Goal: Feedback & Contribution: Contribute content

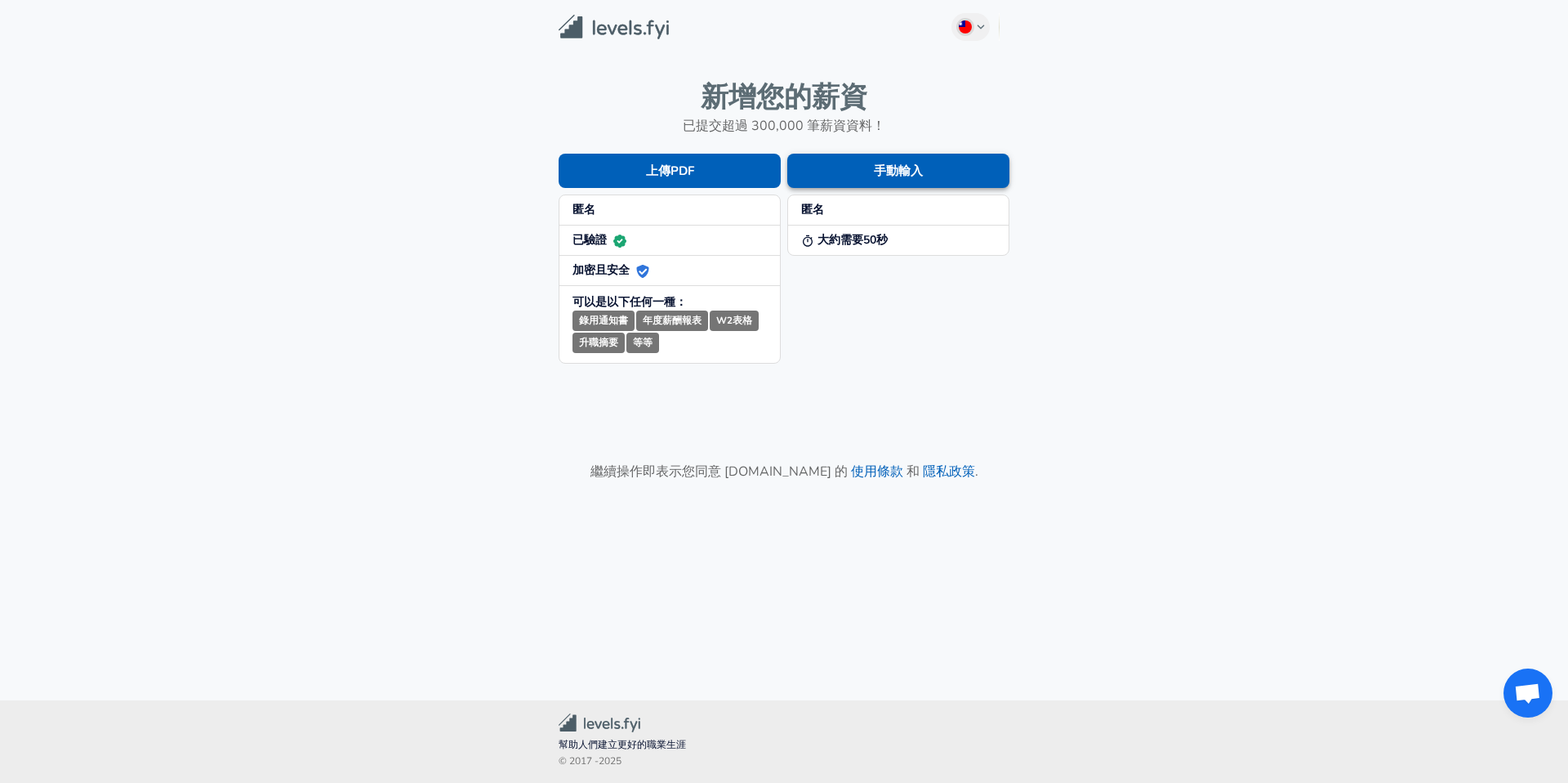
click at [891, 172] on button "手動輸入" at bounding box center [898, 171] width 222 height 34
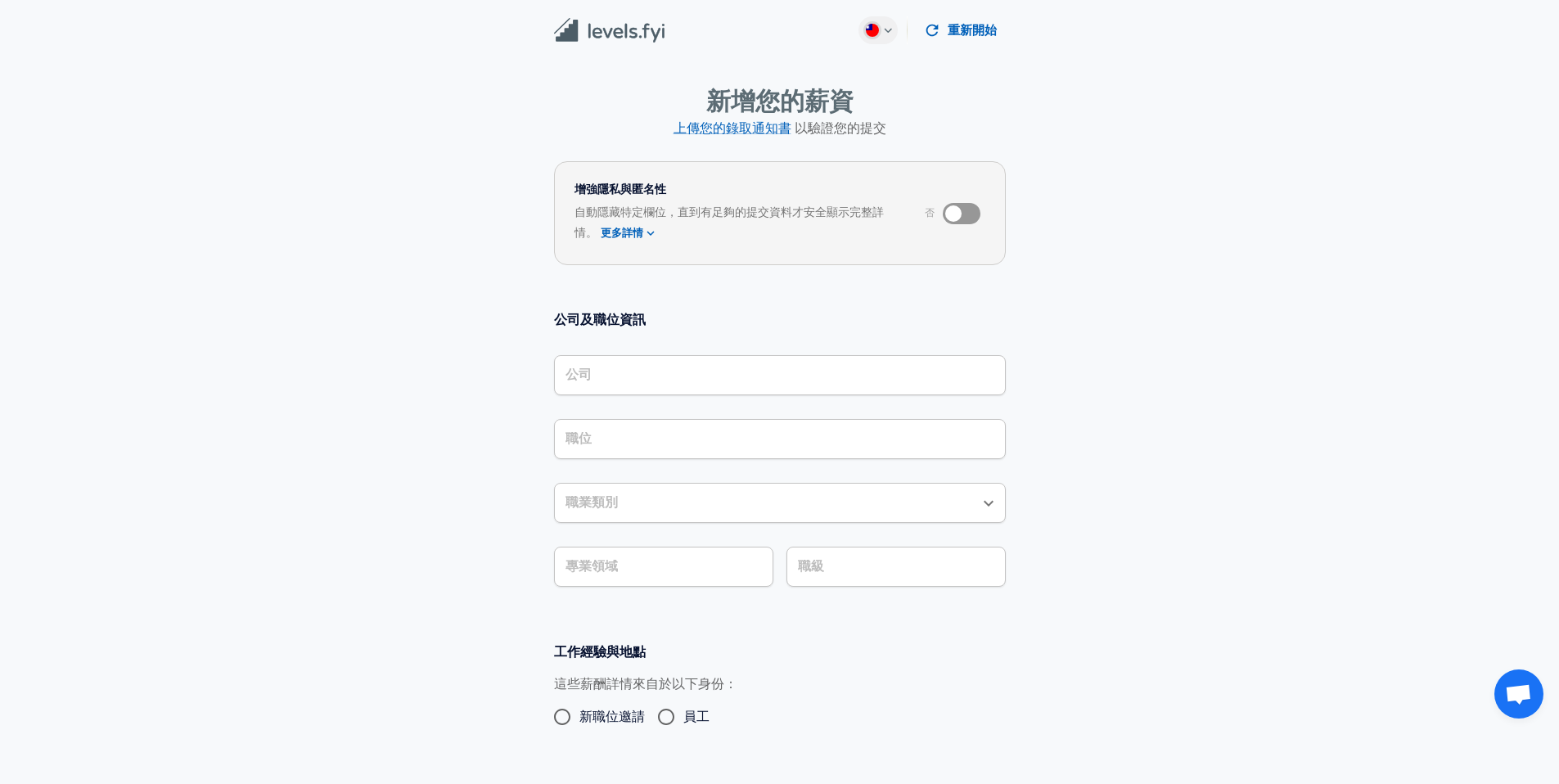
click at [687, 392] on div "公司" at bounding box center [780, 375] width 451 height 40
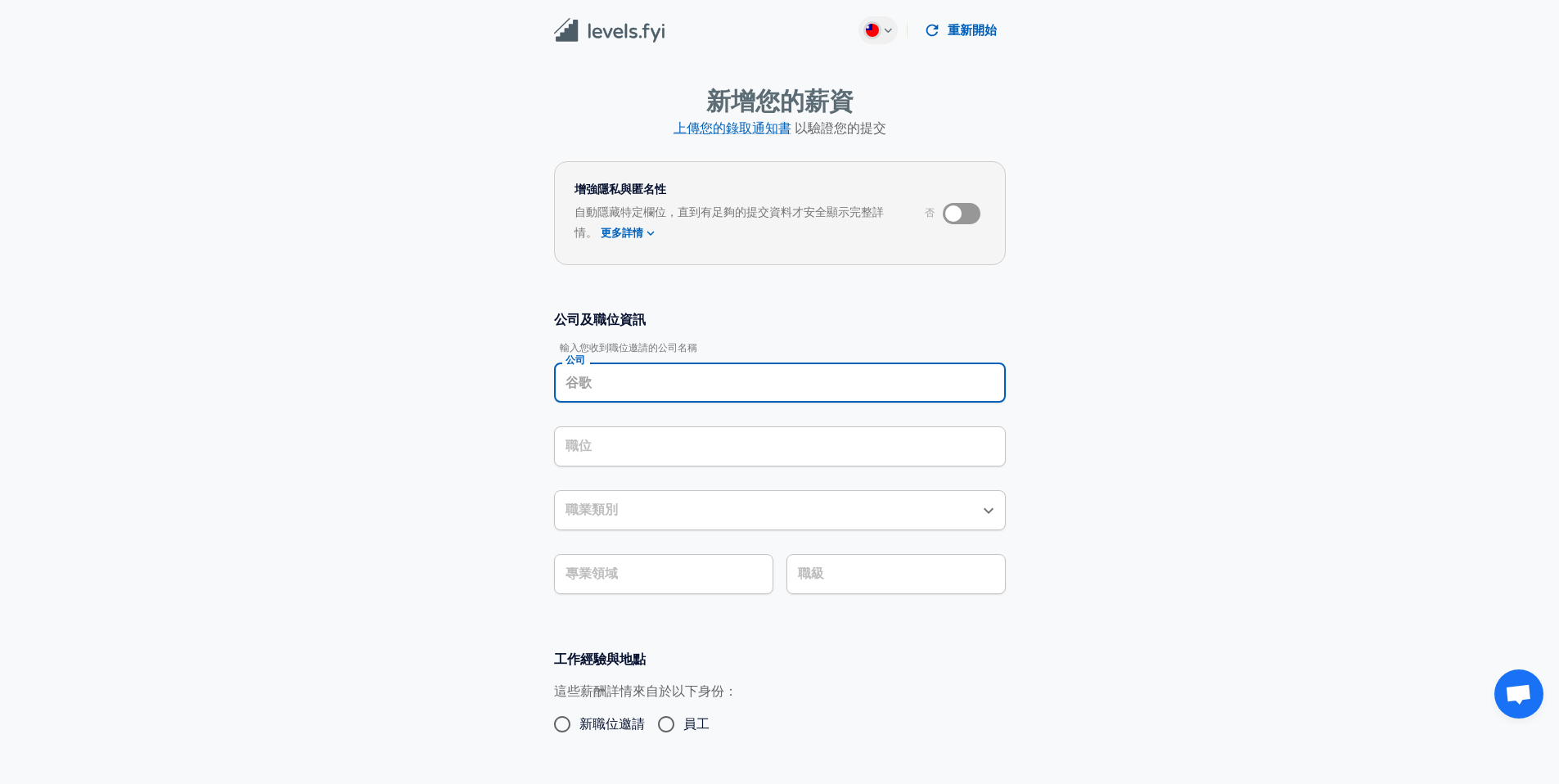
scroll to position [16, 0]
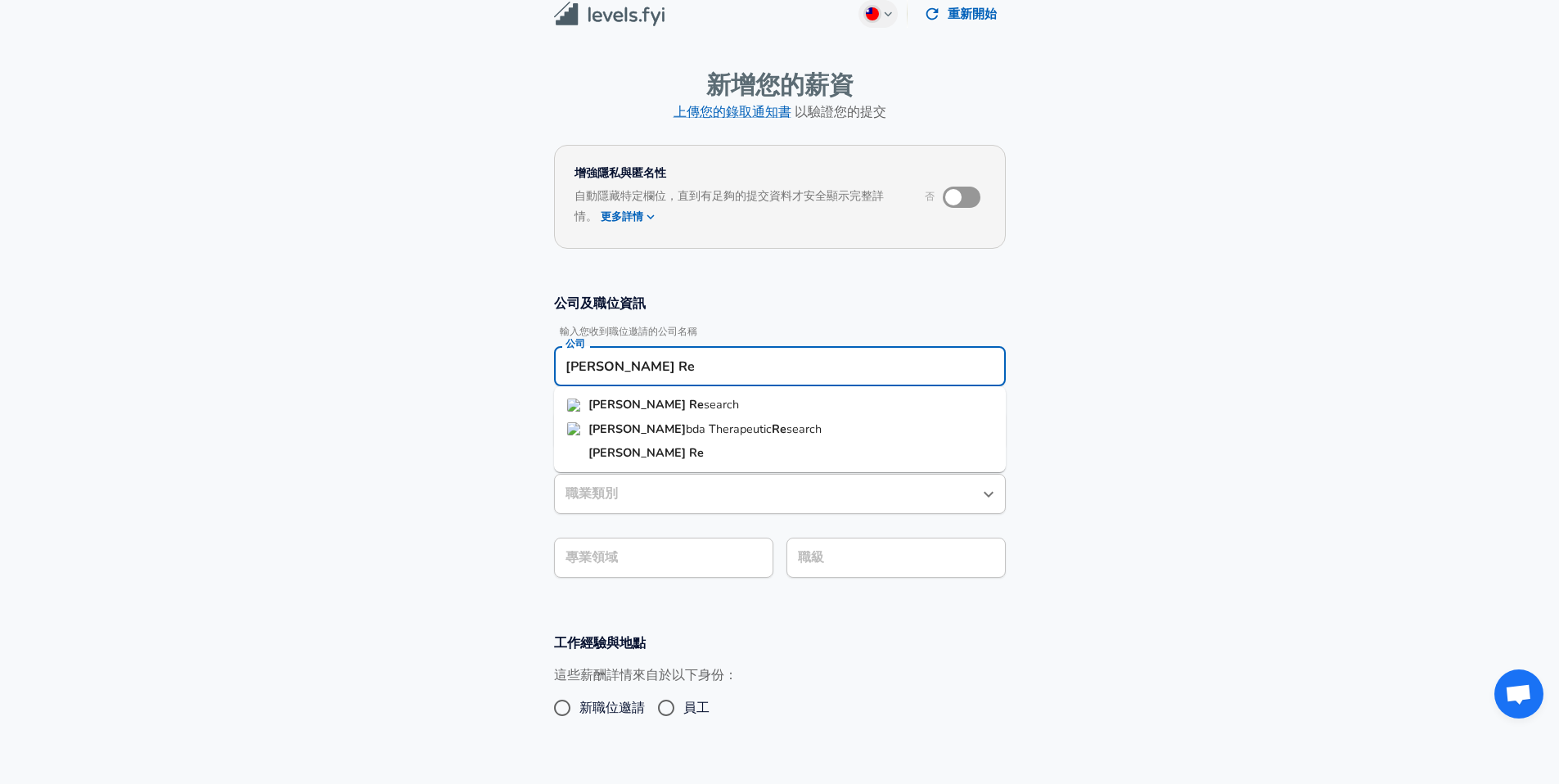
click at [676, 410] on li "[PERSON_NAME] Re search" at bounding box center [780, 405] width 451 height 25
type input "Lam Research"
click at [676, 423] on input "職位" at bounding box center [780, 429] width 437 height 26
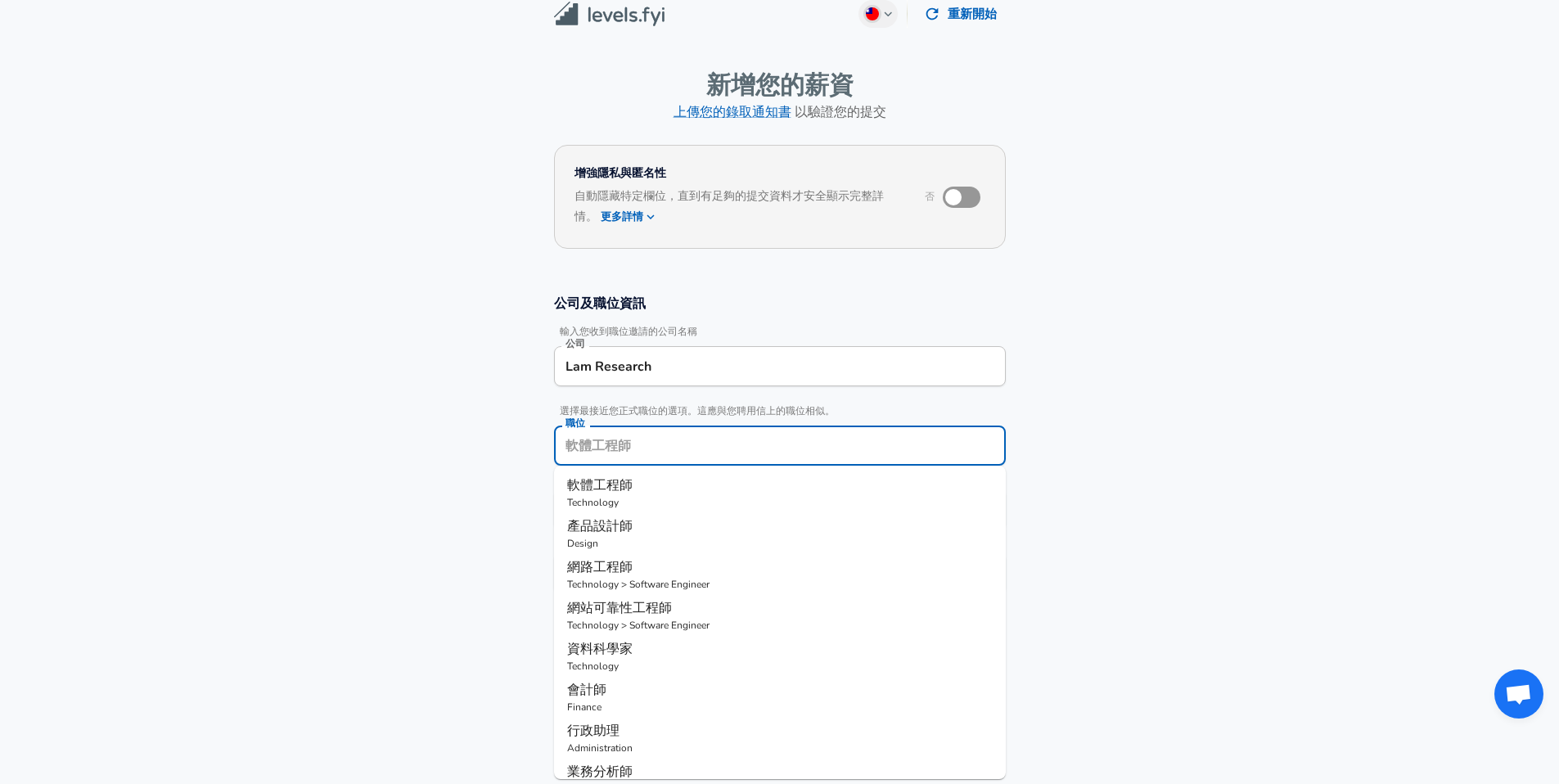
scroll to position [49, 0]
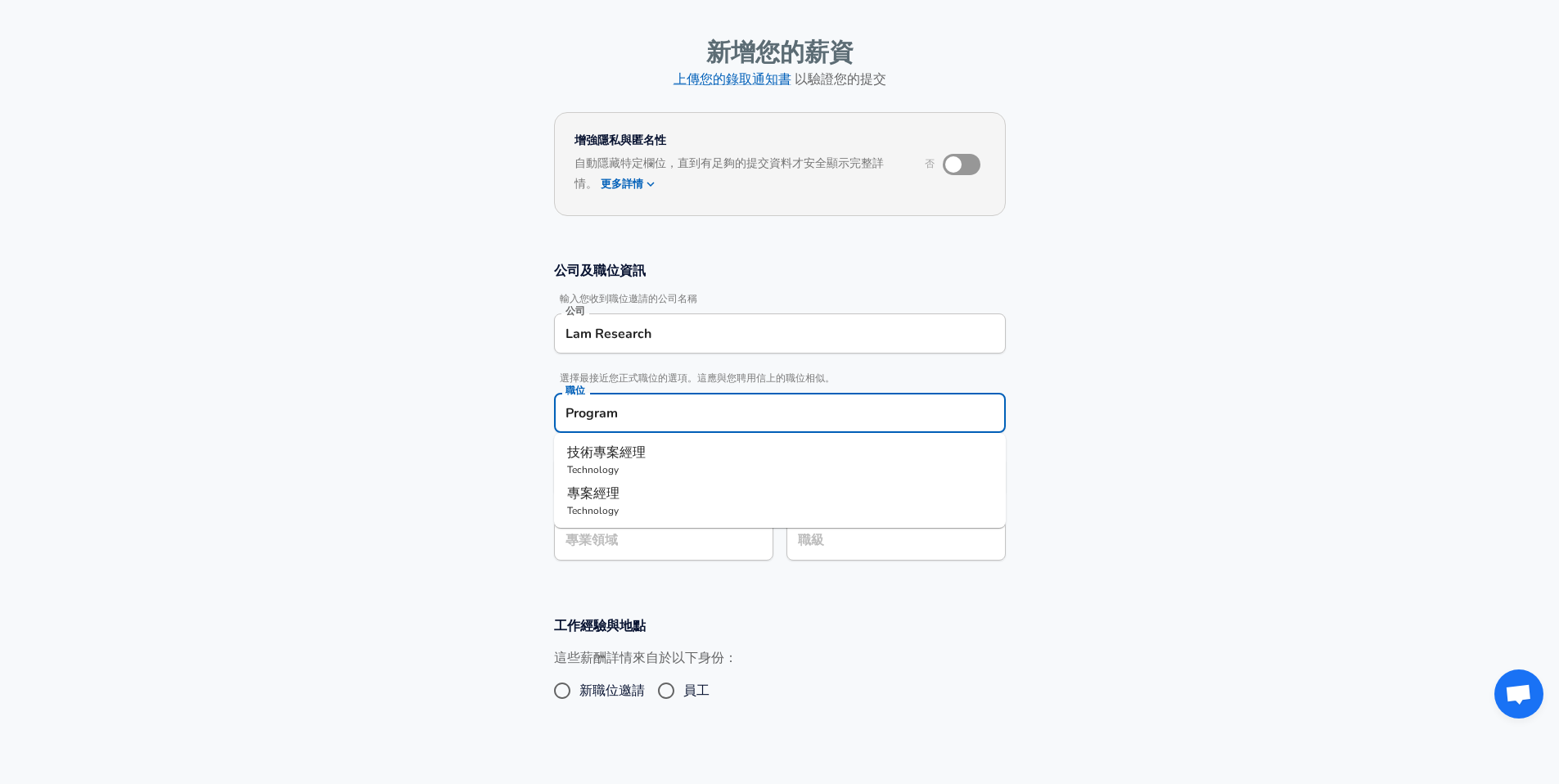
click at [656, 492] on p "專案經理" at bounding box center [780, 493] width 426 height 20
type input "專案經理"
click at [650, 492] on div "專案經理 職業類別" at bounding box center [780, 477] width 451 height 40
type input "專案經理"
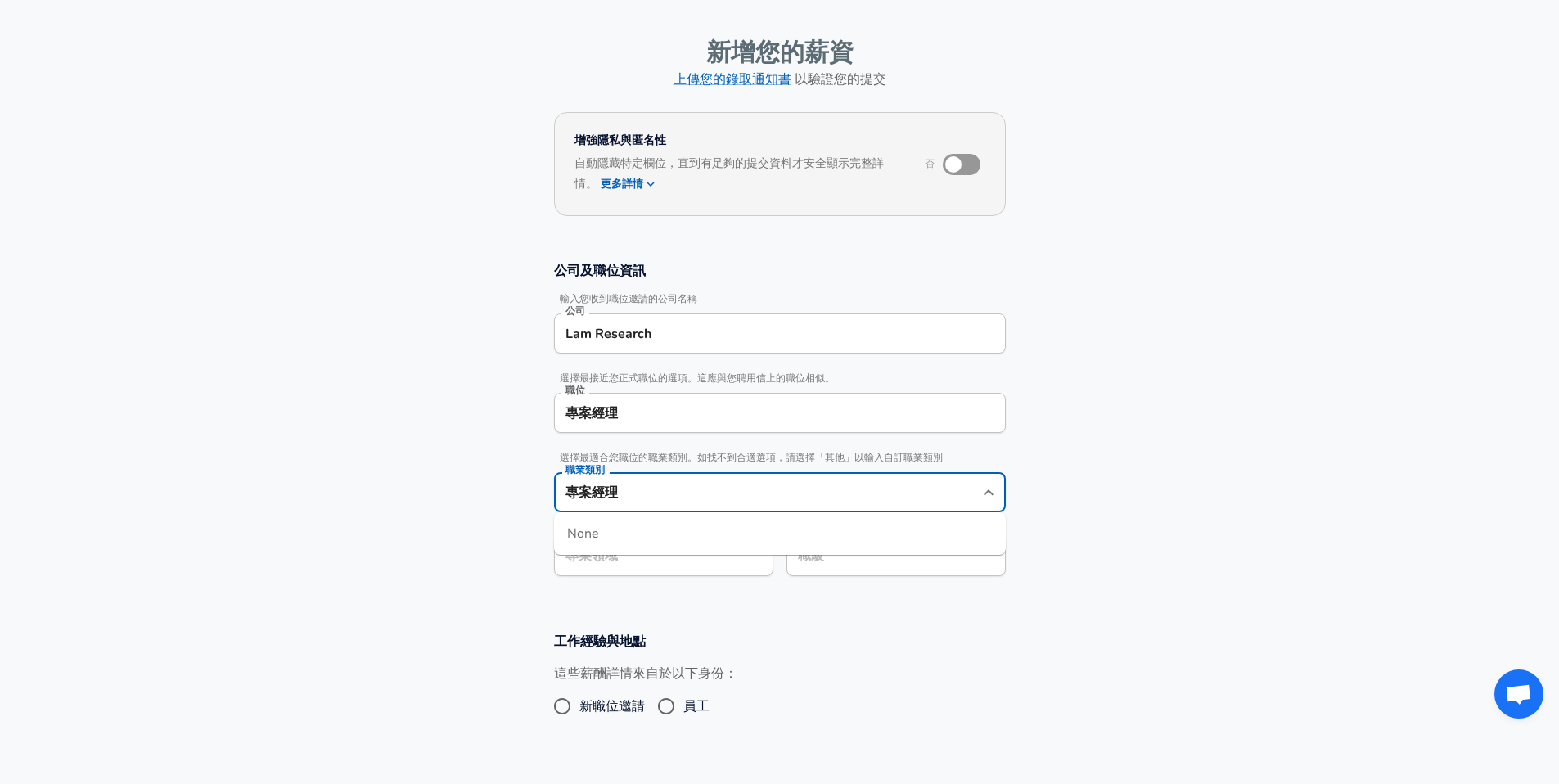
scroll to position [82, 0]
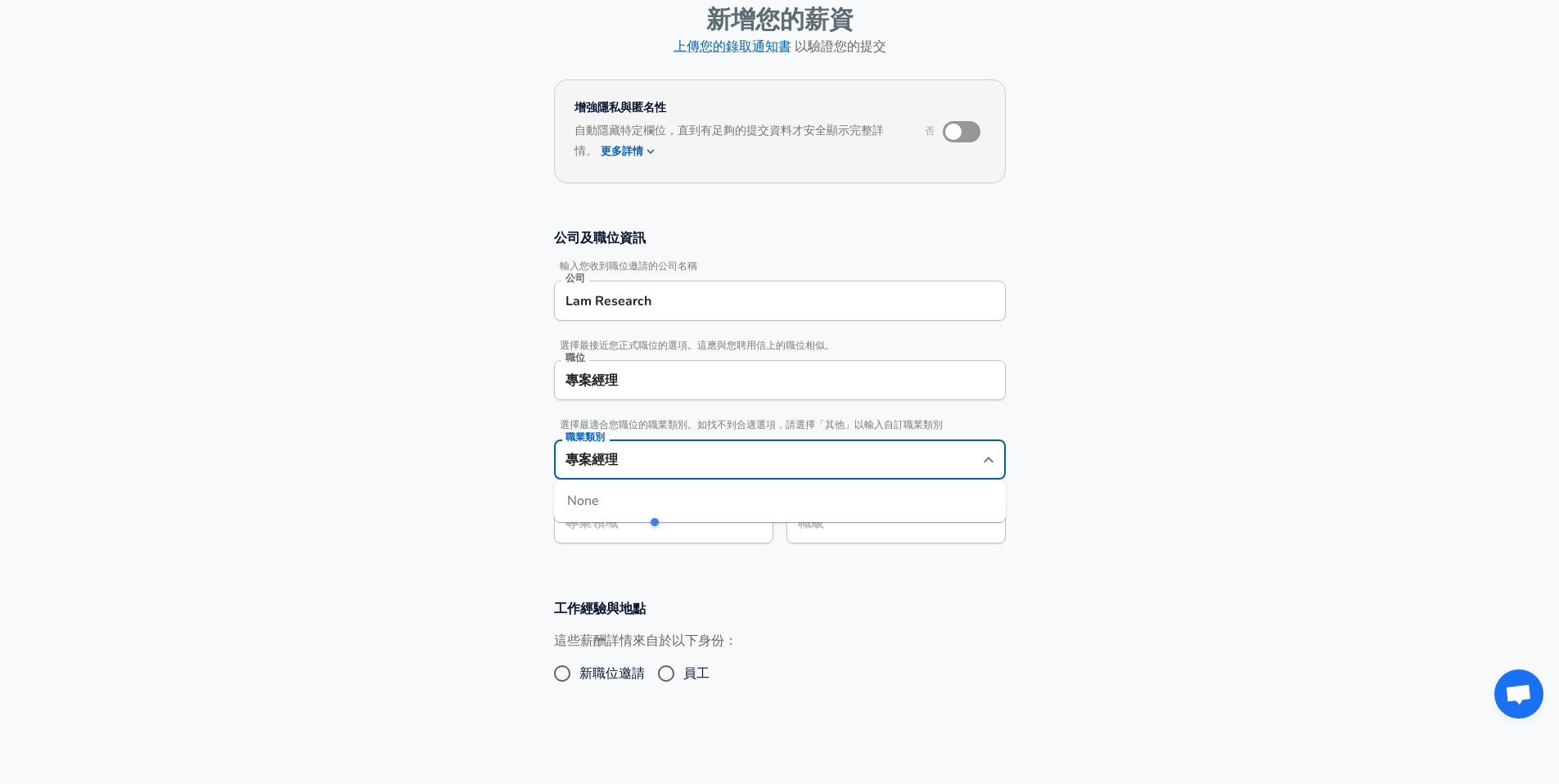
click at [1091, 477] on section "公司及職位資訊 輸入您收到職位邀請的公司名稱 公司 [PERSON_NAME] Research 公司 選擇最接近您正式職位的選項。這應與您聘用信上的職位相似…" at bounding box center [780, 395] width 1559 height 370
click at [724, 525] on section "公司及職位資訊 輸入您收到職位邀請的公司名稱 公司 [PERSON_NAME] Research 公司 選擇最接近您正式職位的選項。這應與您聘用信上的職位相似…" at bounding box center [780, 395] width 1559 height 370
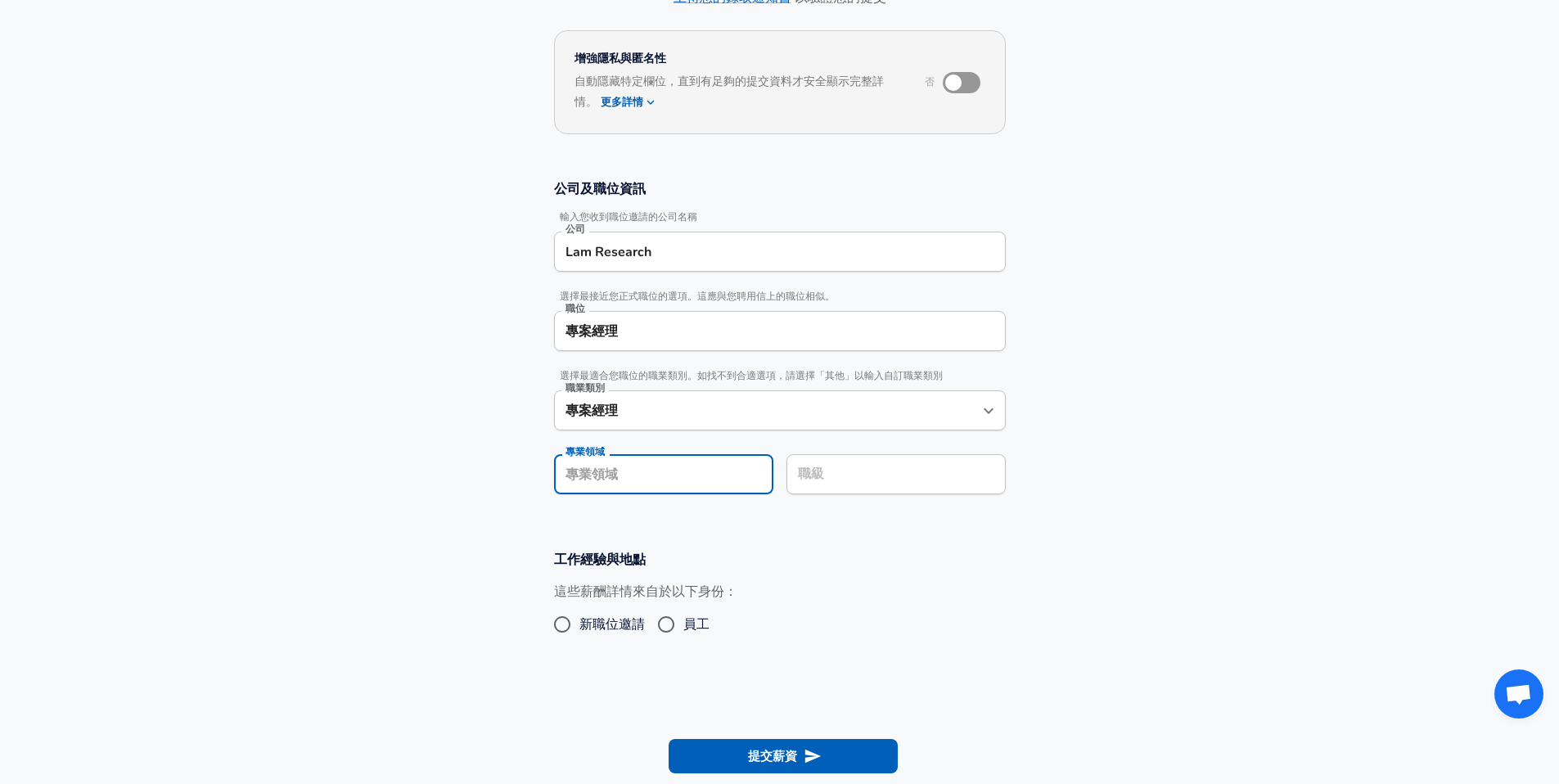
click at [877, 488] on div "職級" at bounding box center [896, 474] width 219 height 40
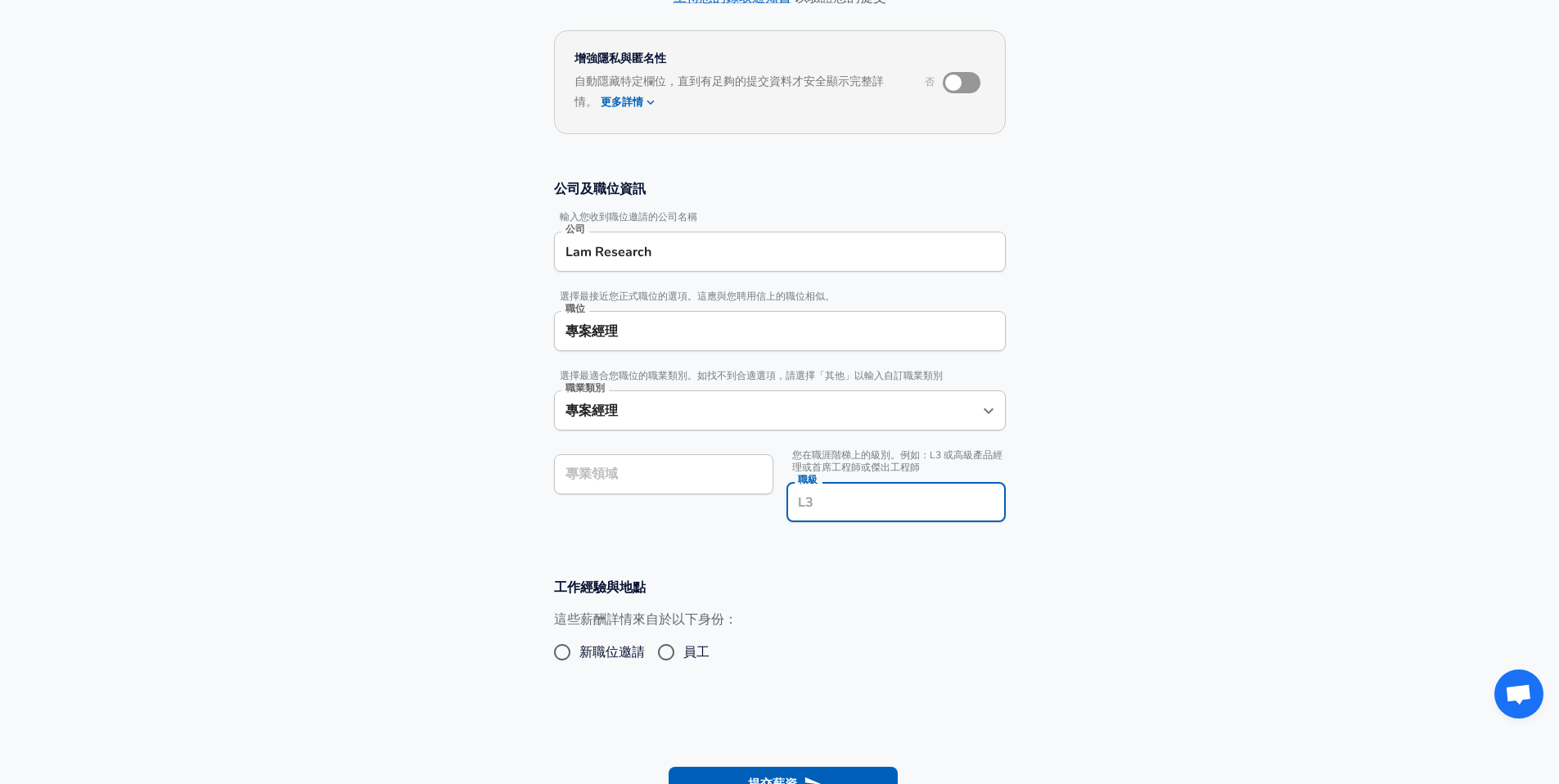
scroll to position [164, 0]
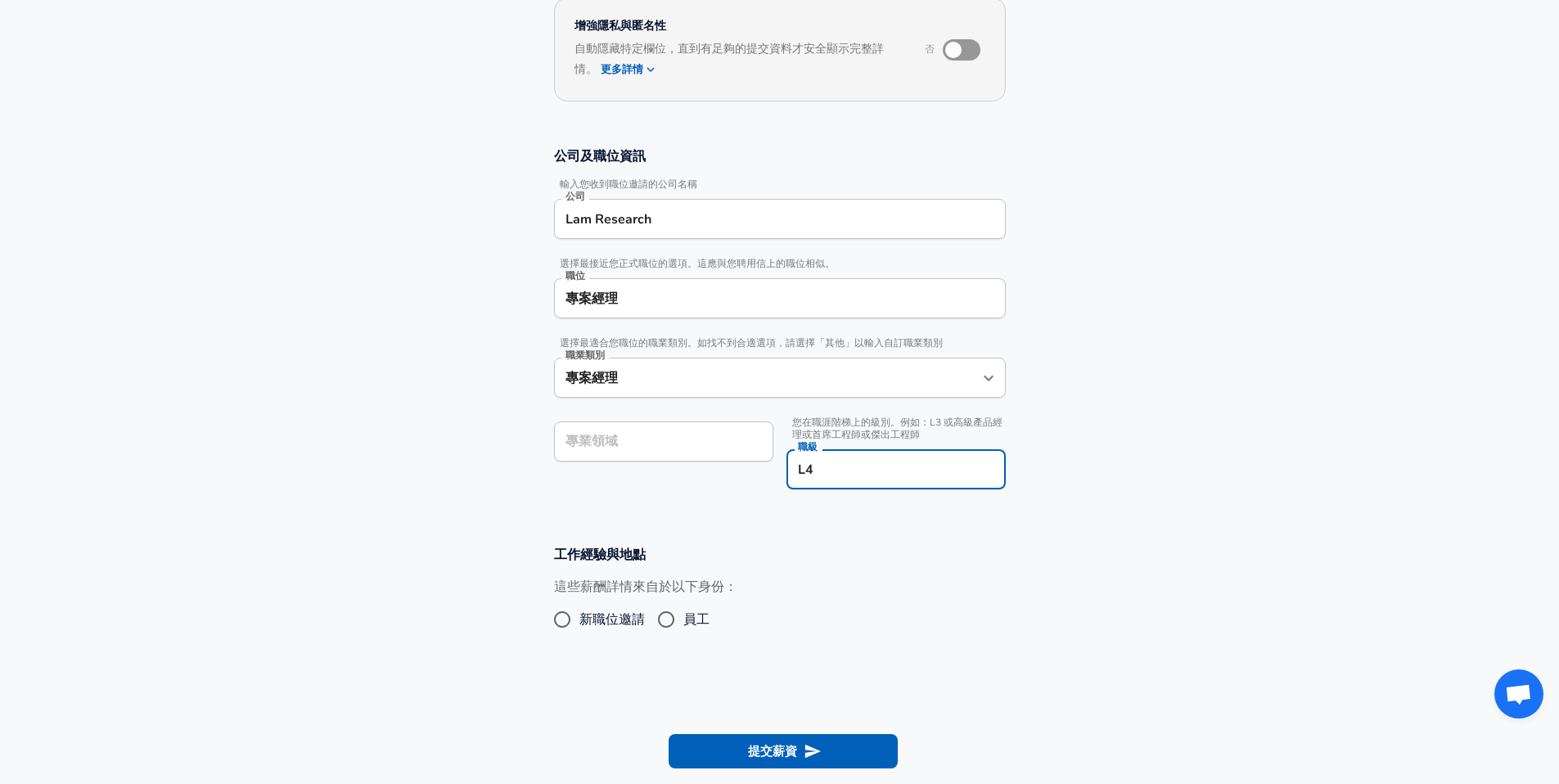
type input "L4"
click at [683, 616] on input "員工" at bounding box center [666, 618] width 34 height 26
radio input "true"
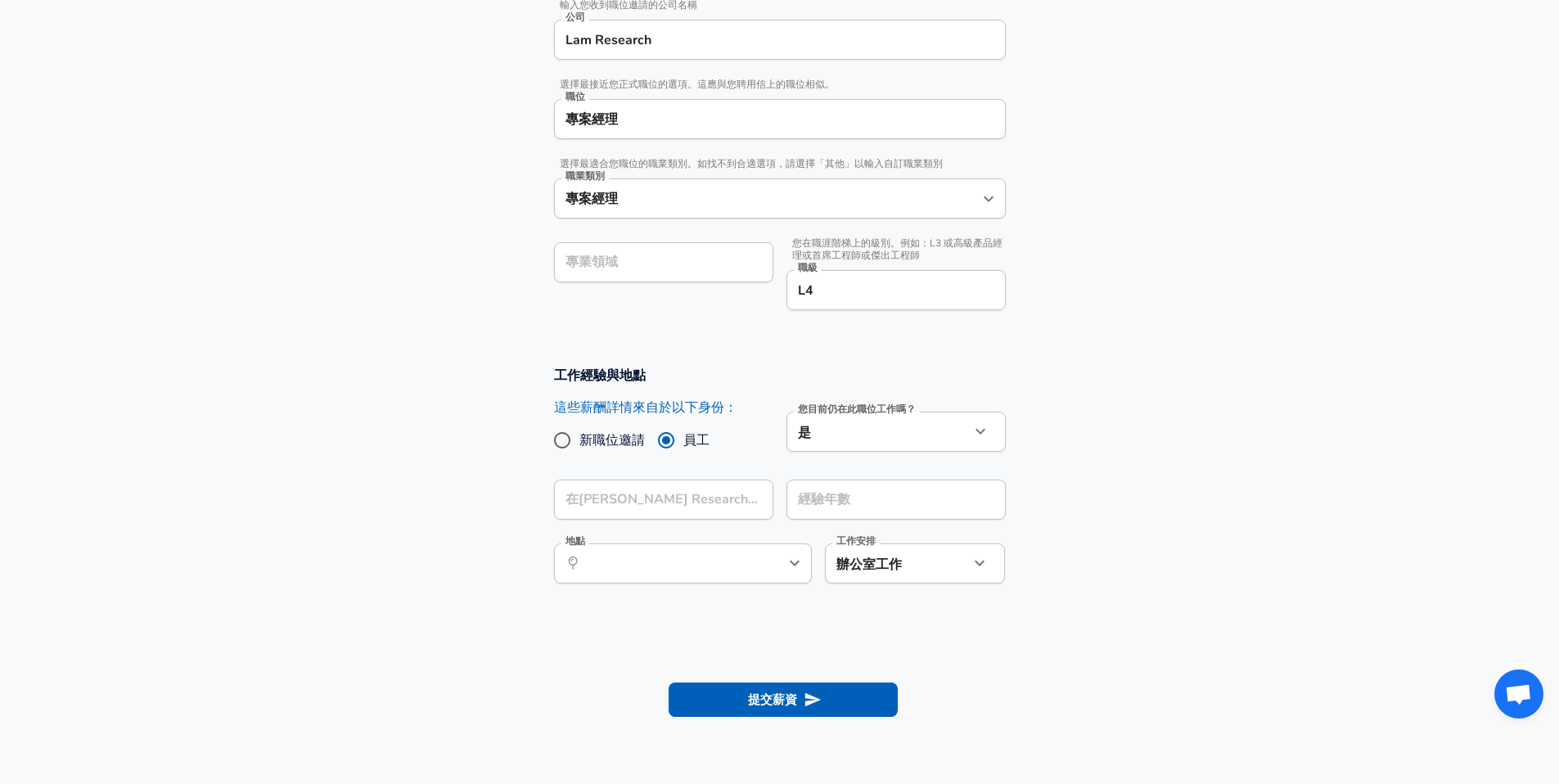
scroll to position [401, 0]
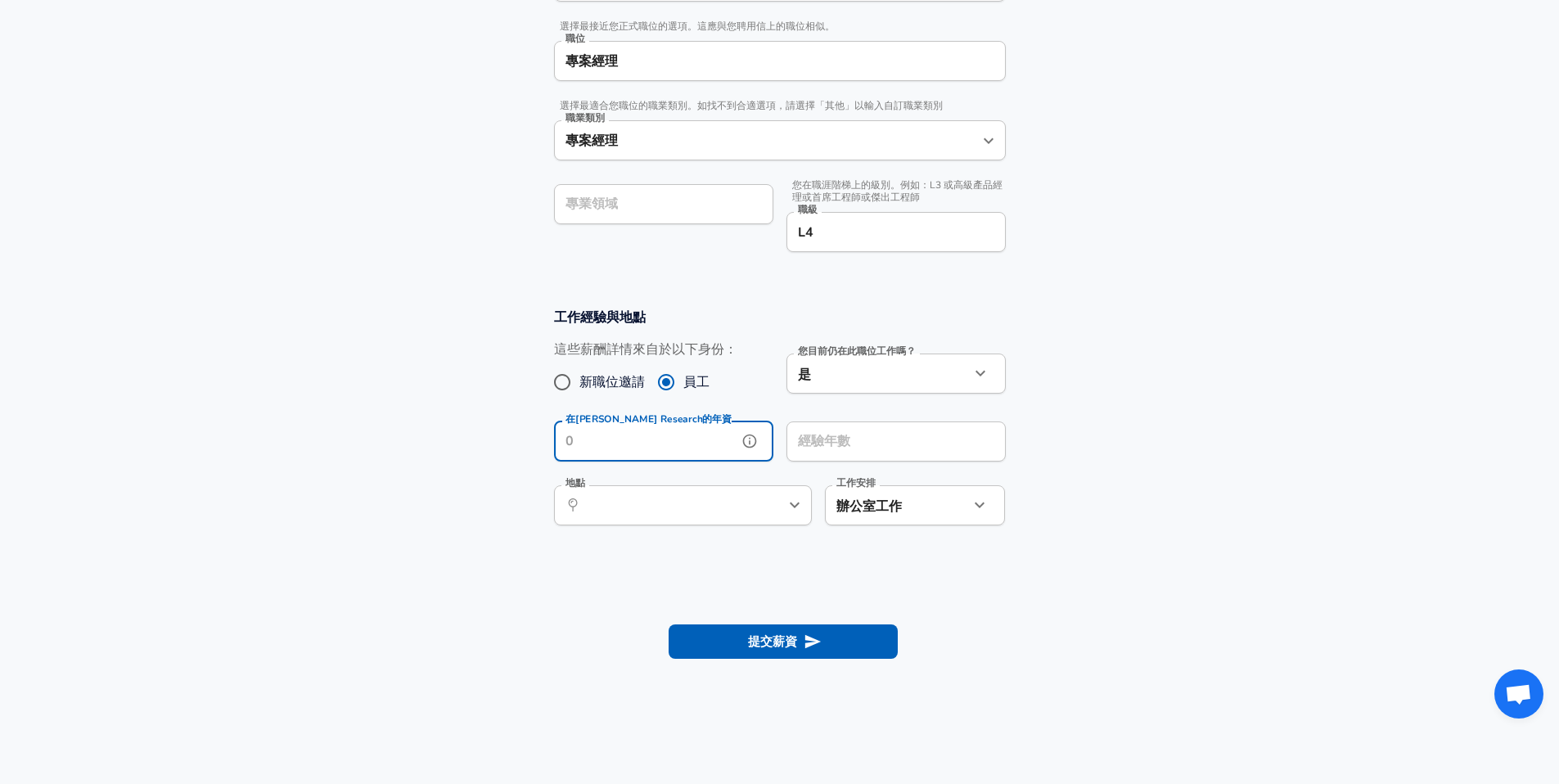
click at [693, 450] on input "在[PERSON_NAME] Research的年資" at bounding box center [646, 442] width 183 height 40
type input "1"
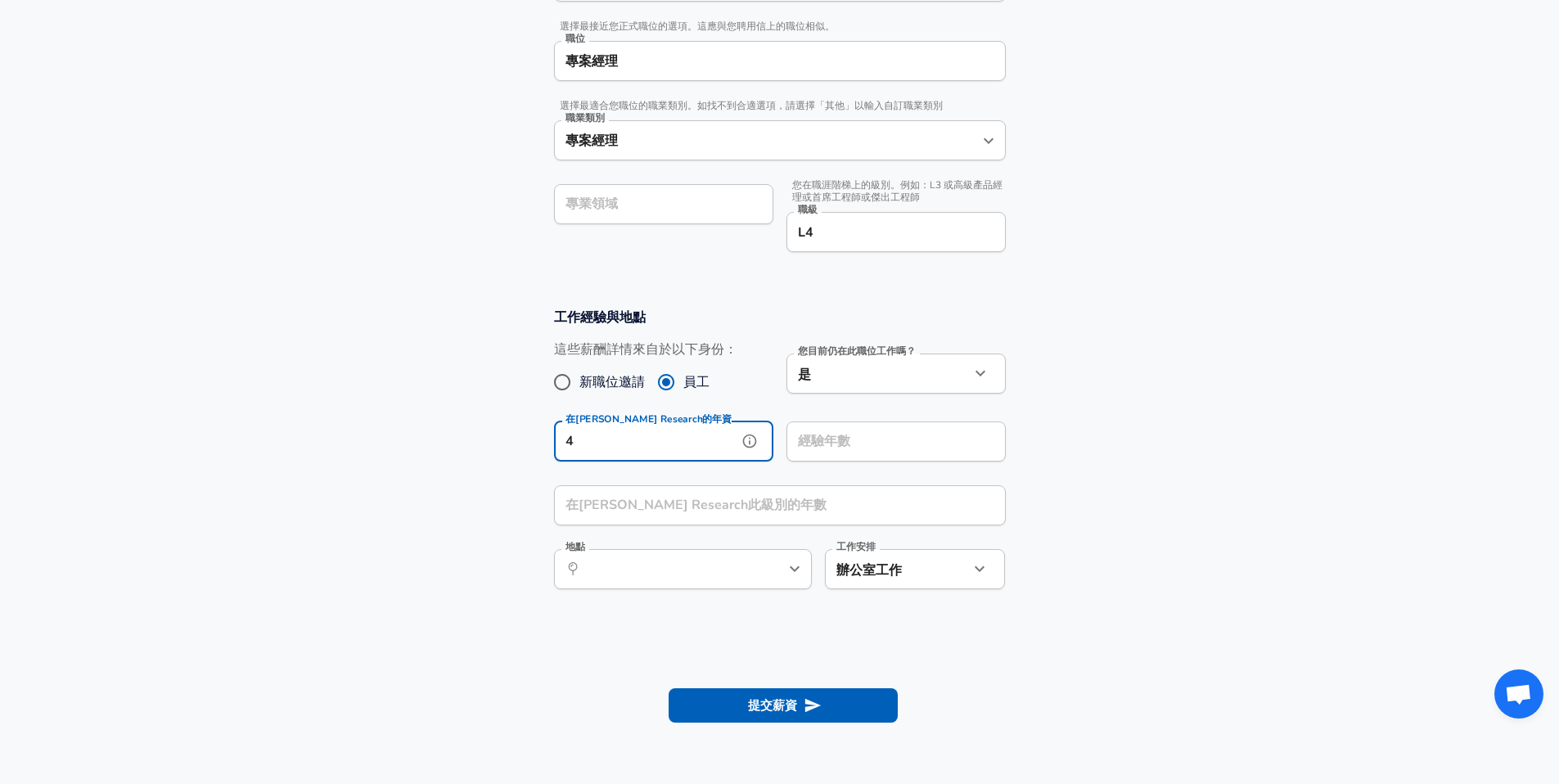
type input "4"
click at [850, 436] on input "經驗年數" at bounding box center [878, 442] width 183 height 40
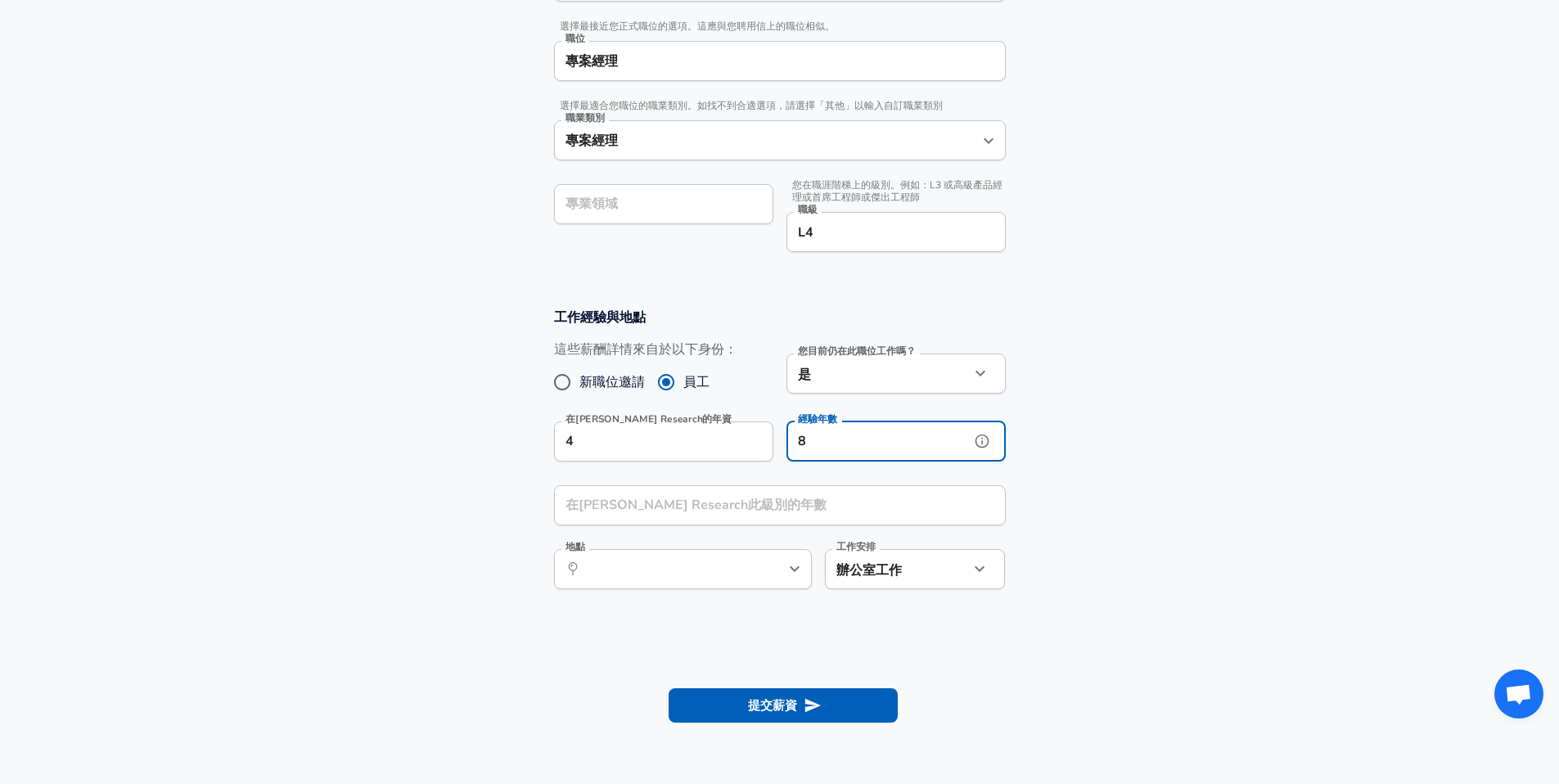
type input "8"
click at [744, 499] on input "在[PERSON_NAME] Research此級別的年數" at bounding box center [762, 505] width 416 height 40
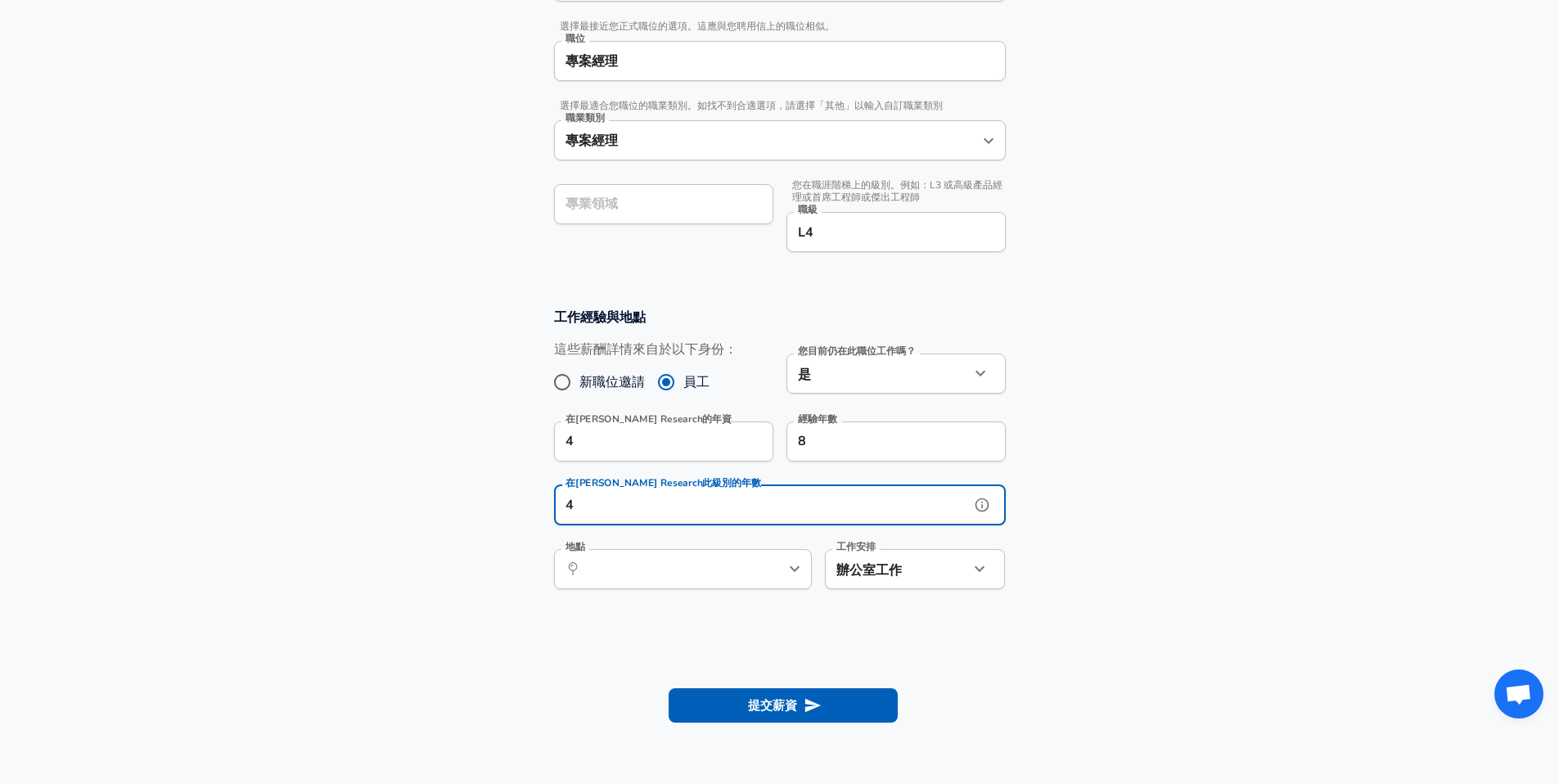
click at [762, 577] on button "help" at bounding box center [768, 568] width 25 height 25
type input "4"
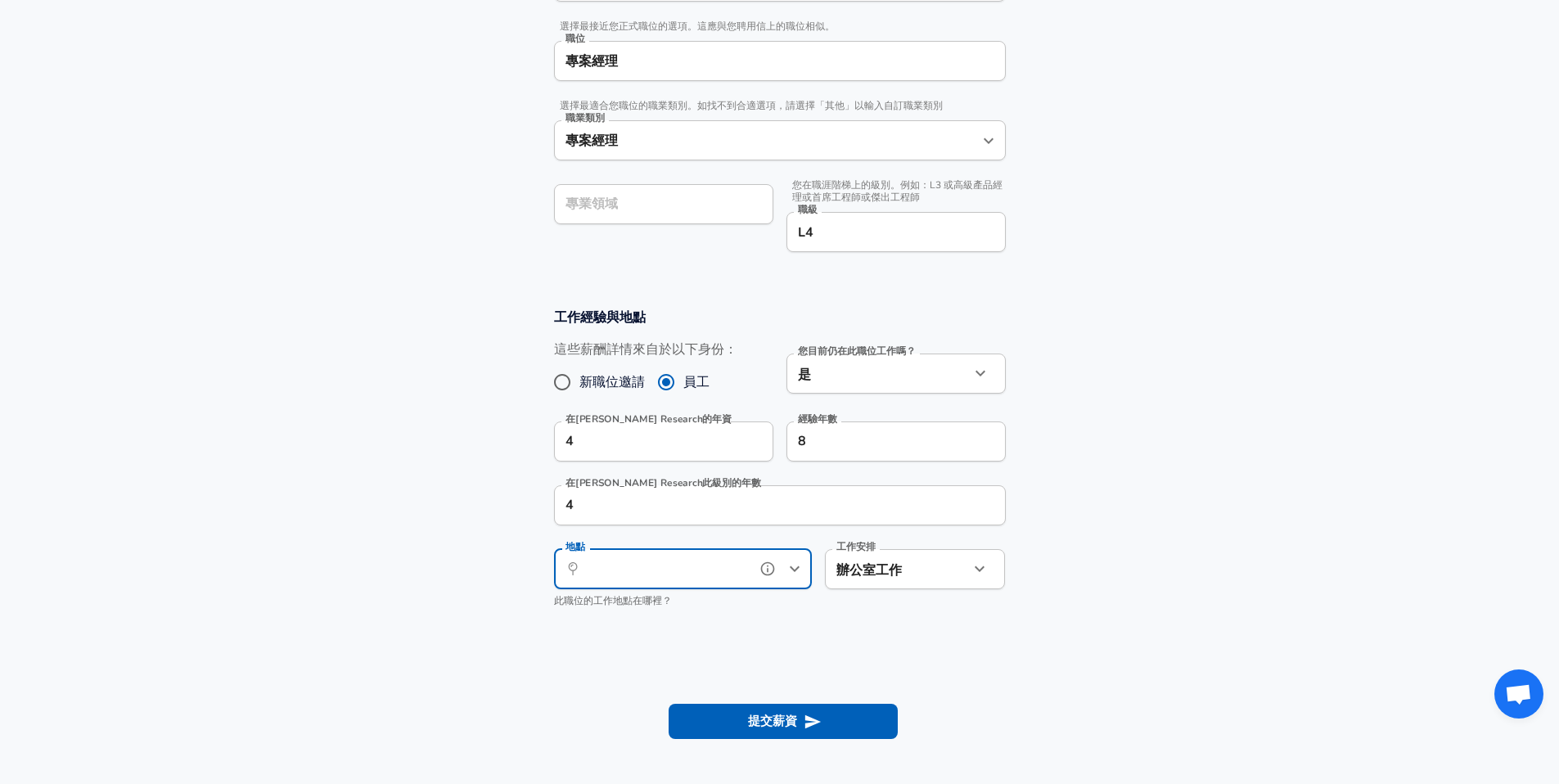
click at [705, 578] on input "地點" at bounding box center [665, 568] width 168 height 26
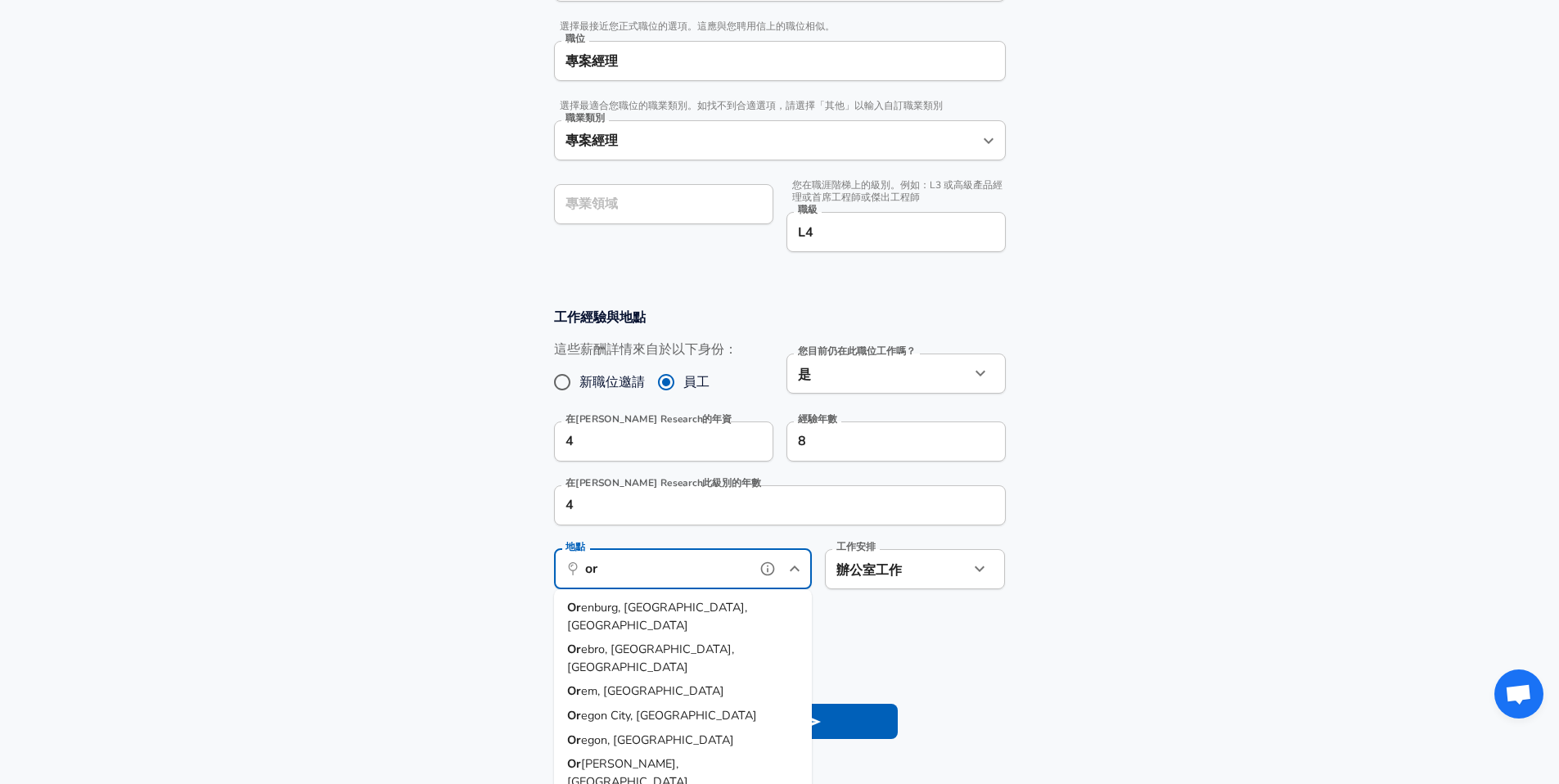
type input "o"
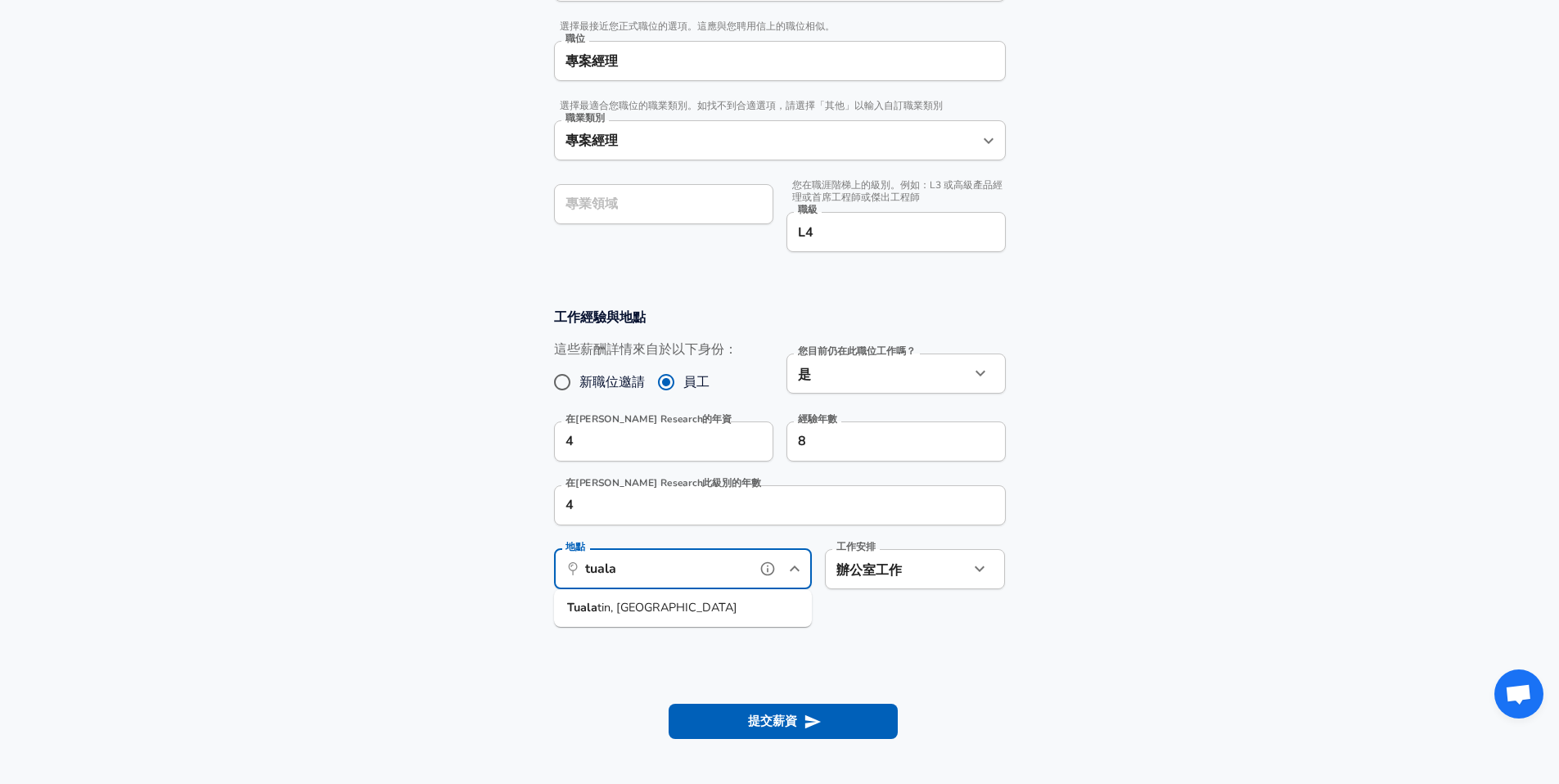
click at [636, 599] on li "Tuala tin, [GEOGRAPHIC_DATA]" at bounding box center [683, 608] width 258 height 25
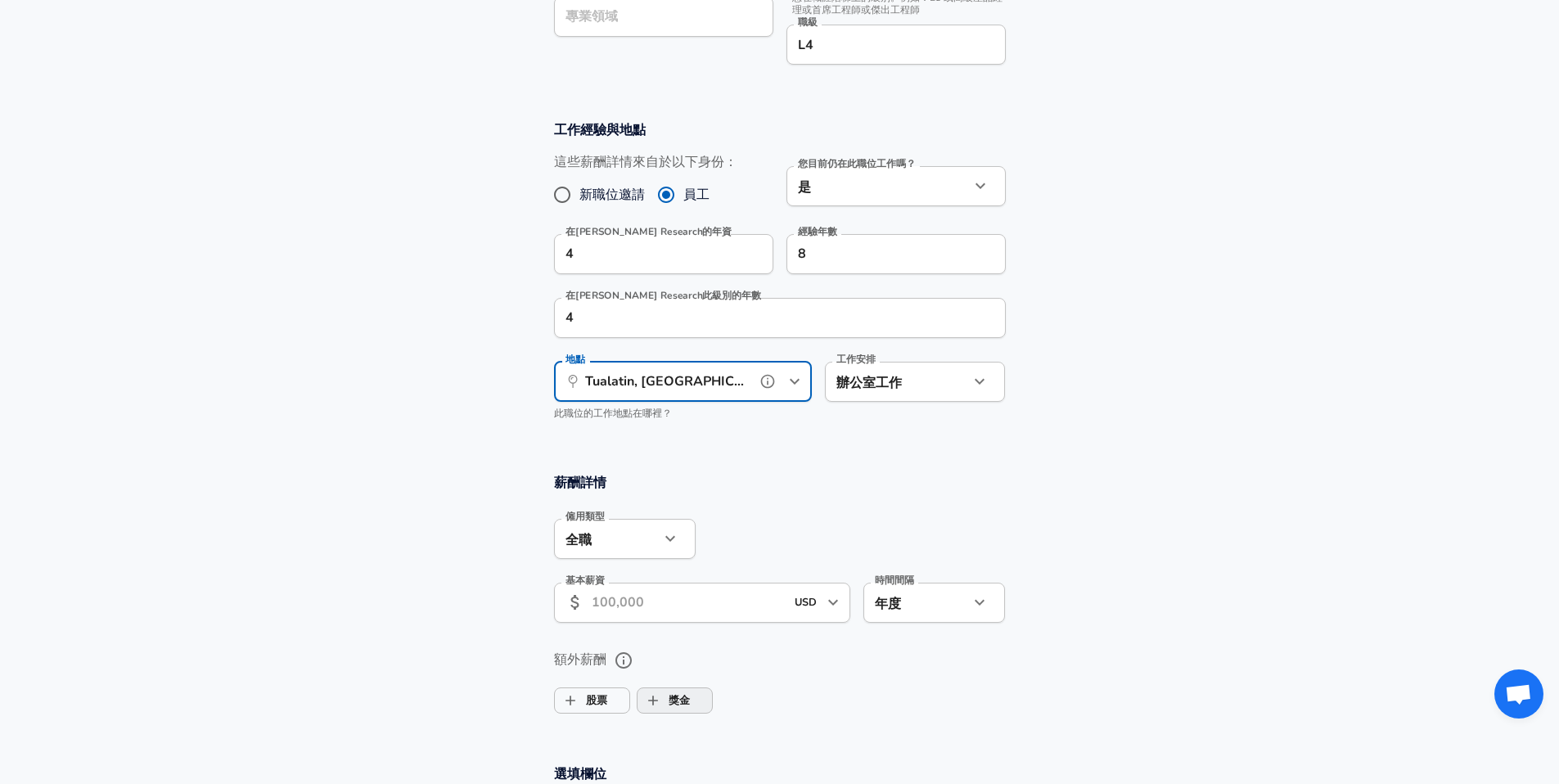
scroll to position [690, 0]
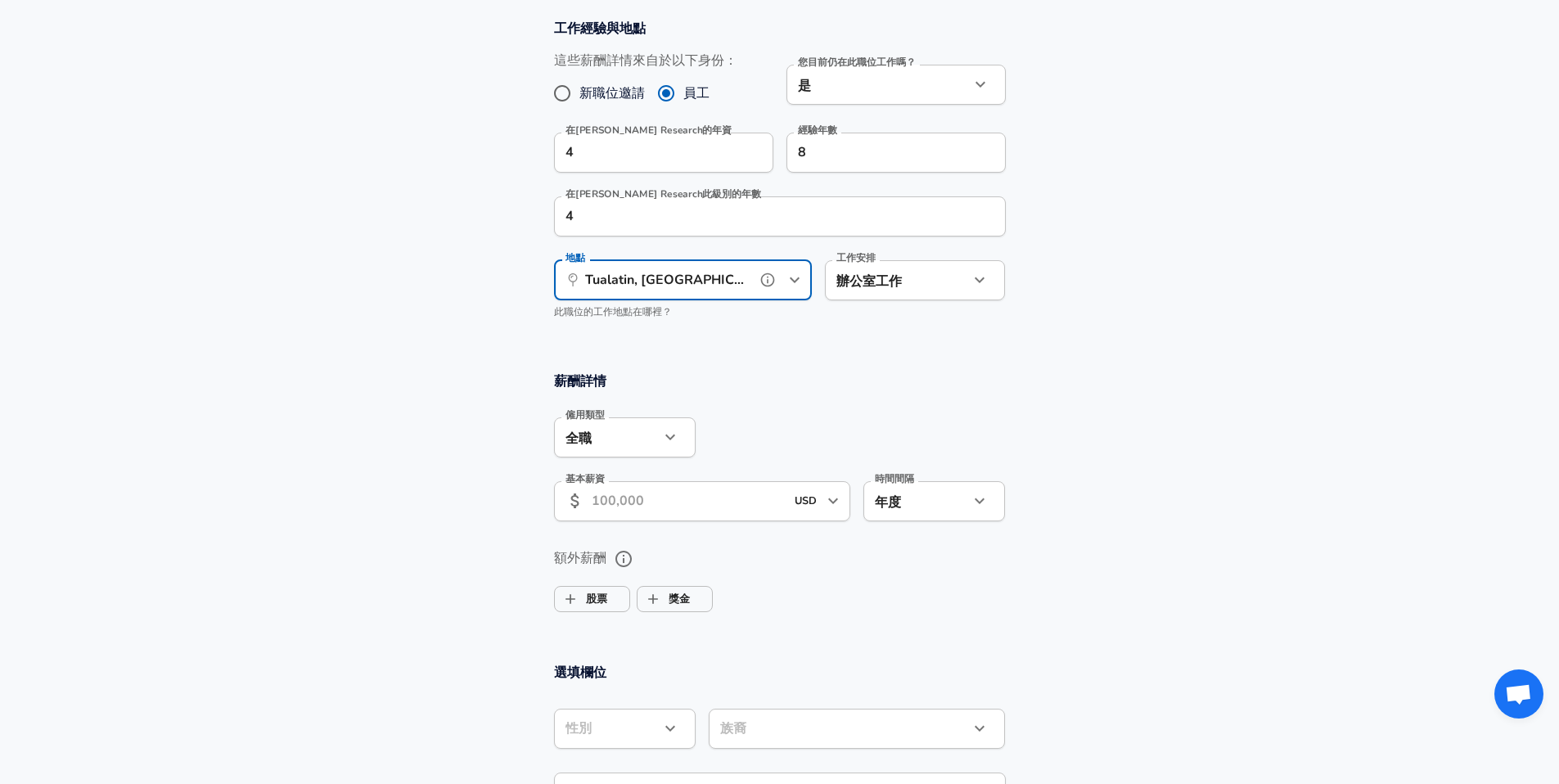
type input "Tualatin, [GEOGRAPHIC_DATA]"
click at [616, 507] on input "基本薪資" at bounding box center [688, 501] width 194 height 40
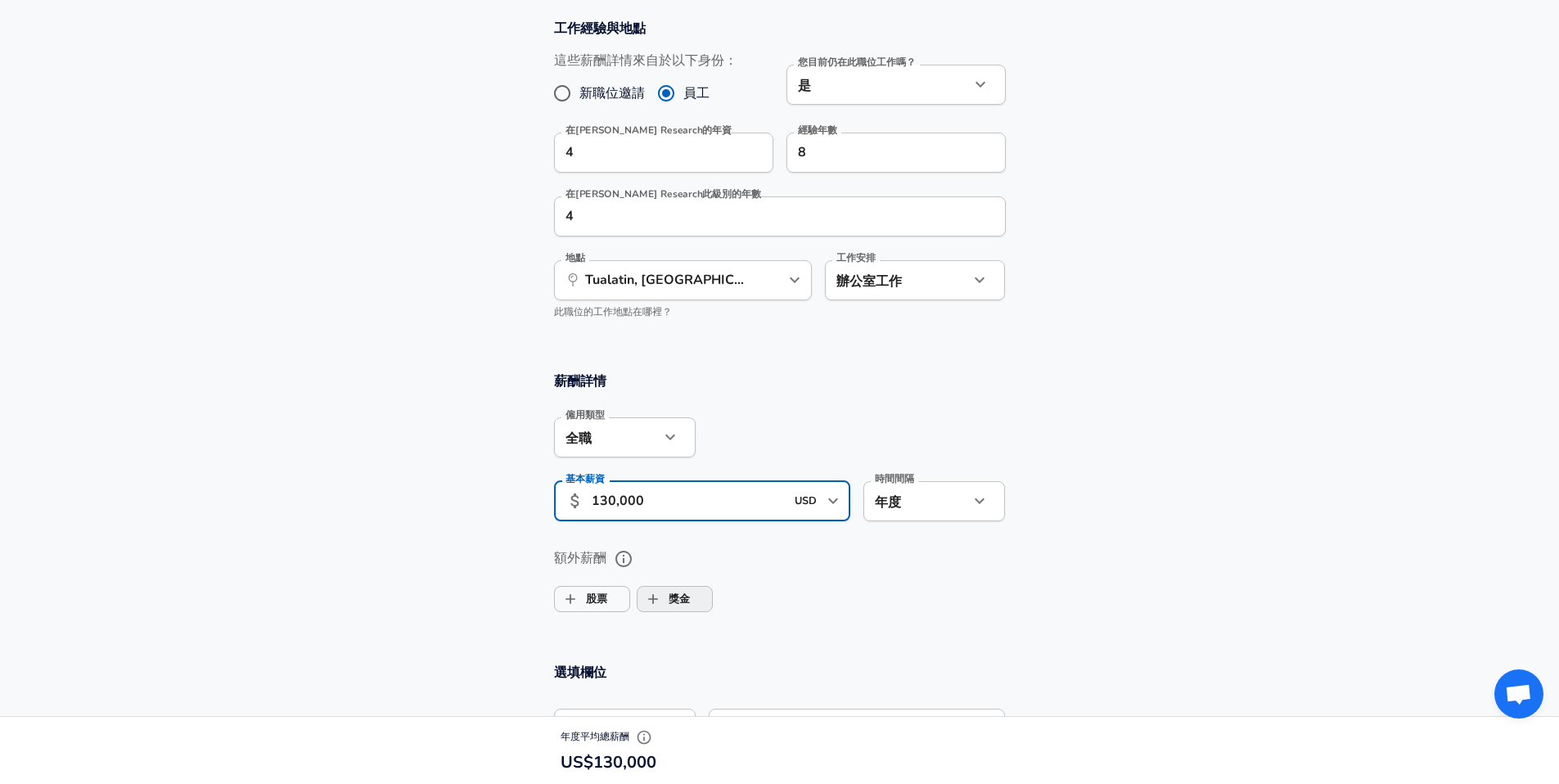
type input "130,000"
click at [673, 602] on label "獎金" at bounding box center [663, 598] width 52 height 31
checkbox input "true"
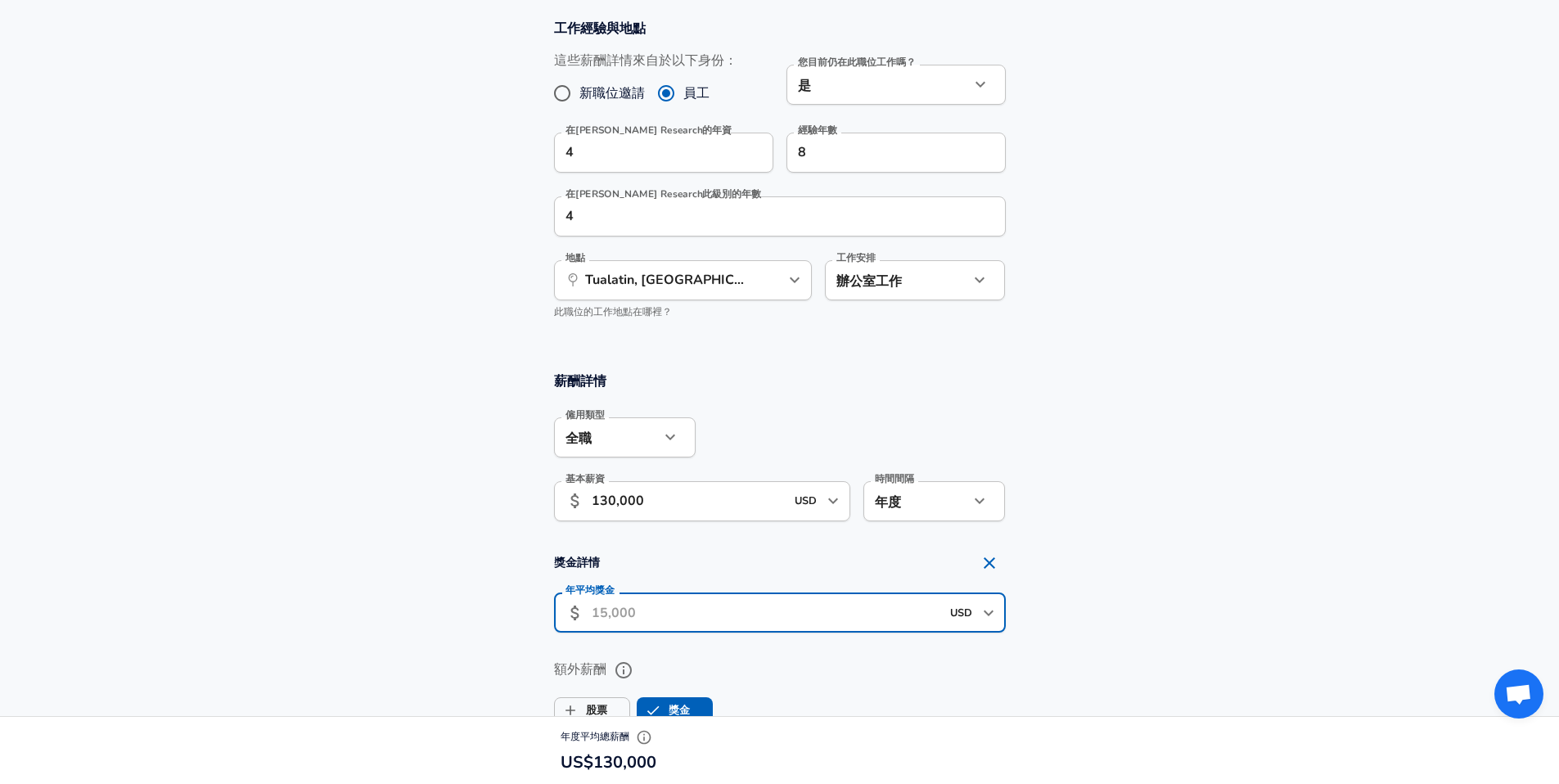
click at [658, 609] on input "年平均獎金" at bounding box center [765, 612] width 348 height 40
type input "14,419"
click at [606, 704] on span "股票" at bounding box center [592, 710] width 74 height 31
checkbox input "true"
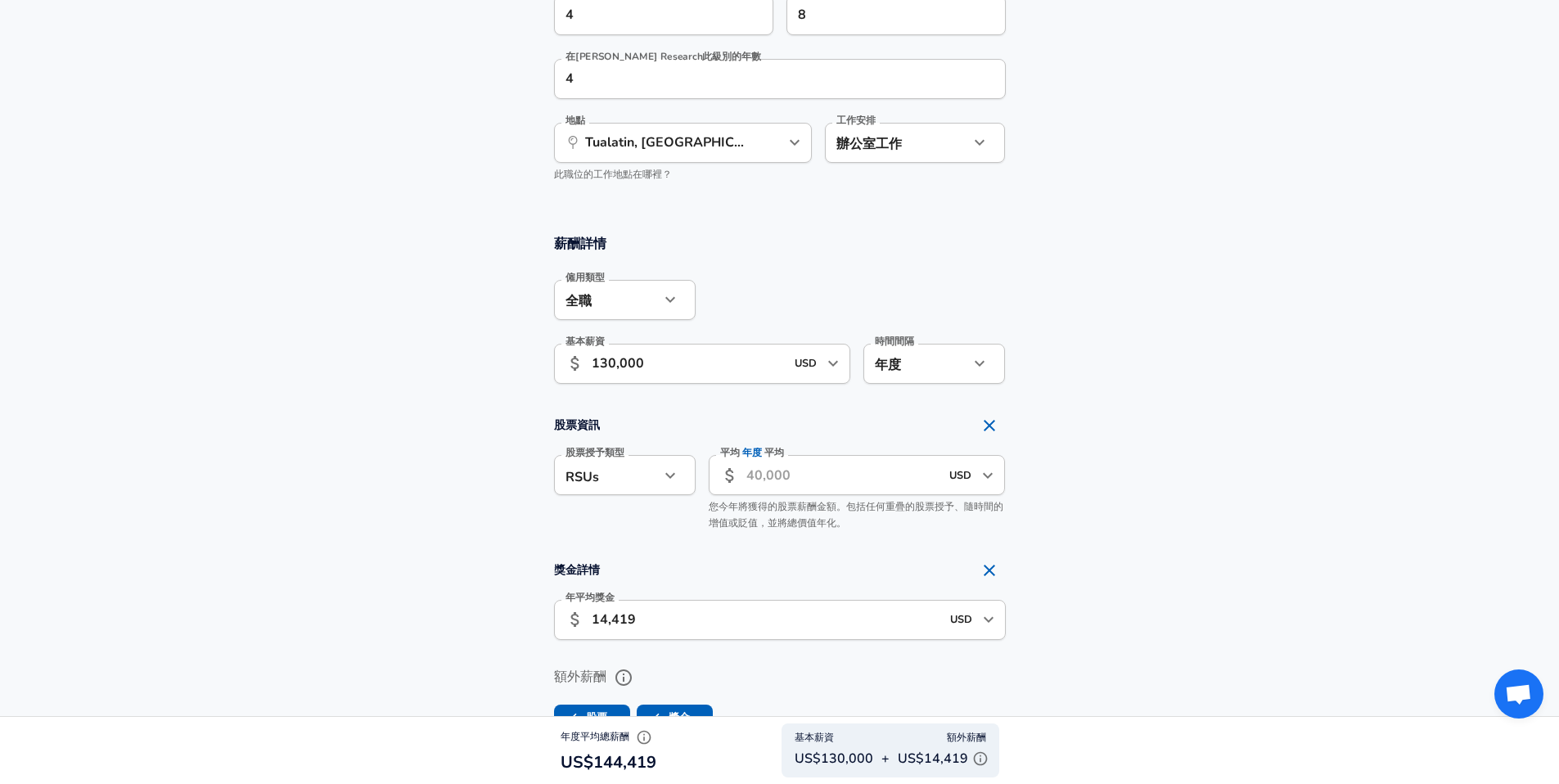
scroll to position [830, 0]
click at [842, 480] on input "平均 年度 平均" at bounding box center [842, 471] width 194 height 40
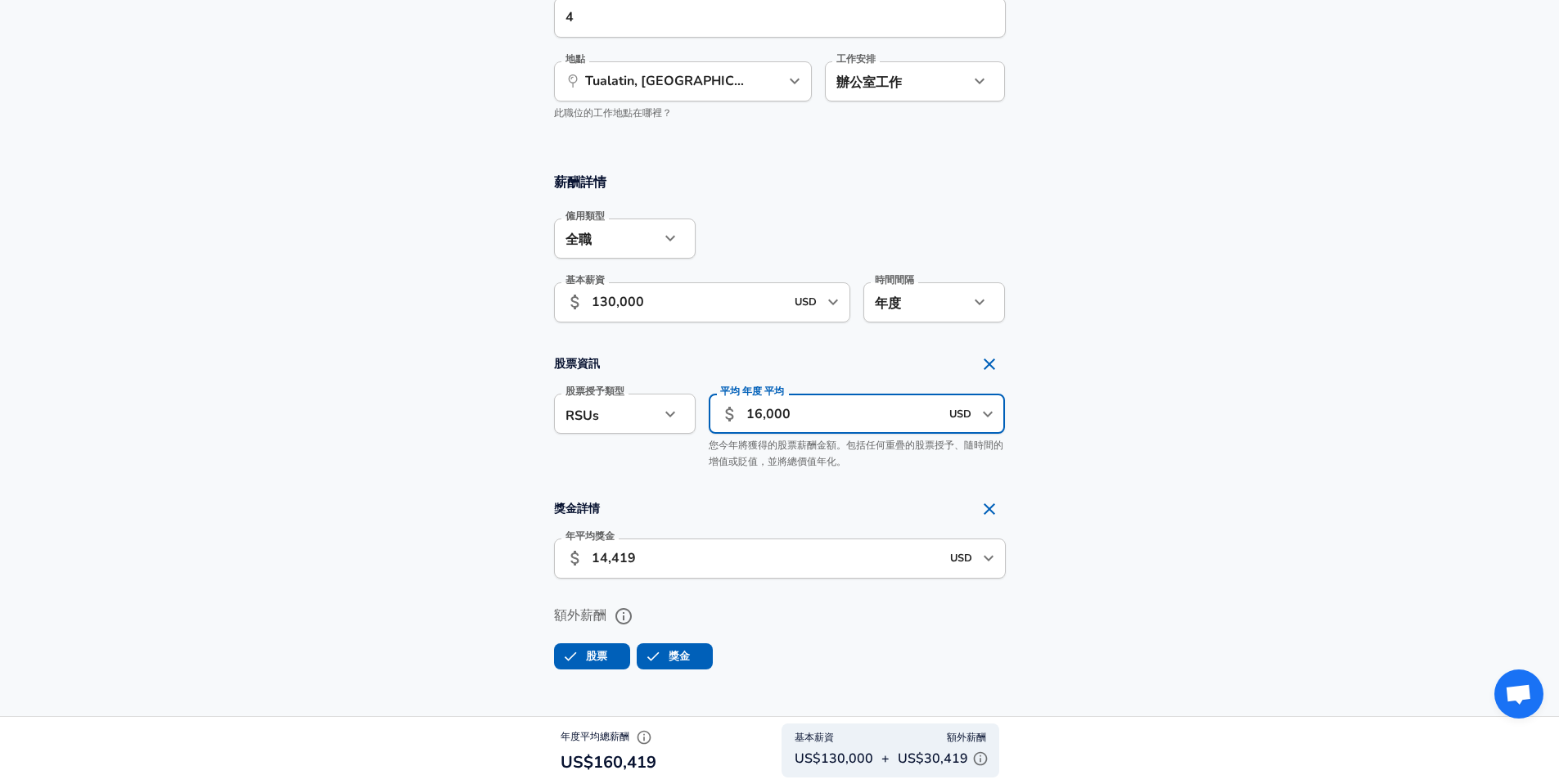
scroll to position [890, 0]
type input "16,000"
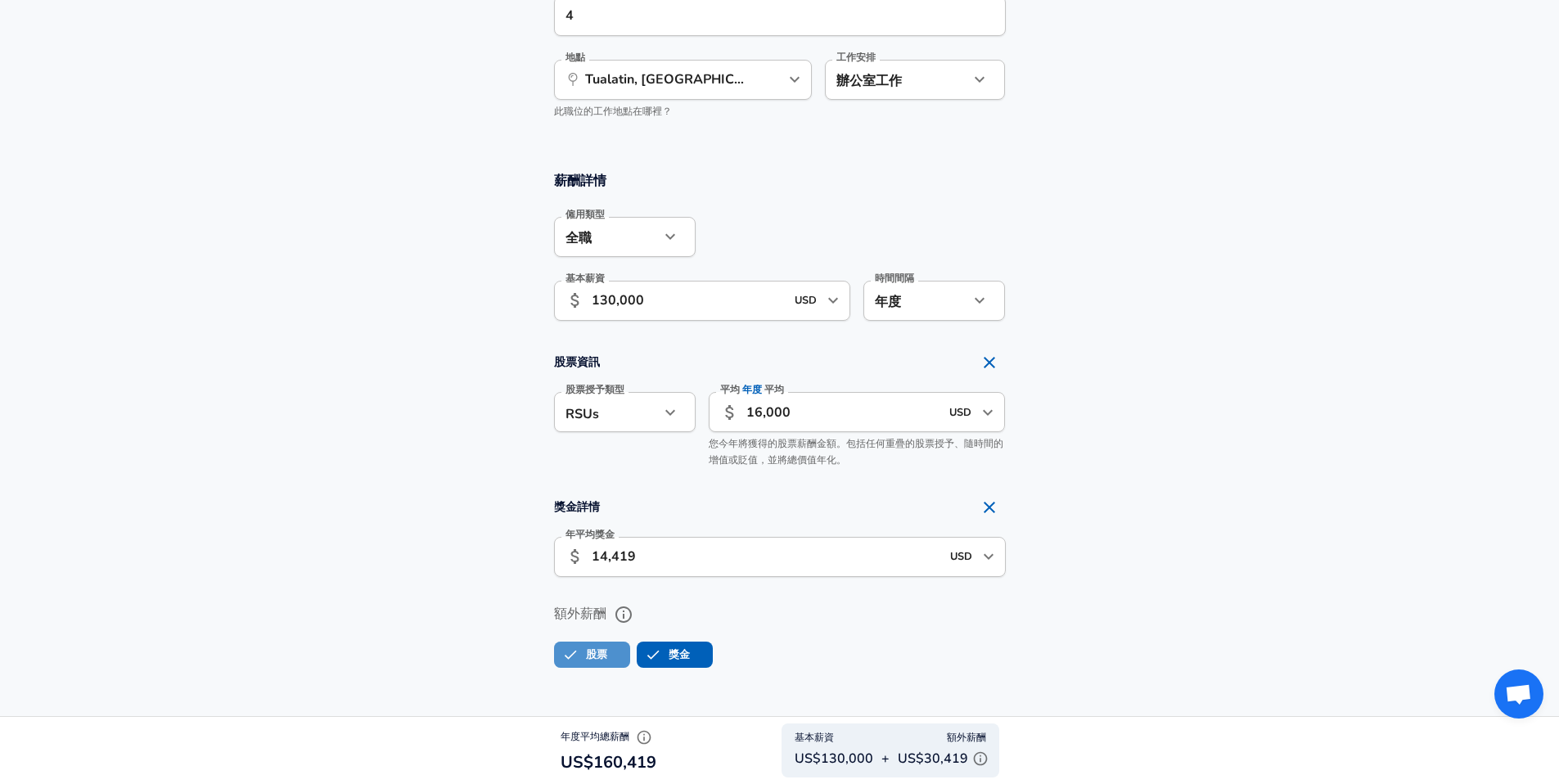
click at [589, 650] on label "股票" at bounding box center [580, 654] width 52 height 31
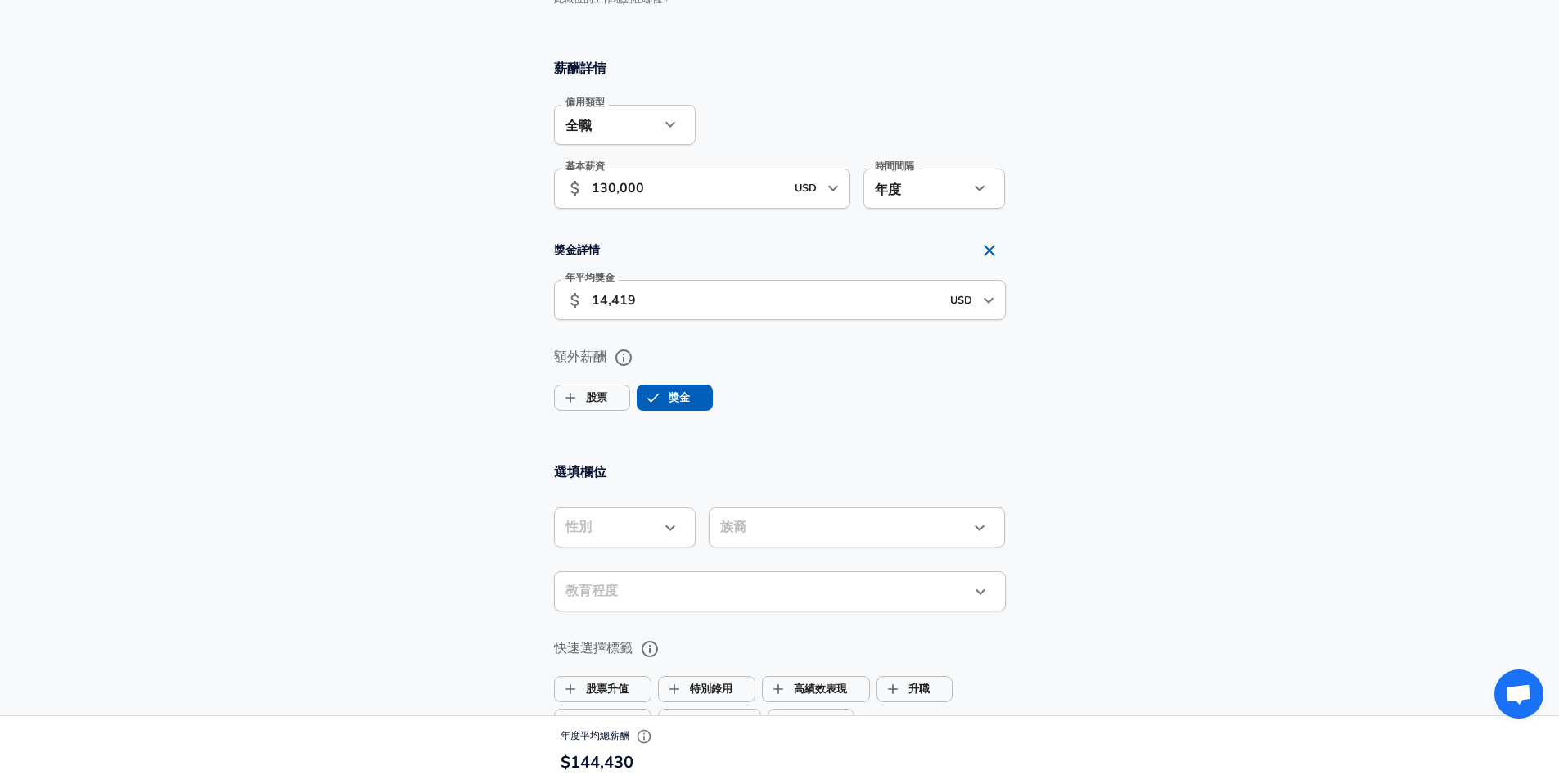
scroll to position [1081, 0]
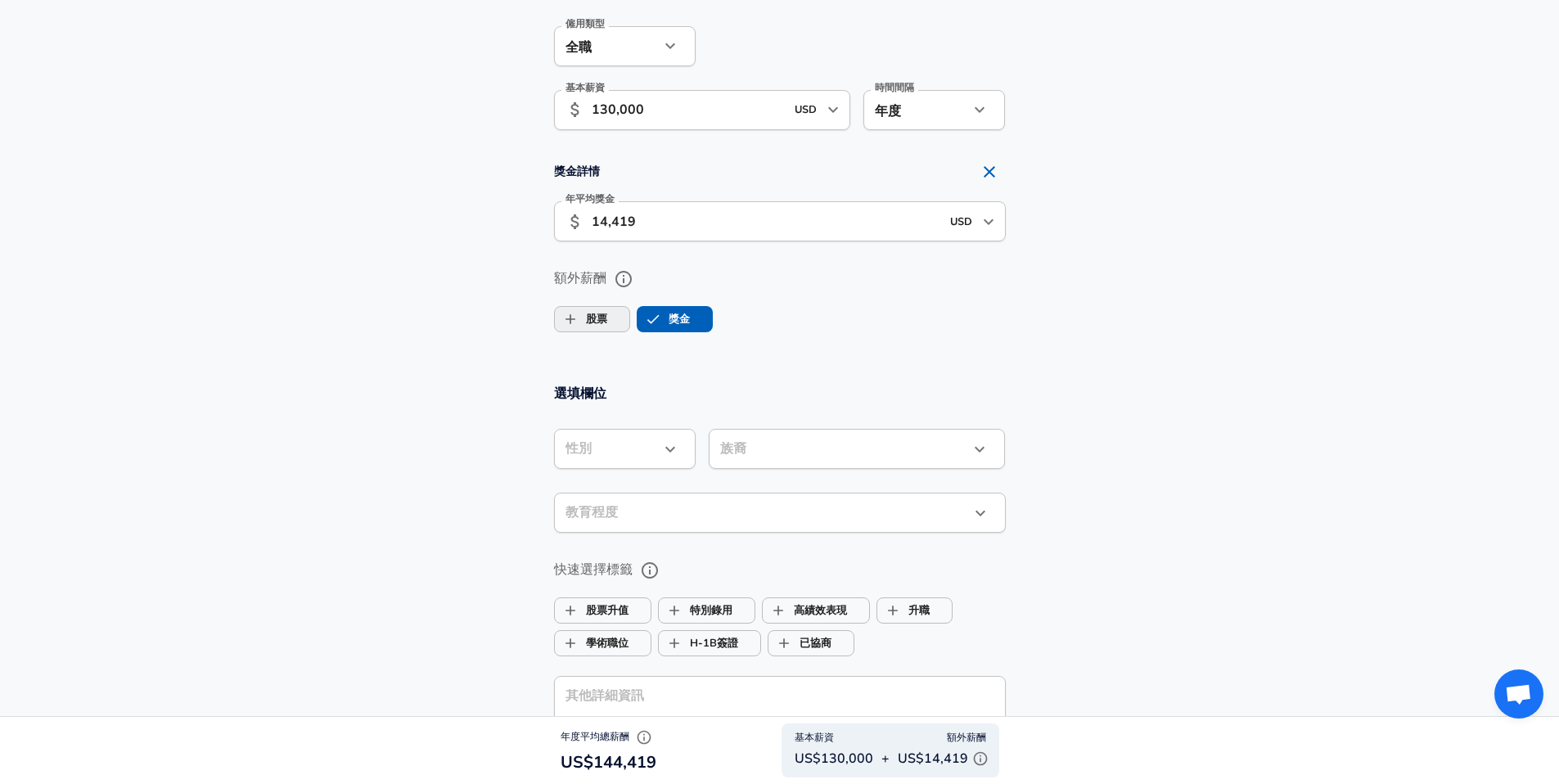
click at [603, 324] on label "股票" at bounding box center [580, 319] width 52 height 31
checkbox input "true"
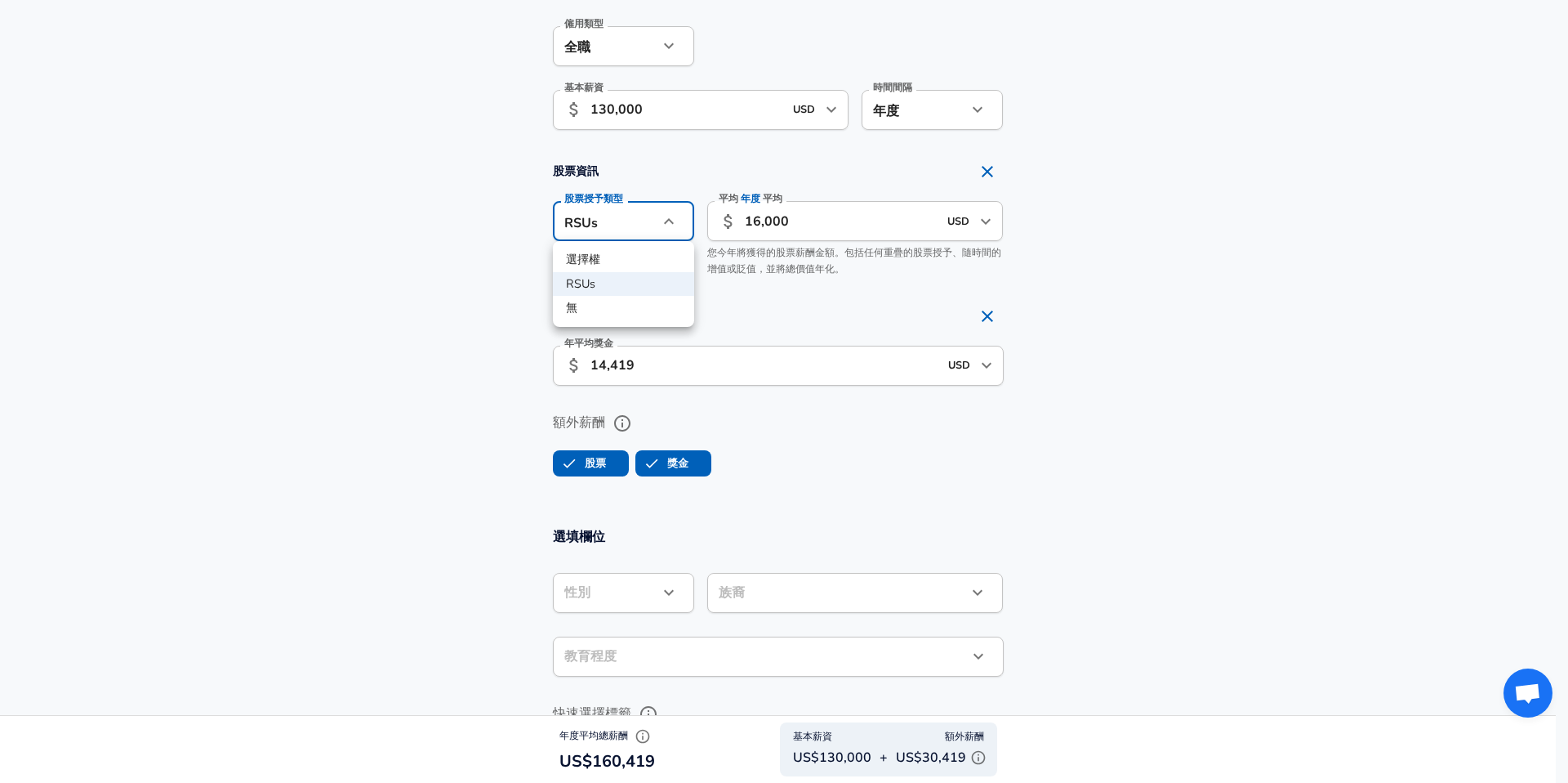
click at [1223, 345] on div at bounding box center [784, 392] width 1568 height 783
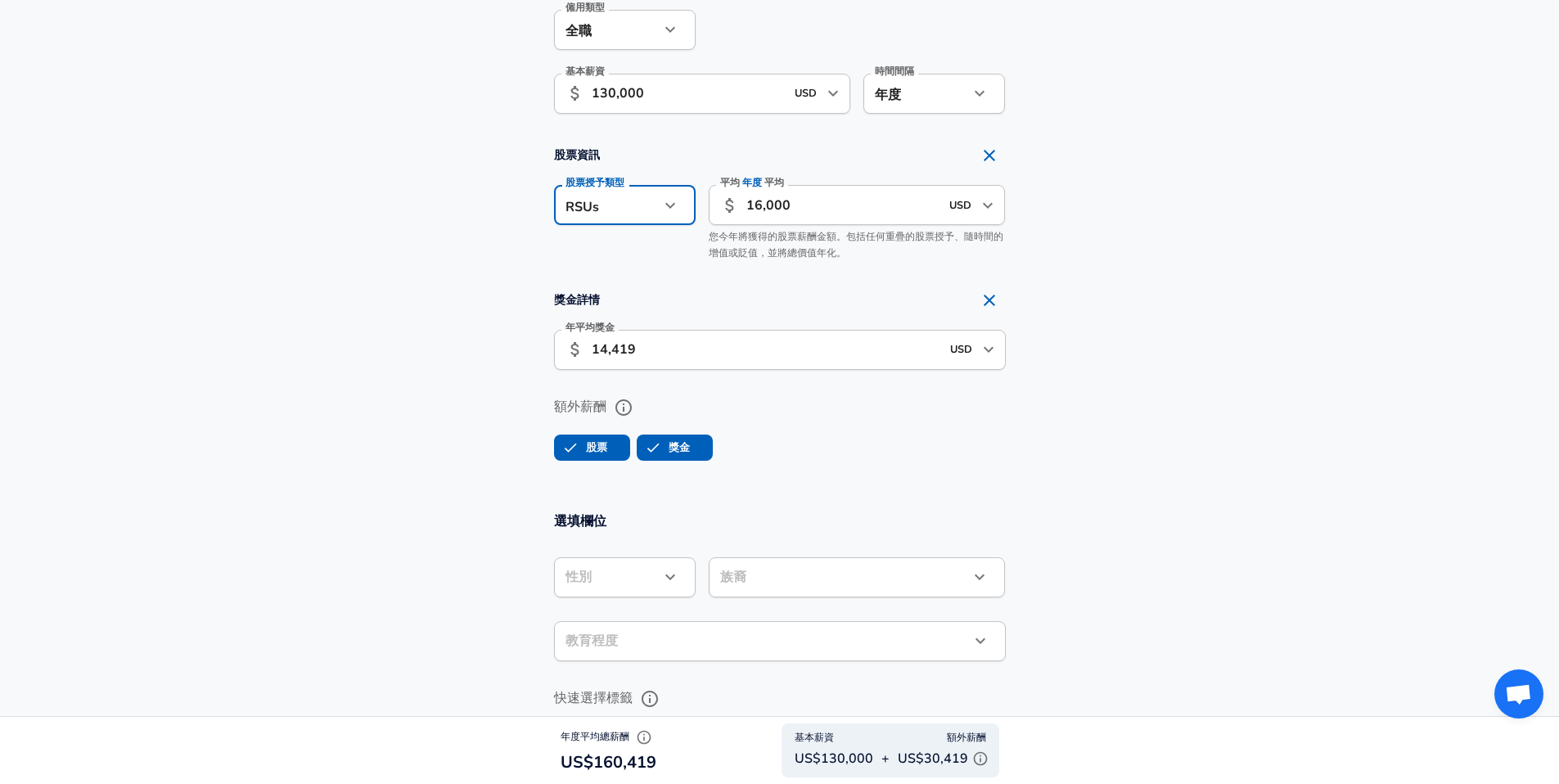
scroll to position [1091, 0]
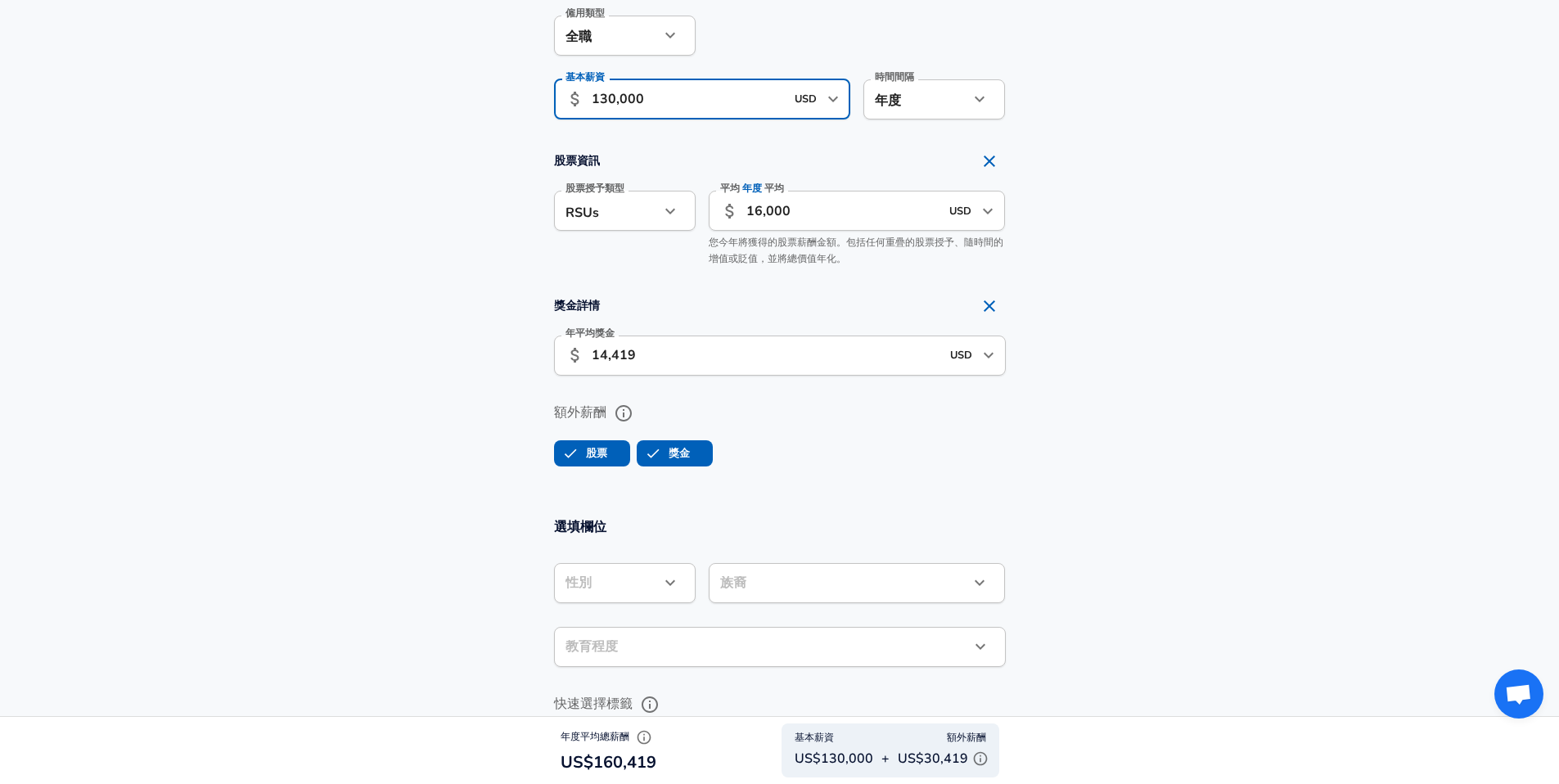
drag, startPoint x: 659, startPoint y: 106, endPoint x: 620, endPoint y: 100, distance: 39.5
click at [620, 100] on input "130,000" at bounding box center [688, 99] width 194 height 40
type input "130,485"
click at [1164, 521] on section "選填欄位 性別 ​ 性別 族裔 ​ 族裔 教育程度 ​ 教育程度 快速選擇標籤 股票升值 特別錄用 高績效表現 升職 學術職位 H-1B簽證 已協商 其他詳細…" at bounding box center [780, 768] width 1559 height 539
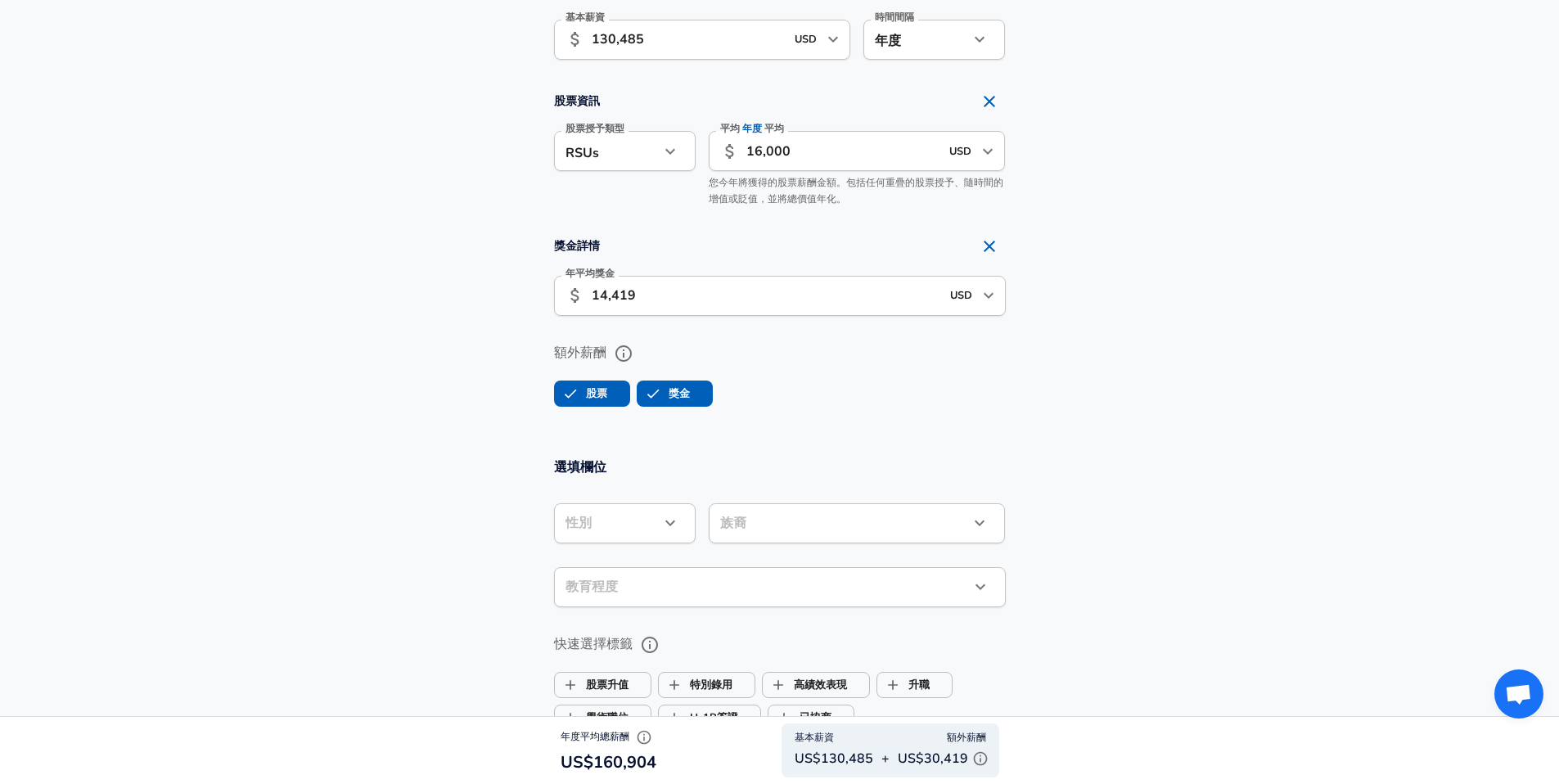
scroll to position [1219, 0]
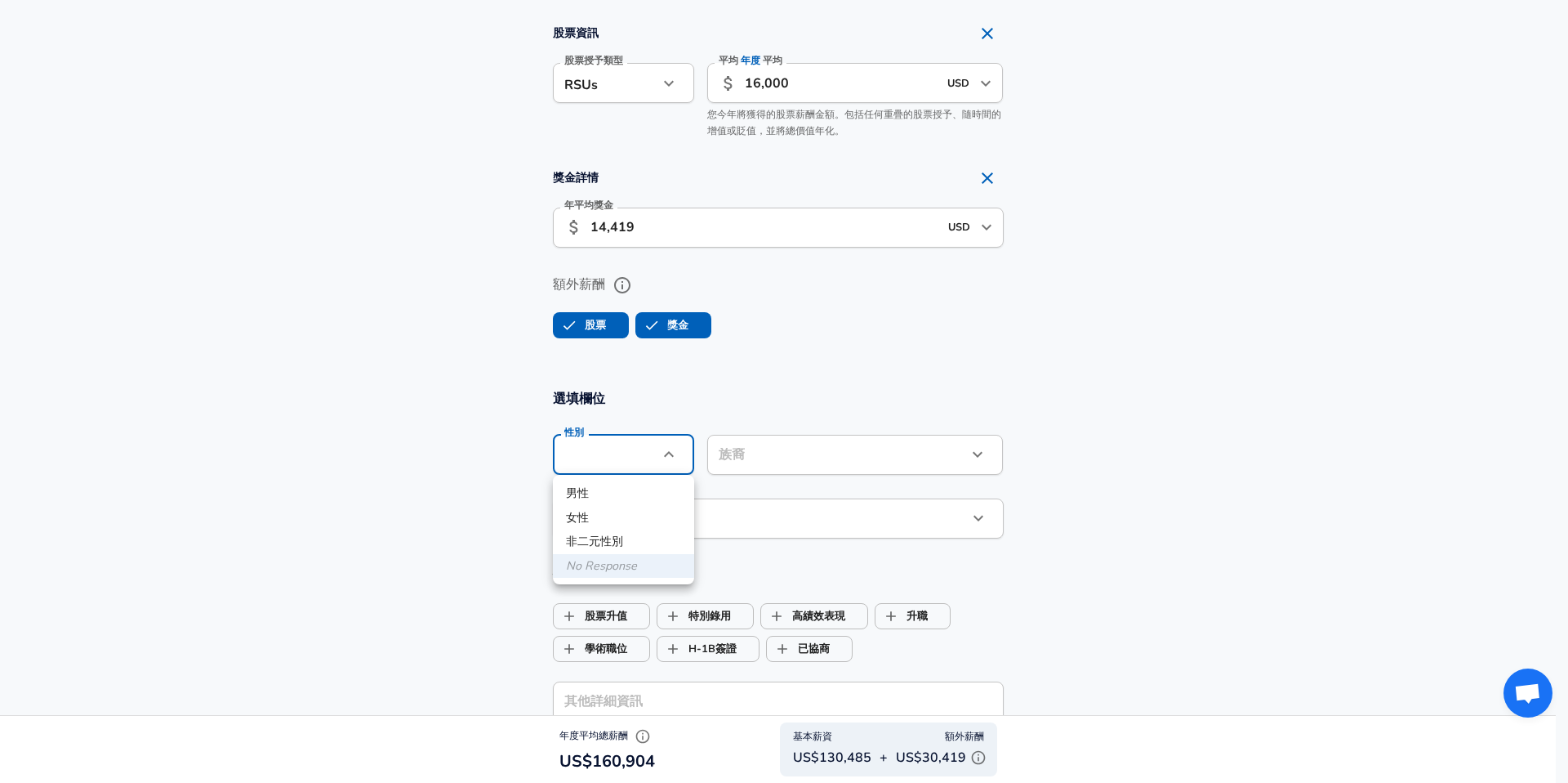
click at [610, 507] on li "女性" at bounding box center [624, 518] width 141 height 25
type input "[DEMOGRAPHIC_DATA]"
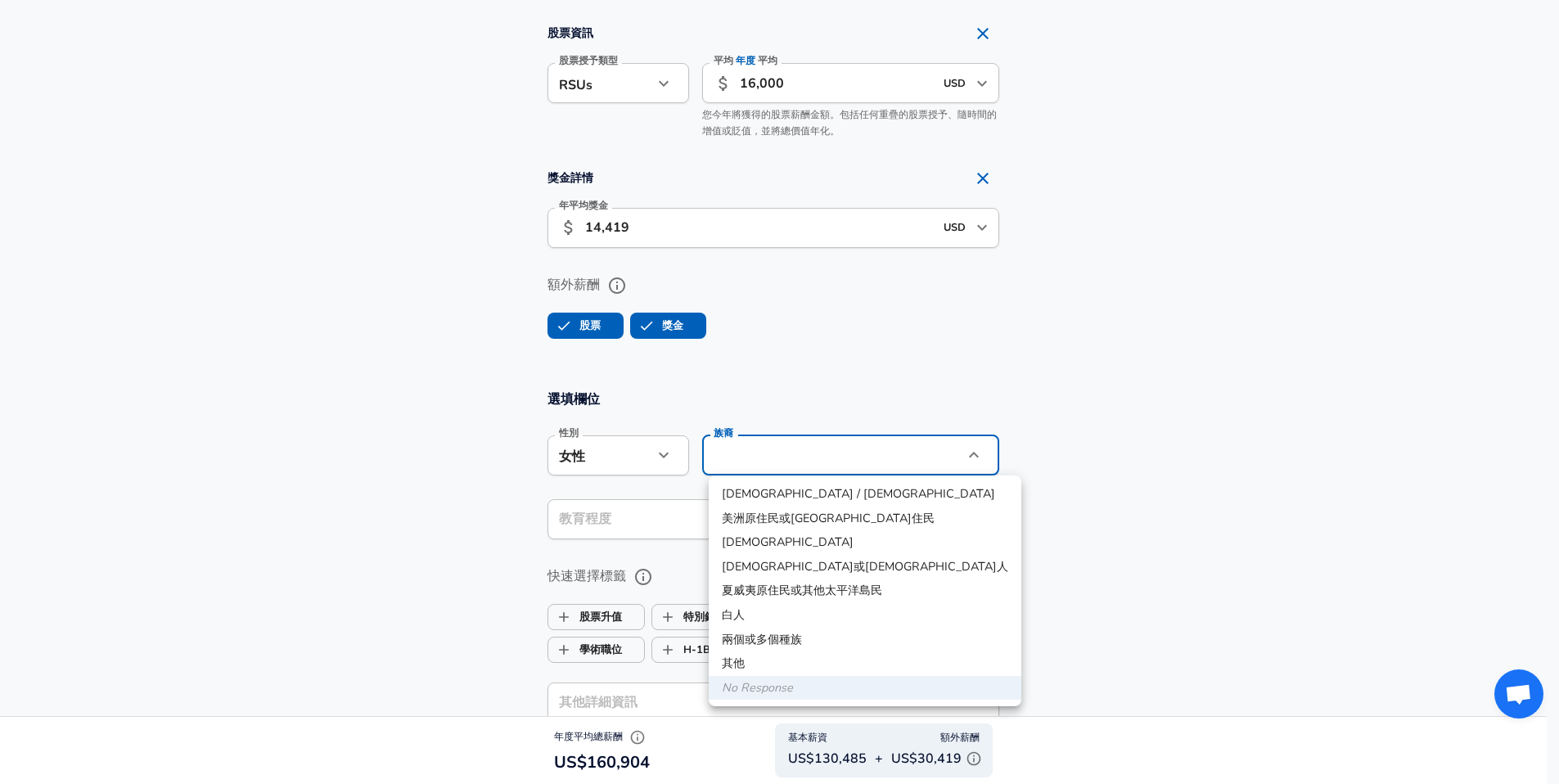
click at [752, 549] on li "[DEMOGRAPHIC_DATA]" at bounding box center [865, 543] width 313 height 25
type input "[DEMOGRAPHIC_DATA]"
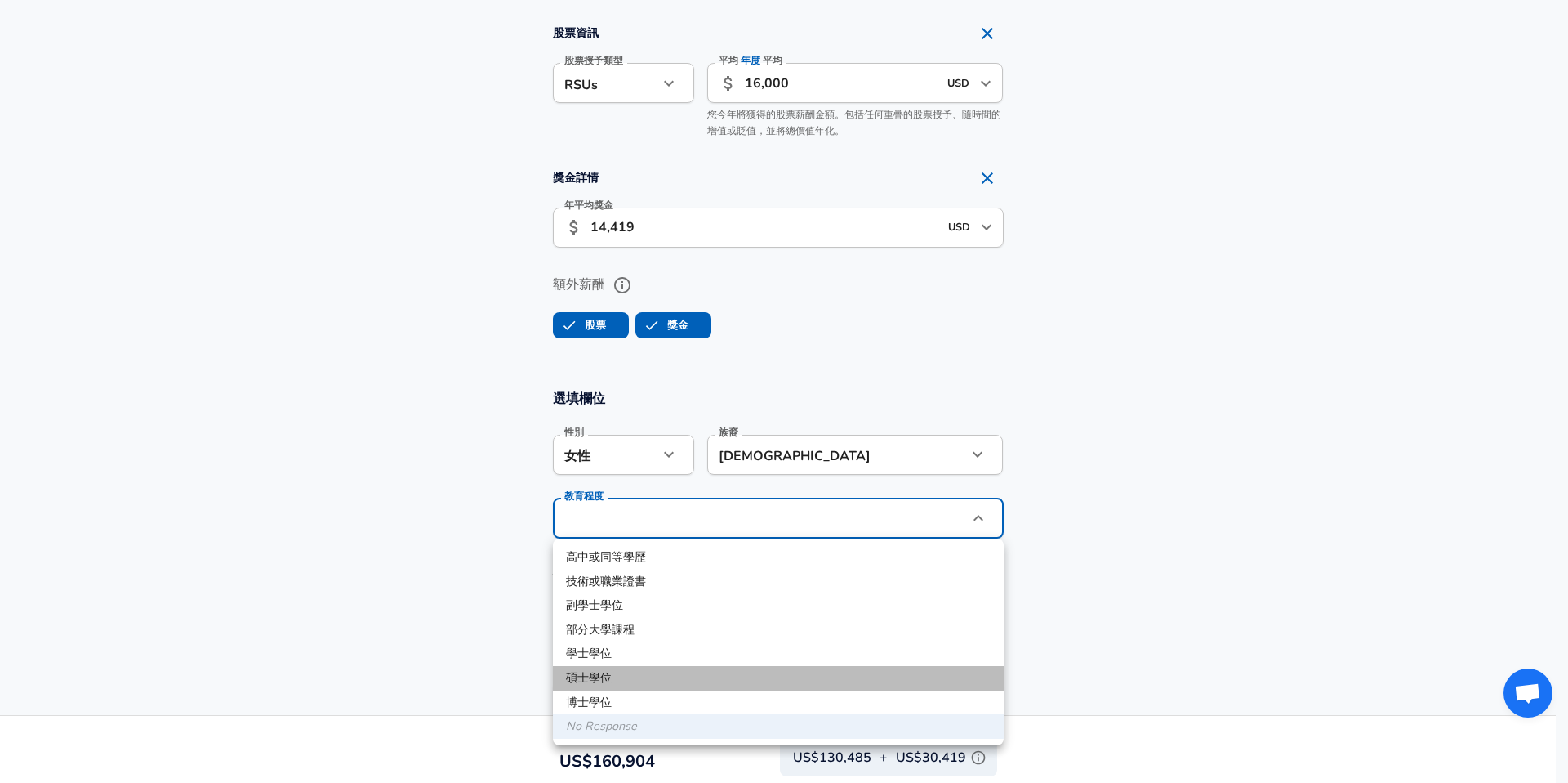
click at [687, 679] on li "碩士學位" at bounding box center [778, 678] width 450 height 25
type input "Masters degree"
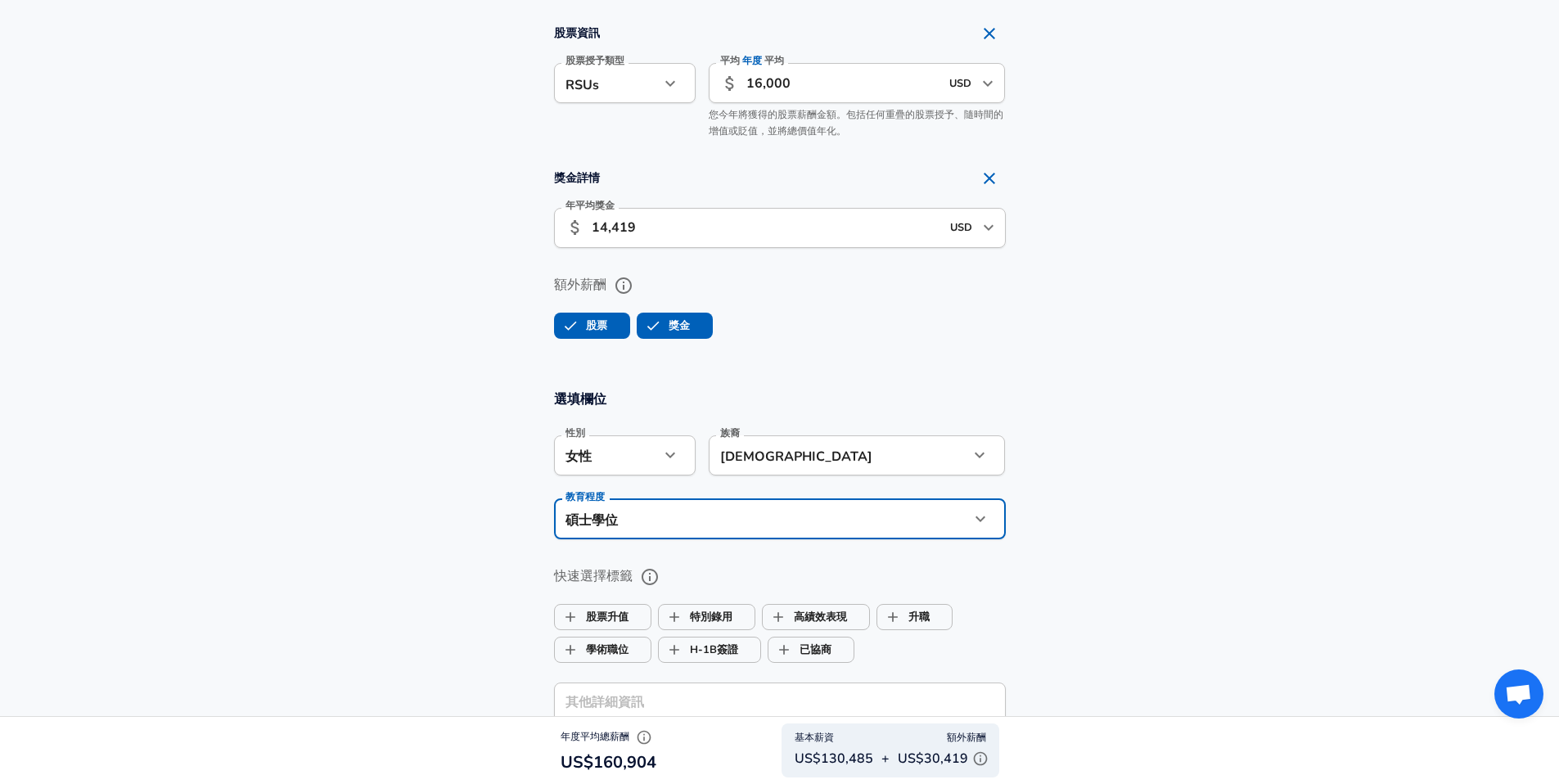
click at [1087, 597] on section "選填欄位 性別 女性 [DEMOGRAPHIC_DATA] 性別 [DEMOGRAPHIC_DATA] [DEMOGRAPHIC_DATA] [DEMOGRA…" at bounding box center [780, 640] width 1559 height 539
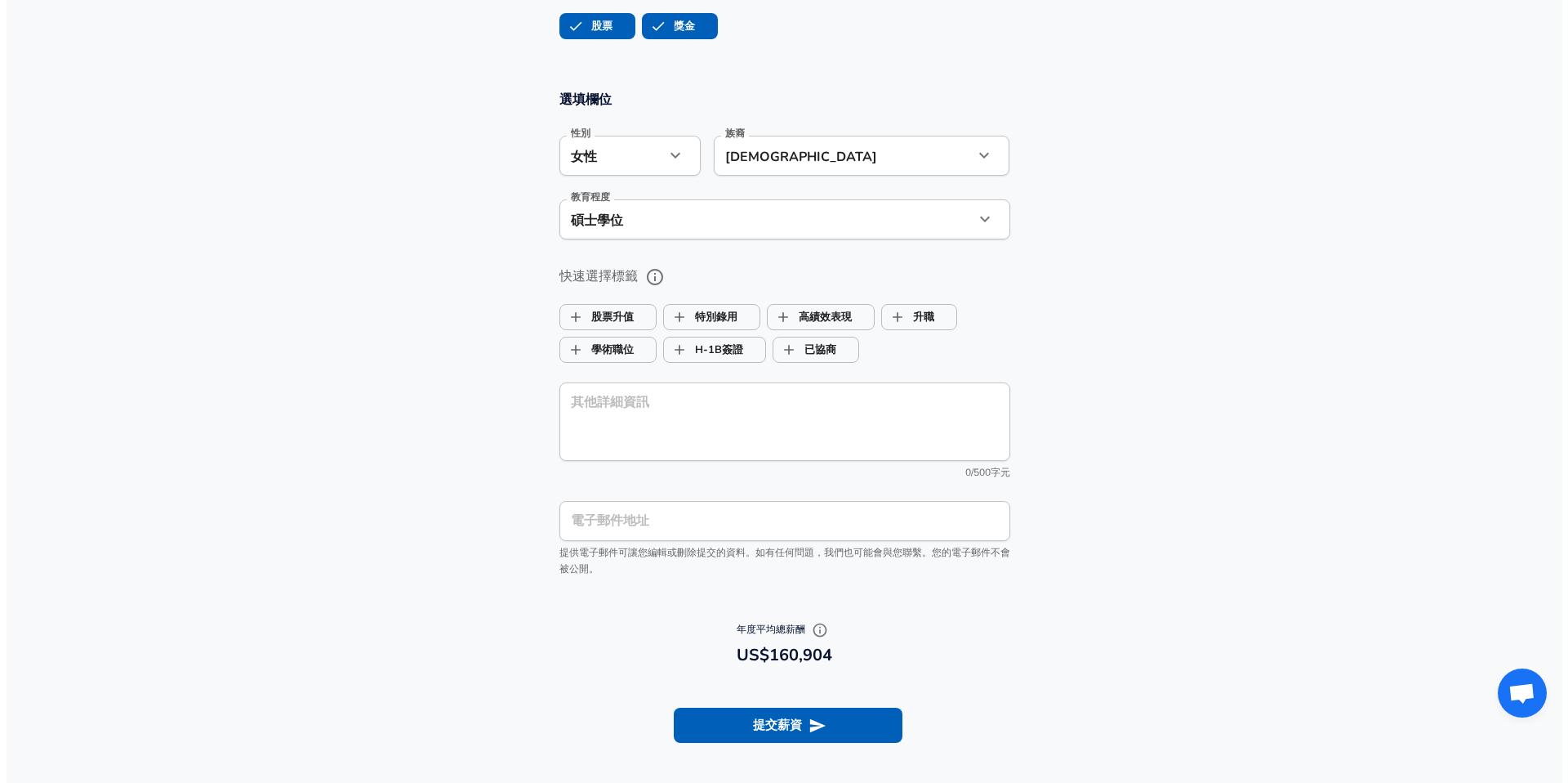
scroll to position [1517, 0]
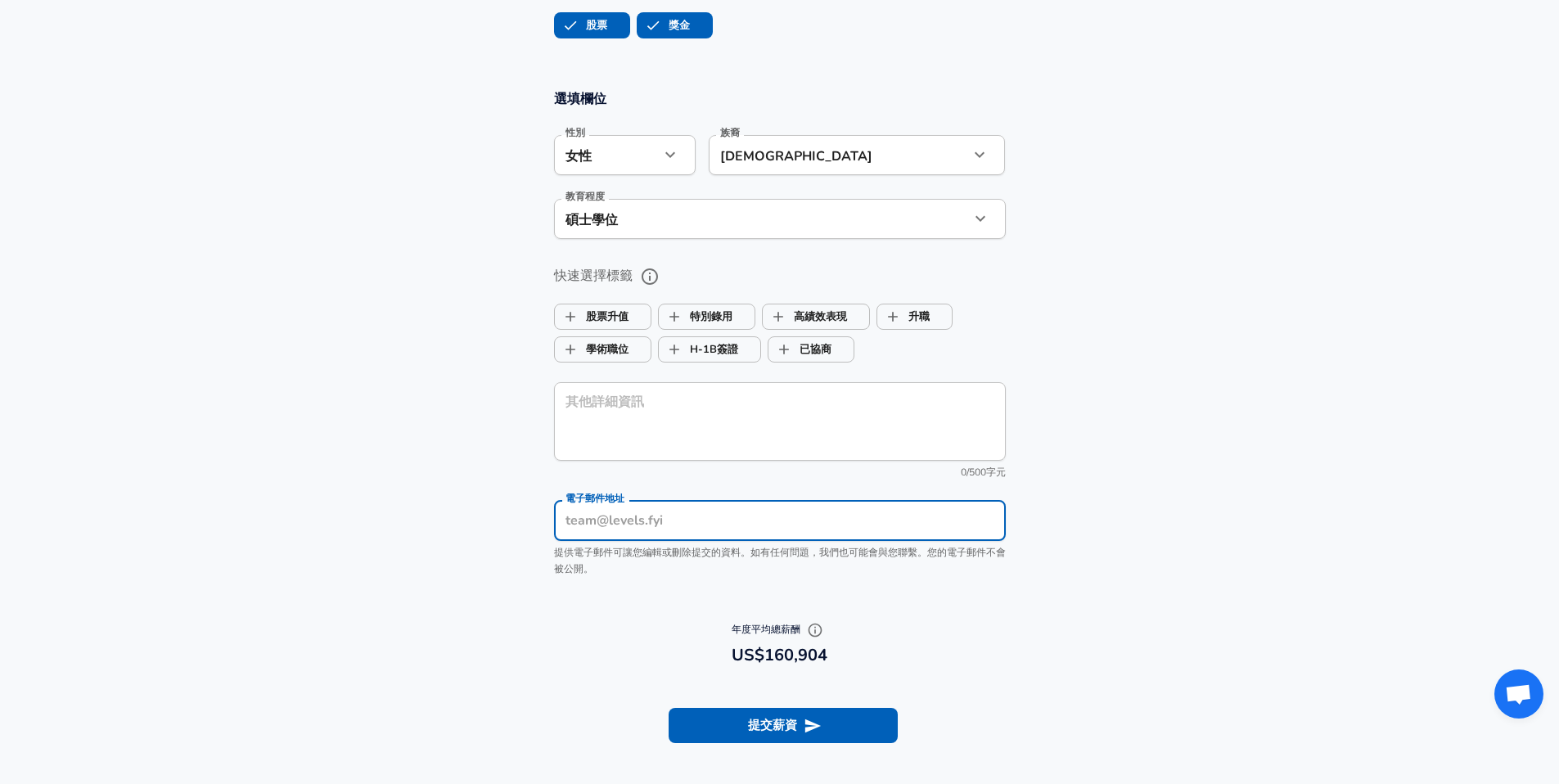
click at [683, 524] on input "電子郵件地址" at bounding box center [780, 521] width 451 height 40
type input "[EMAIL_ADDRESS][DOMAIN_NAME]"
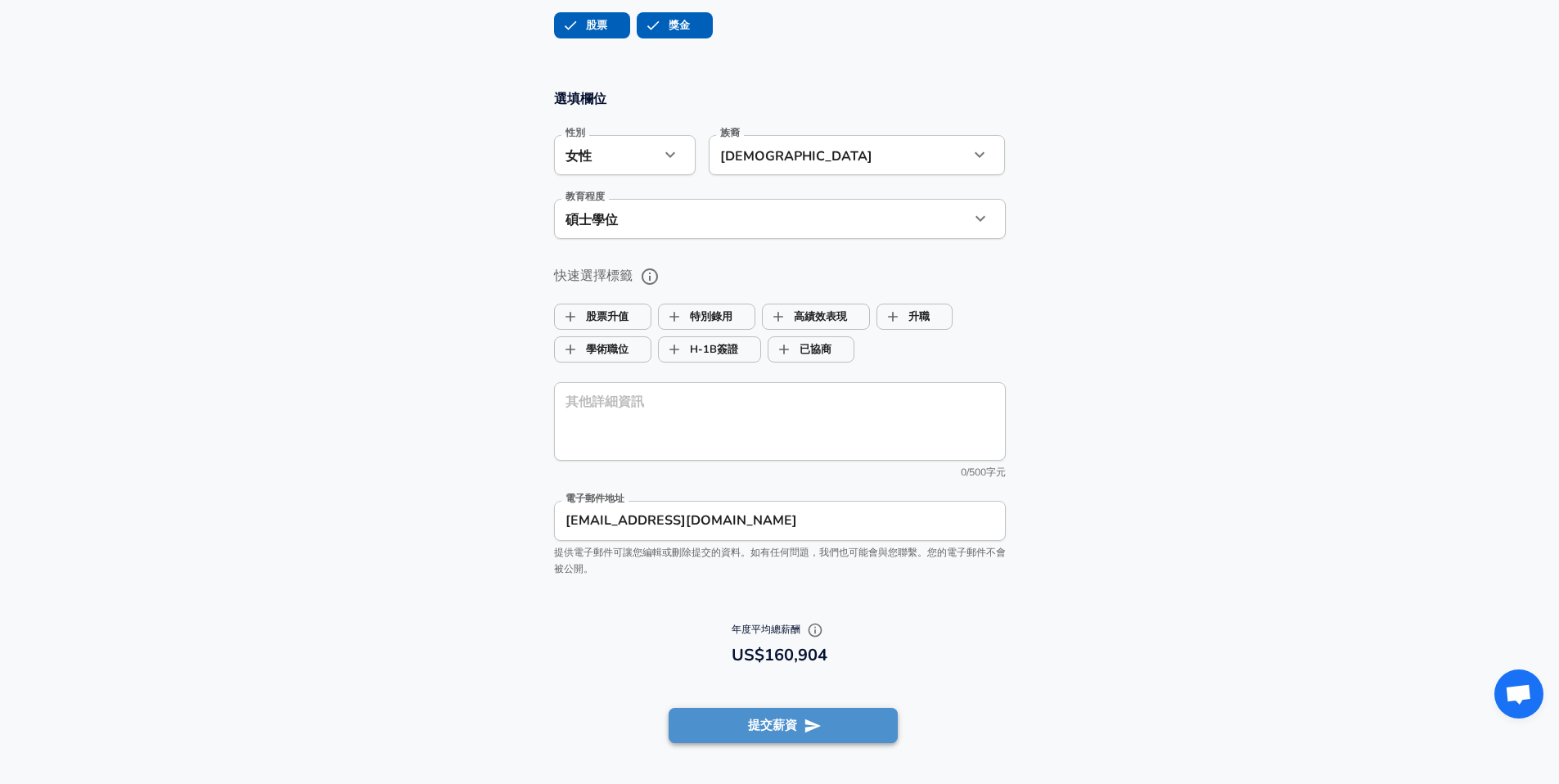
click at [759, 729] on button "提交薪資" at bounding box center [783, 725] width 229 height 34
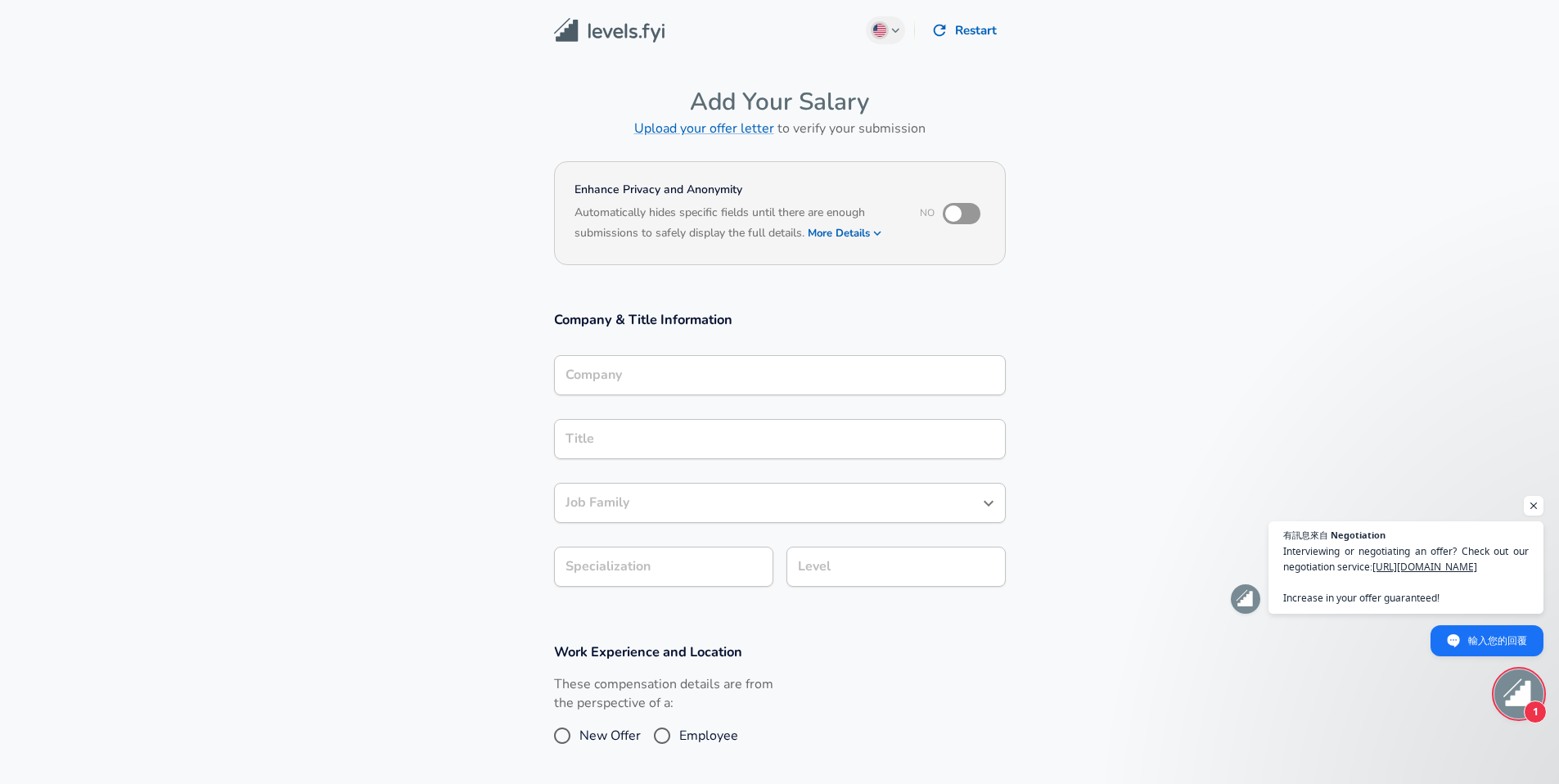
click at [690, 368] on input "Company" at bounding box center [780, 375] width 437 height 26
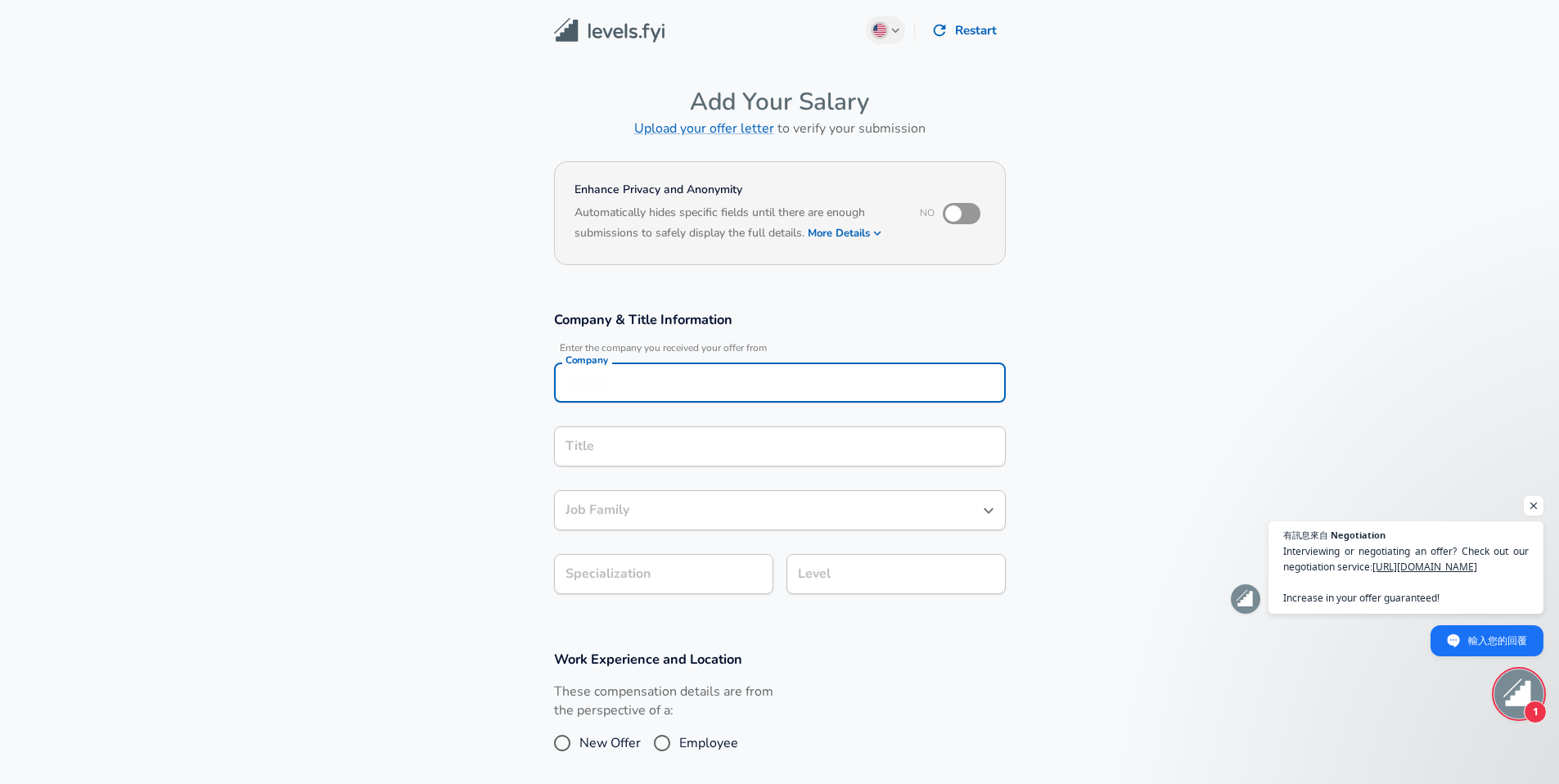
scroll to position [16, 0]
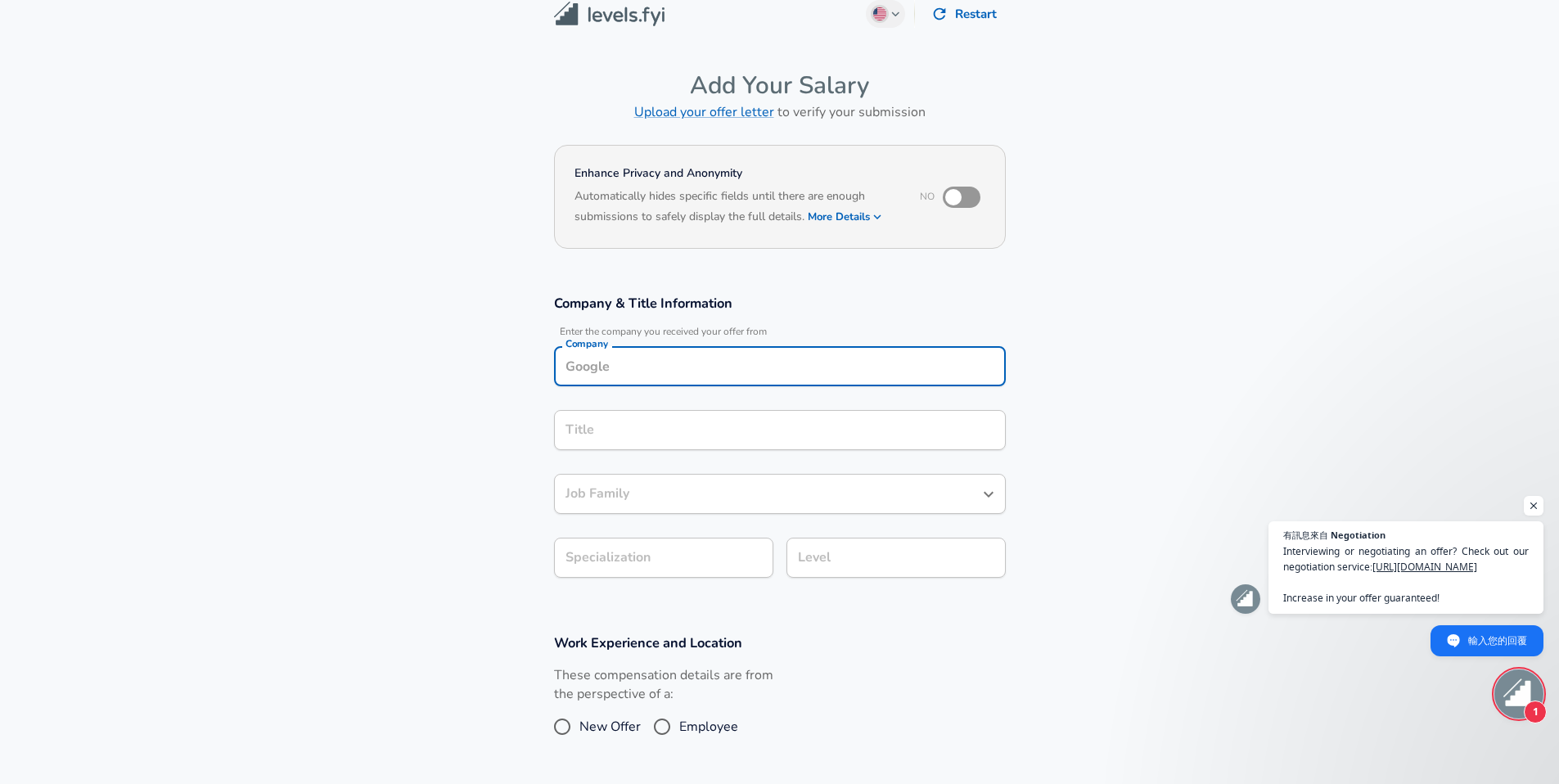
click at [690, 368] on input "Company" at bounding box center [780, 365] width 437 height 26
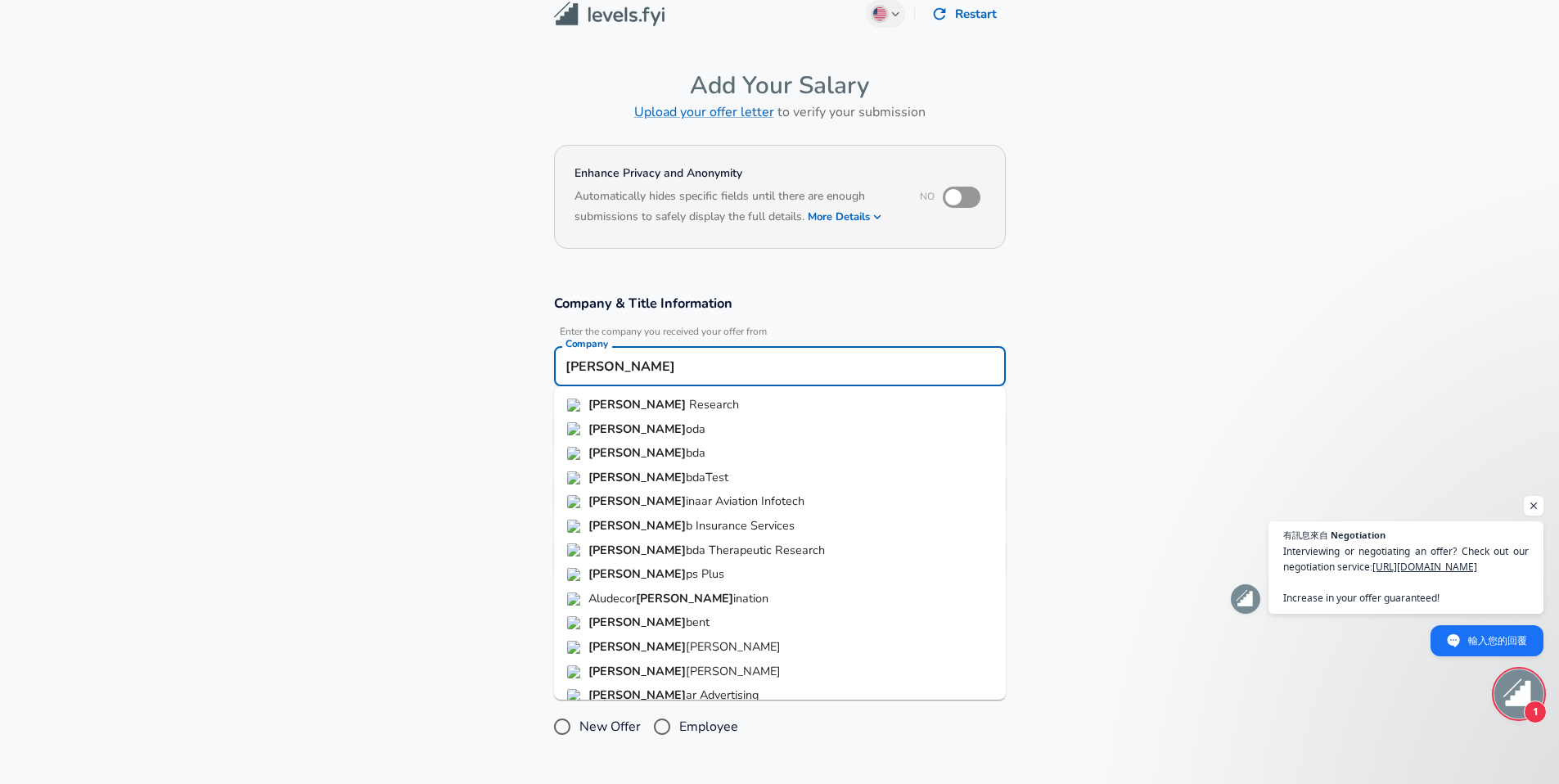
click at [696, 400] on li "[PERSON_NAME] Research" at bounding box center [780, 405] width 451 height 25
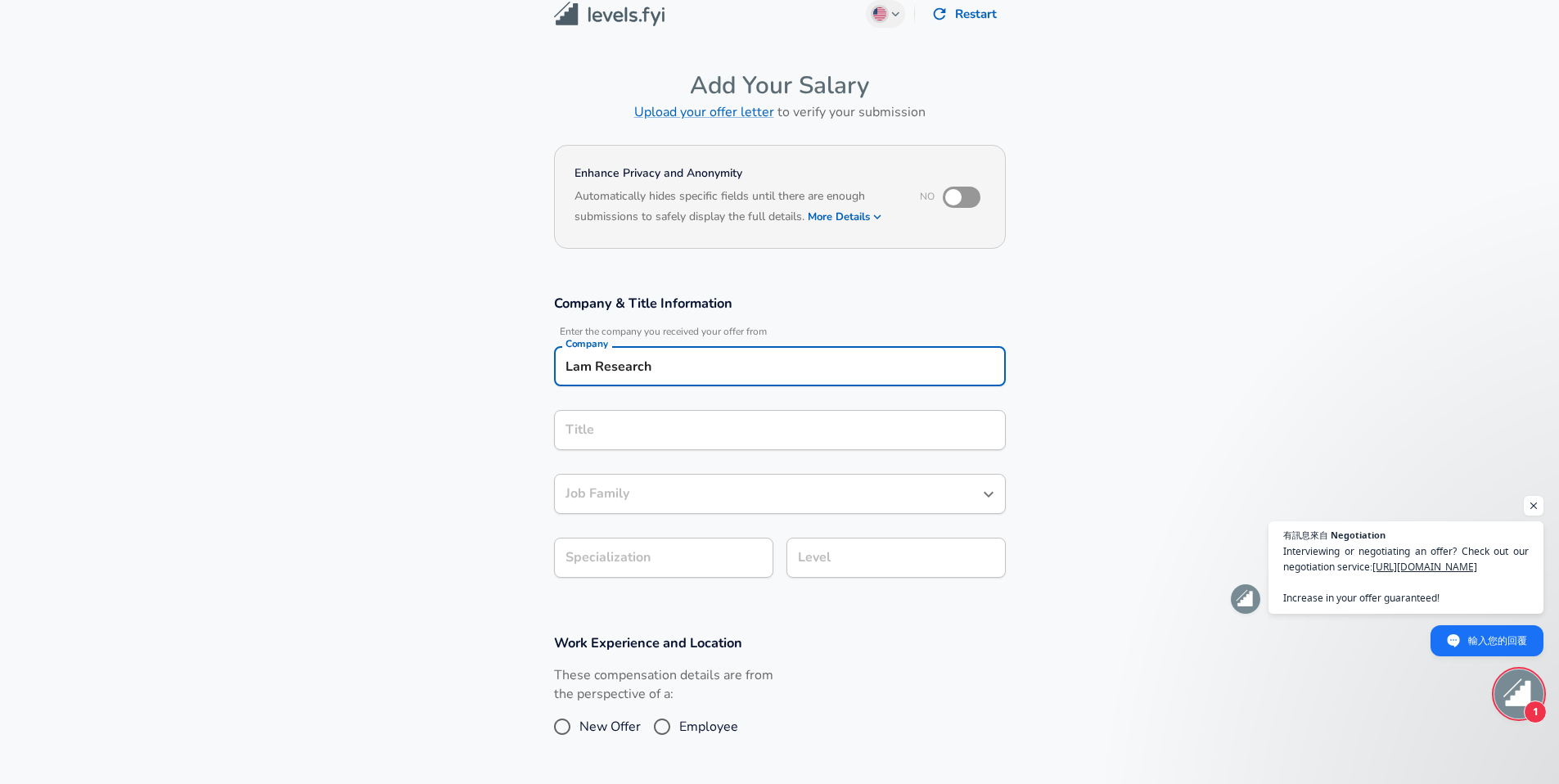
click at [690, 413] on div "Title" at bounding box center [780, 430] width 451 height 40
type input "Lam Research"
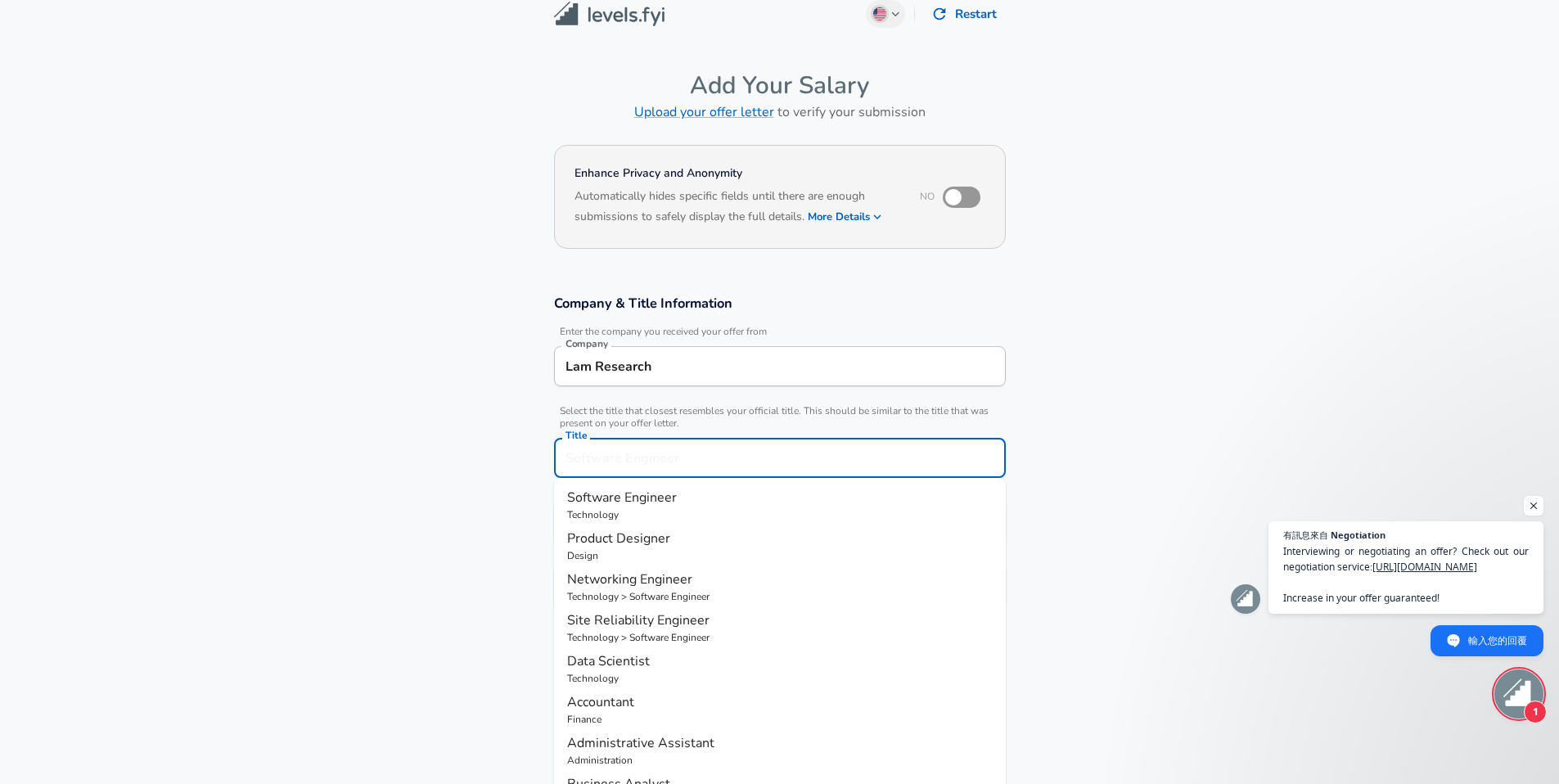
scroll to position [49, 0]
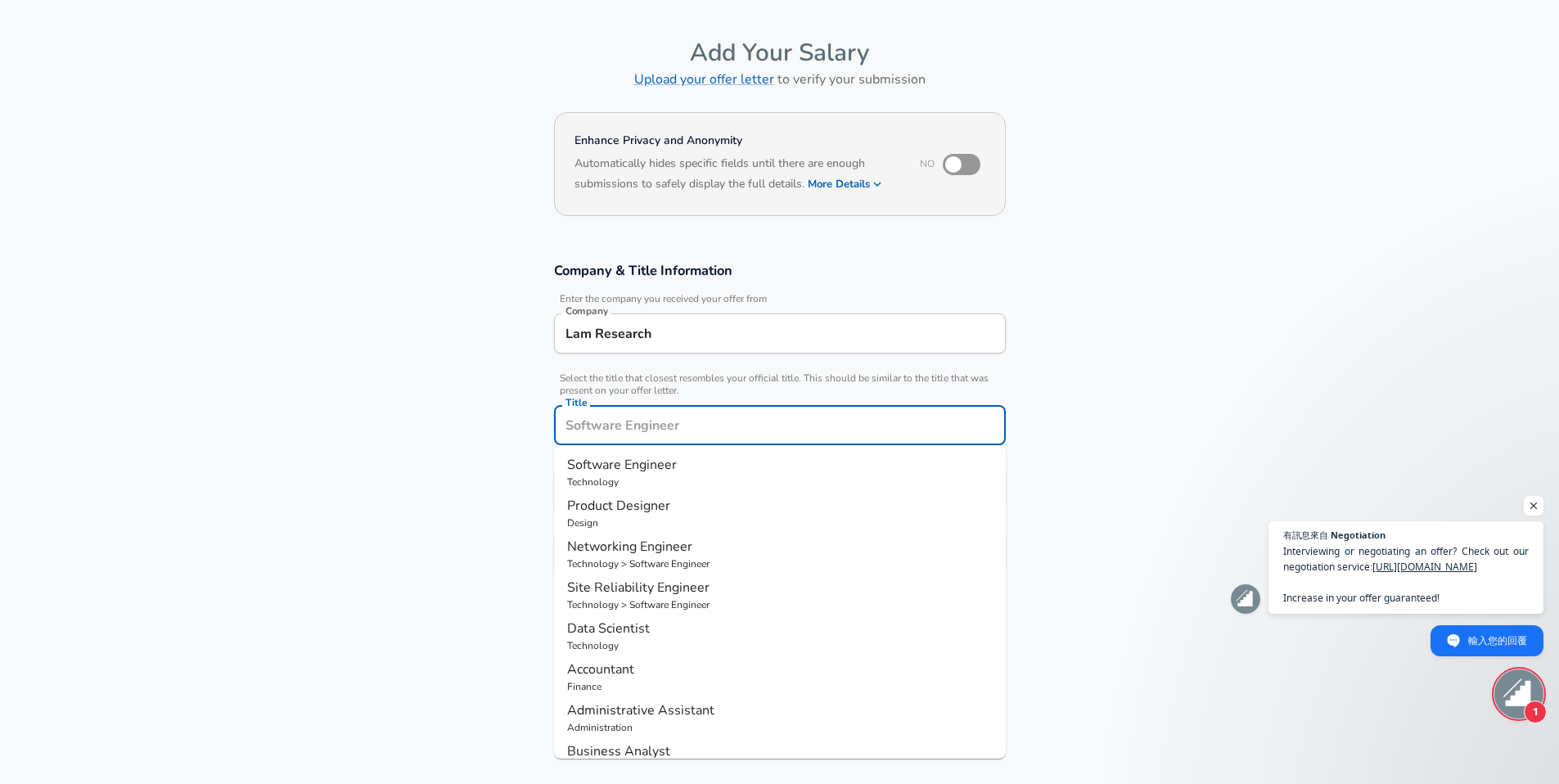
click at [689, 426] on input "Title" at bounding box center [780, 424] width 437 height 26
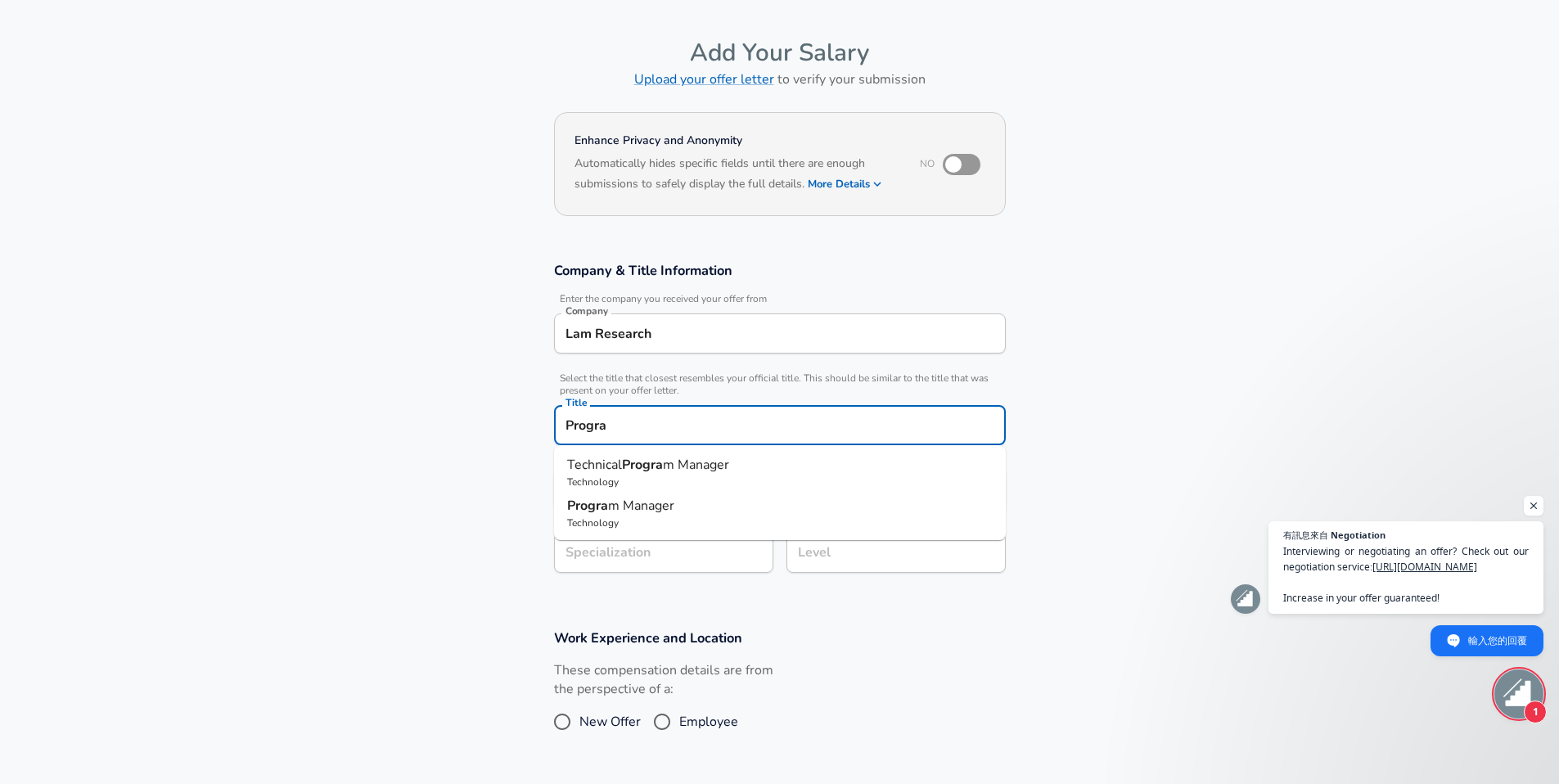
click at [679, 498] on p "Progra m Manager" at bounding box center [780, 505] width 426 height 20
type input "Program Manager"
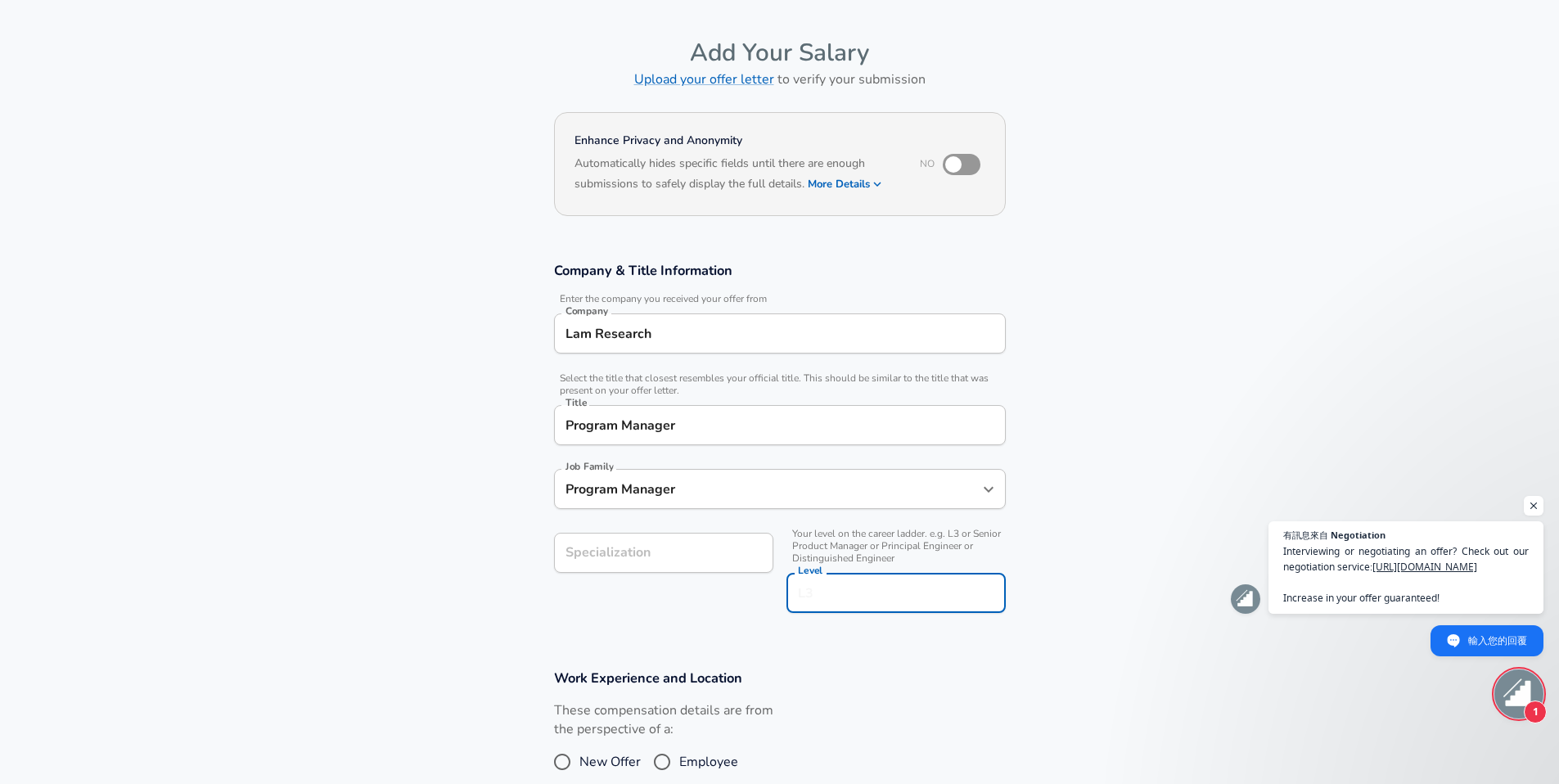
scroll to position [82, 0]
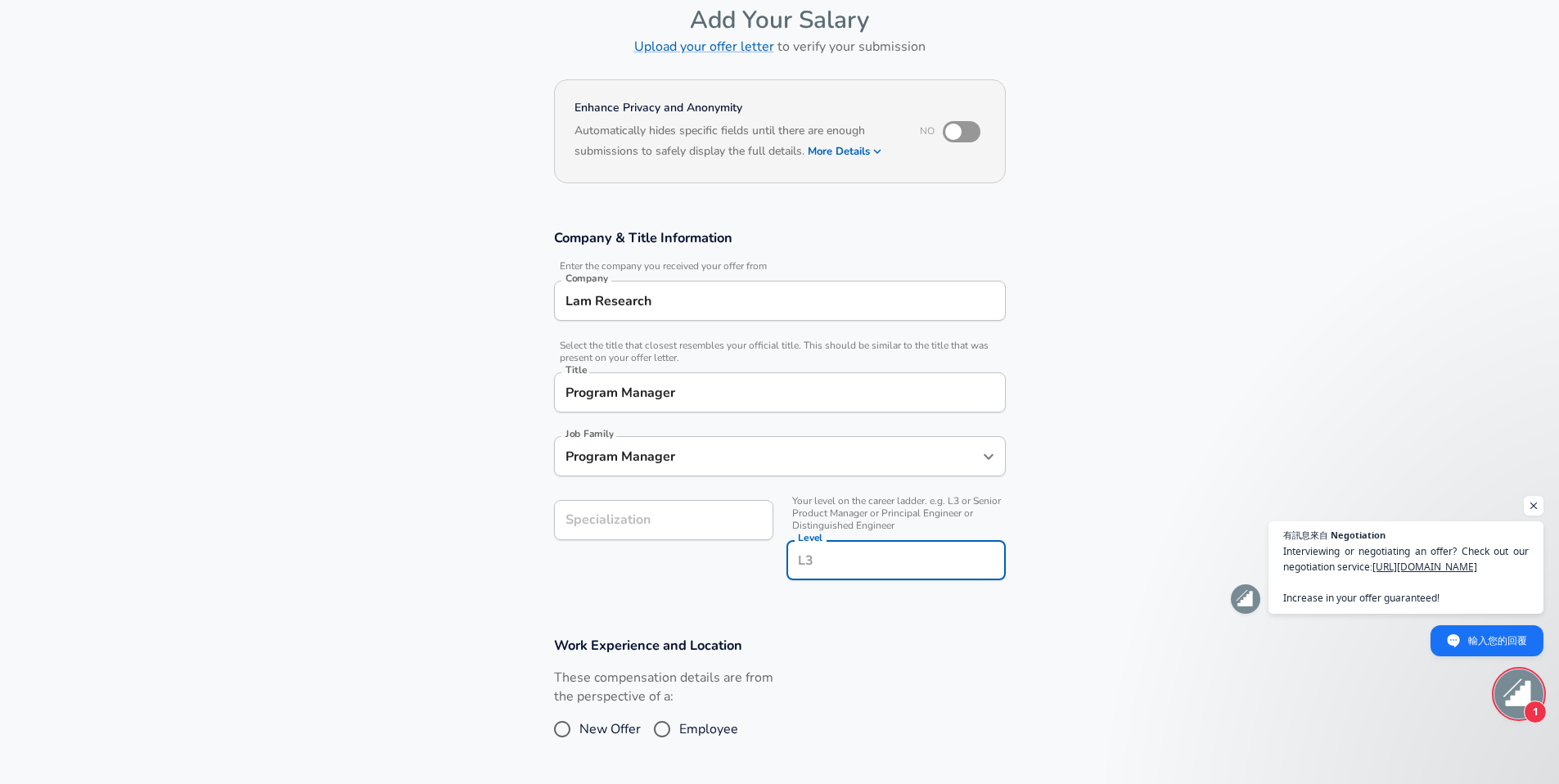
click at [842, 563] on input "Level" at bounding box center [896, 560] width 204 height 26
type input "4"
drag, startPoint x: 1008, startPoint y: 629, endPoint x: 669, endPoint y: 670, distance: 341.5
click at [1008, 629] on section "Work Experience and Location These compensation details are from the perspectiv…" at bounding box center [780, 699] width 1559 height 164
click at [659, 724] on input "Employee" at bounding box center [662, 728] width 34 height 26
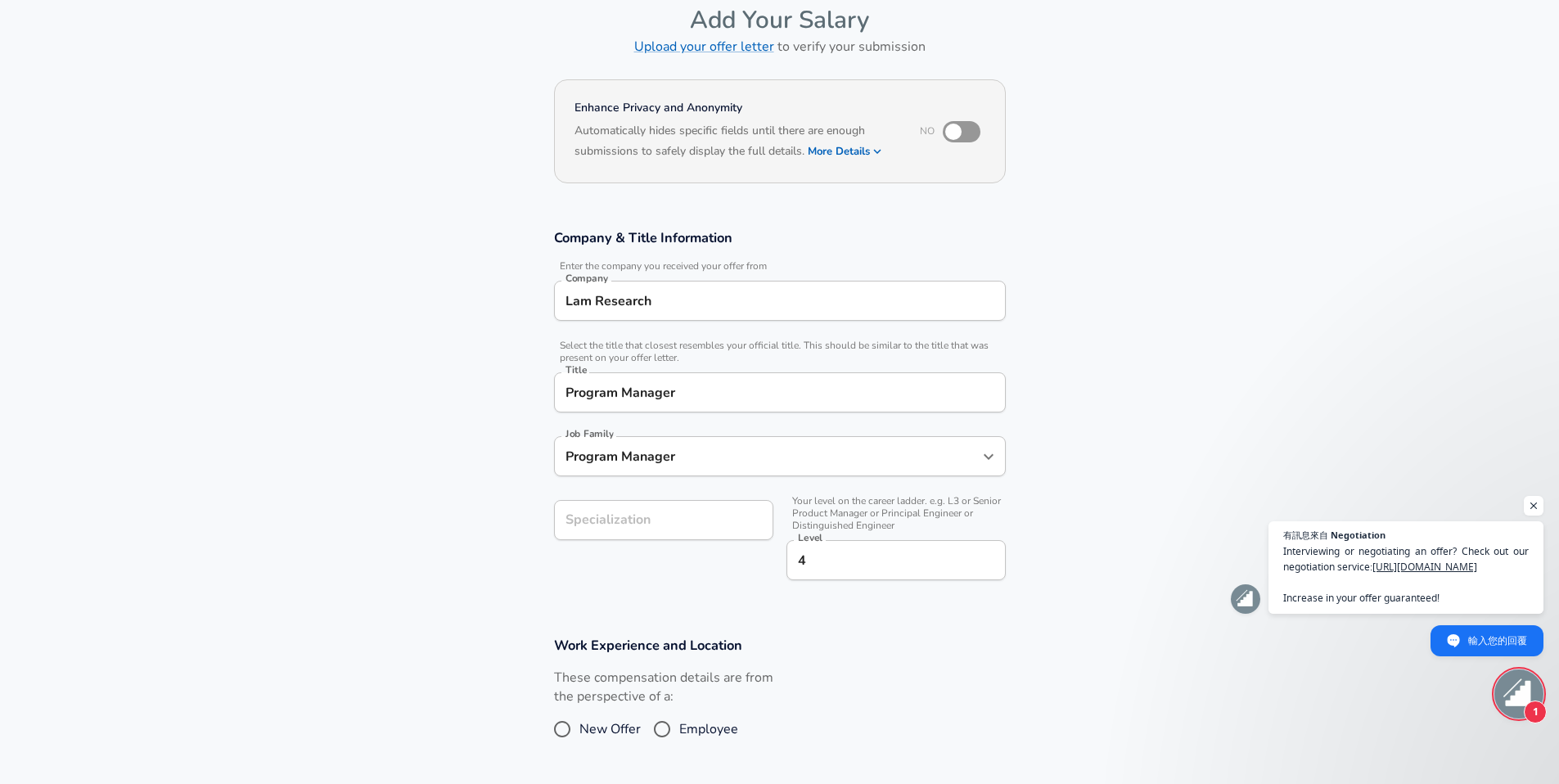
radio input "true"
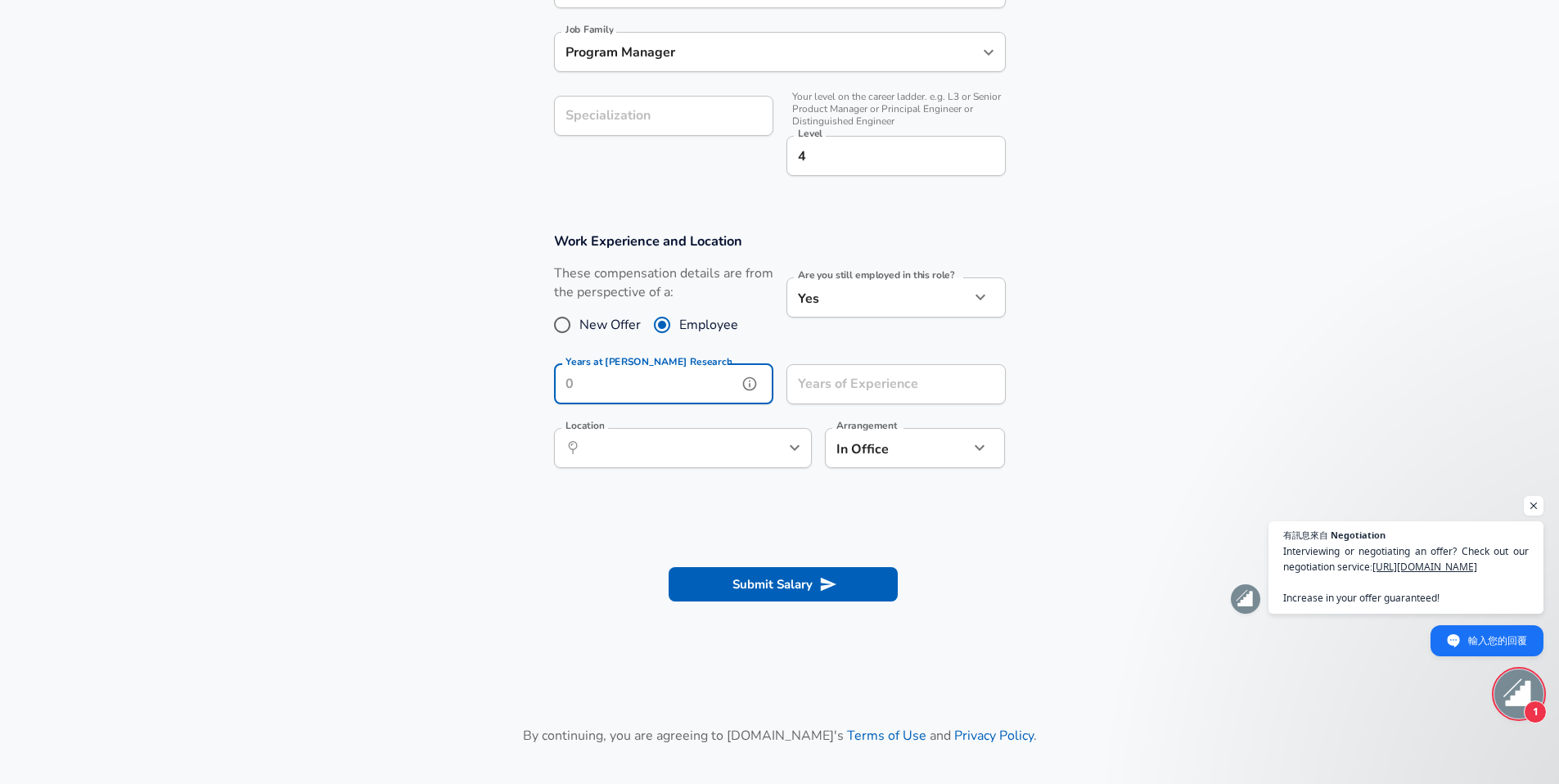
click at [676, 391] on input "Years at Lam Research" at bounding box center [646, 384] width 183 height 40
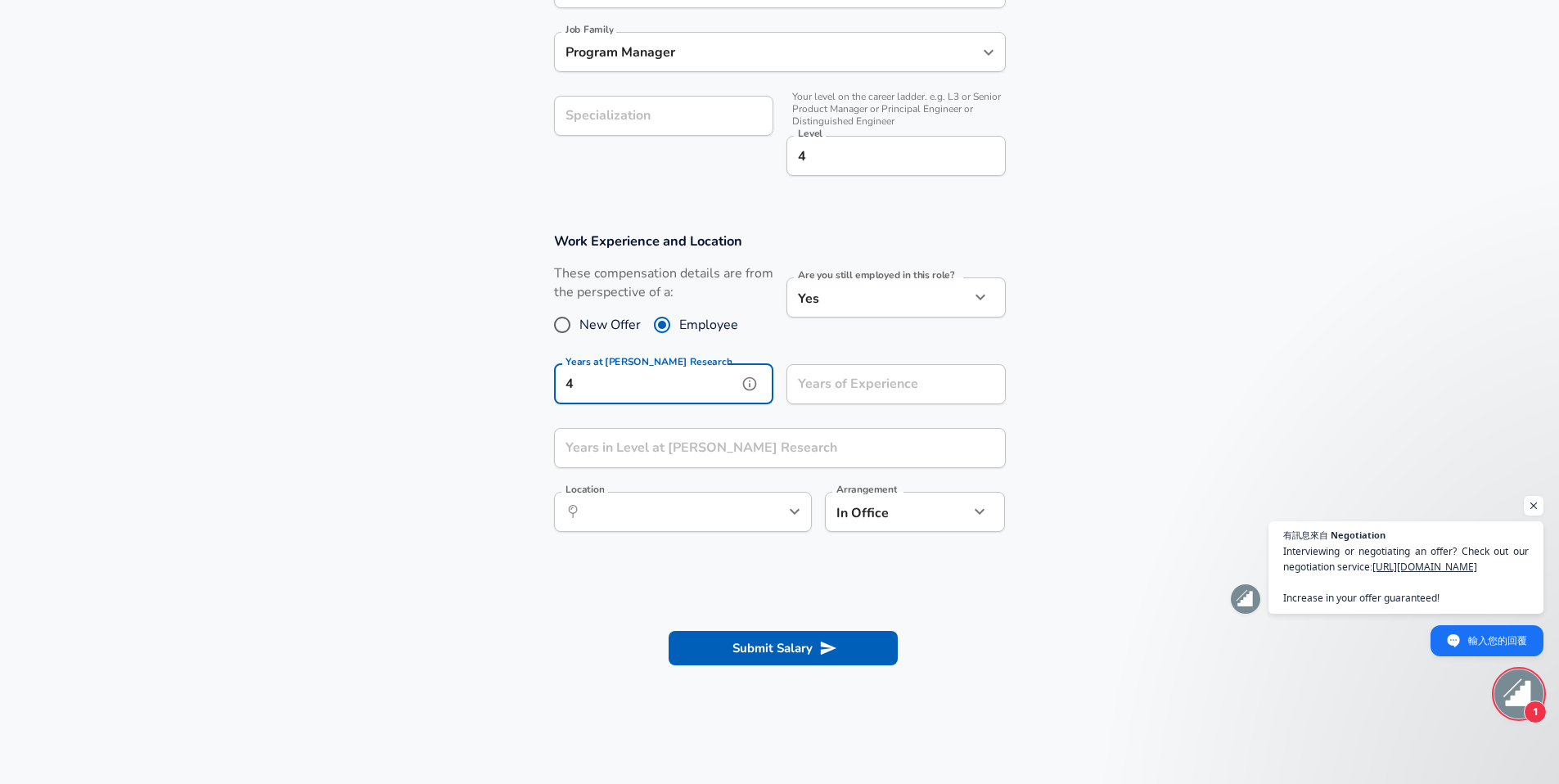
type input "4"
click at [864, 382] on input "Years of Experience" at bounding box center [878, 384] width 183 height 40
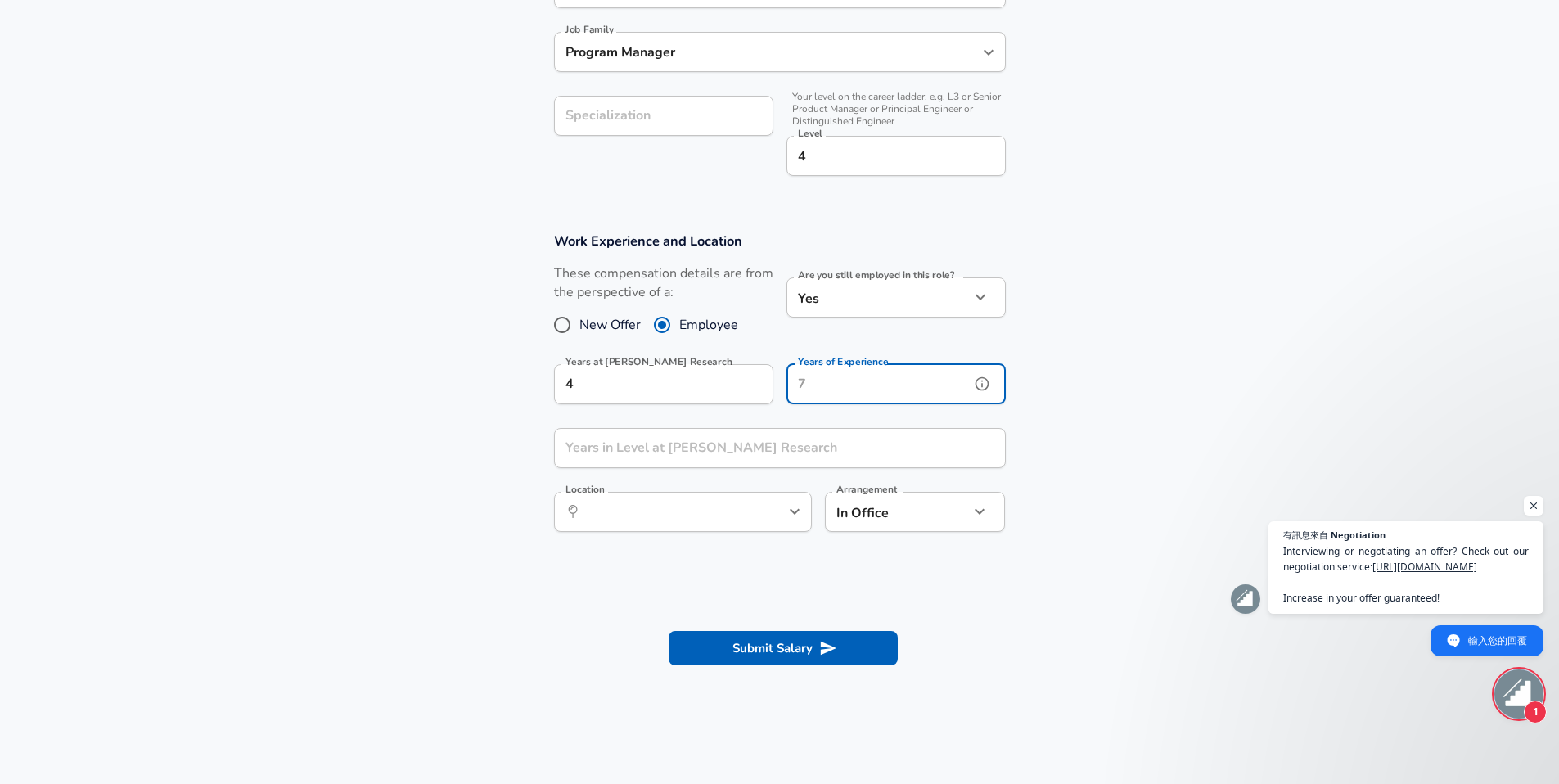
click at [864, 384] on input "Years of Experience" at bounding box center [878, 384] width 183 height 40
type input "8"
click at [722, 448] on input "Years in Level at Lam Research" at bounding box center [762, 448] width 416 height 40
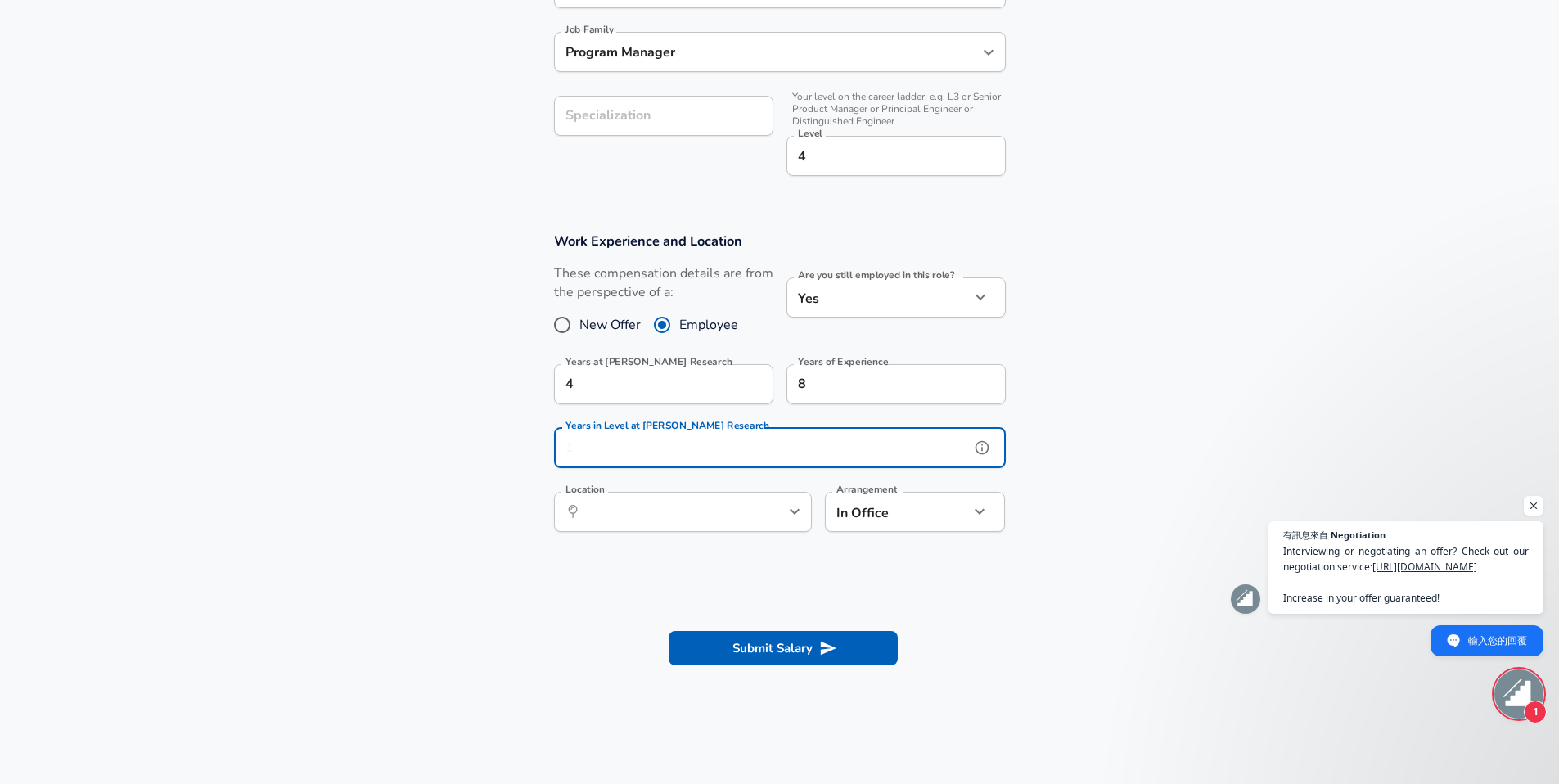
type input "4"
click at [670, 509] on input "Location" at bounding box center [665, 511] width 168 height 26
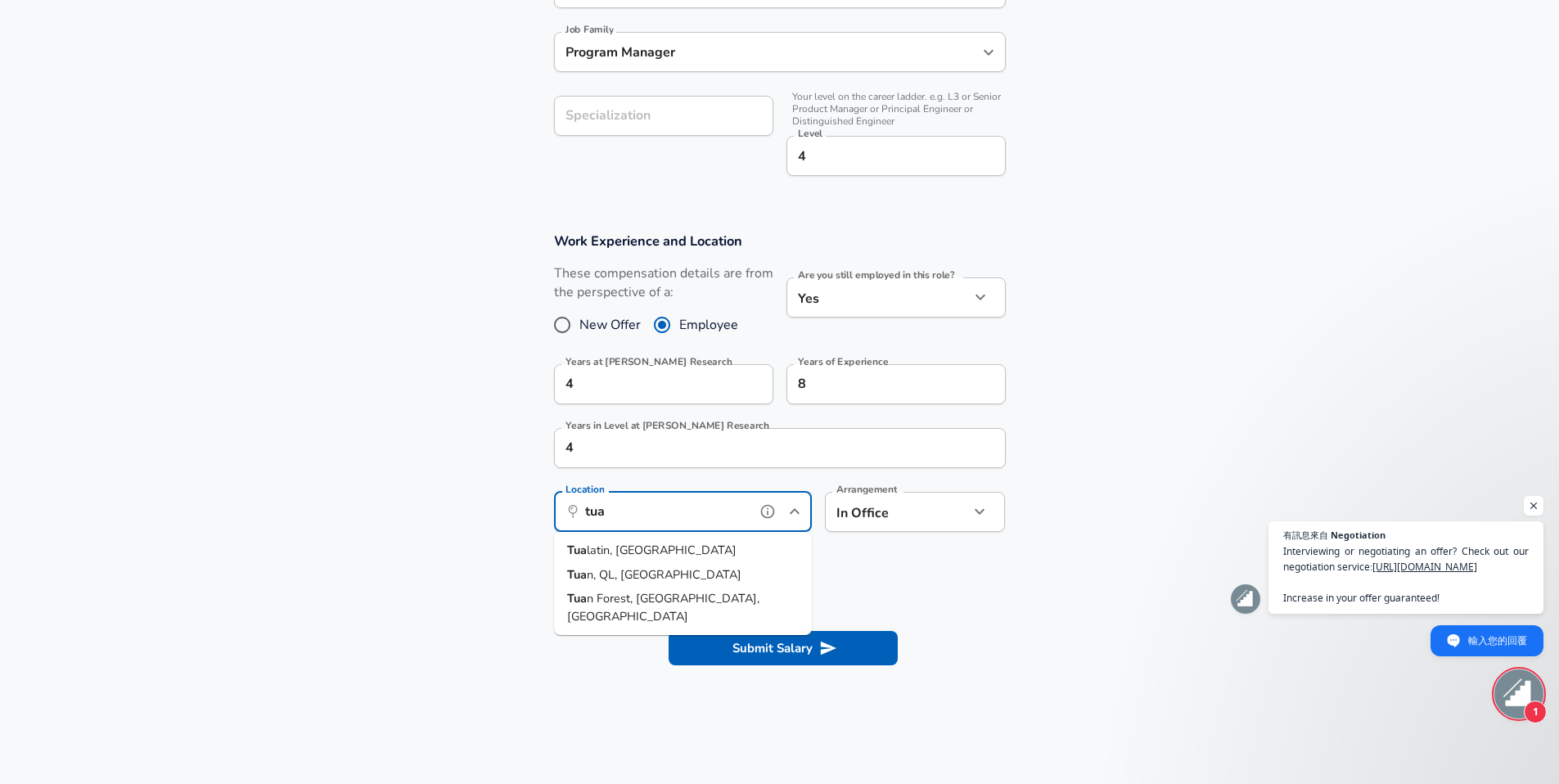
click at [629, 544] on span "latin, OR" at bounding box center [661, 549] width 150 height 16
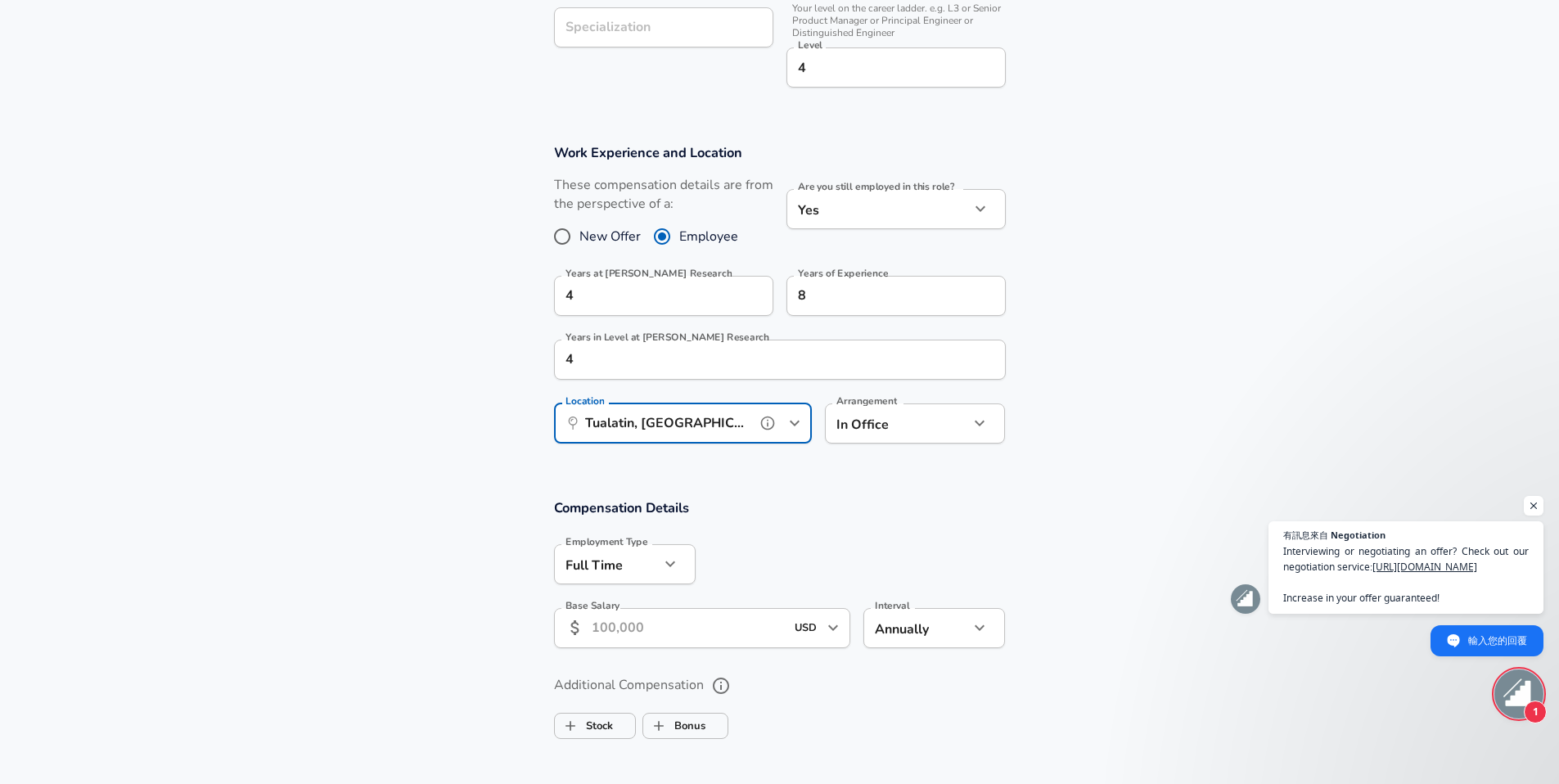
scroll to position [681, 0]
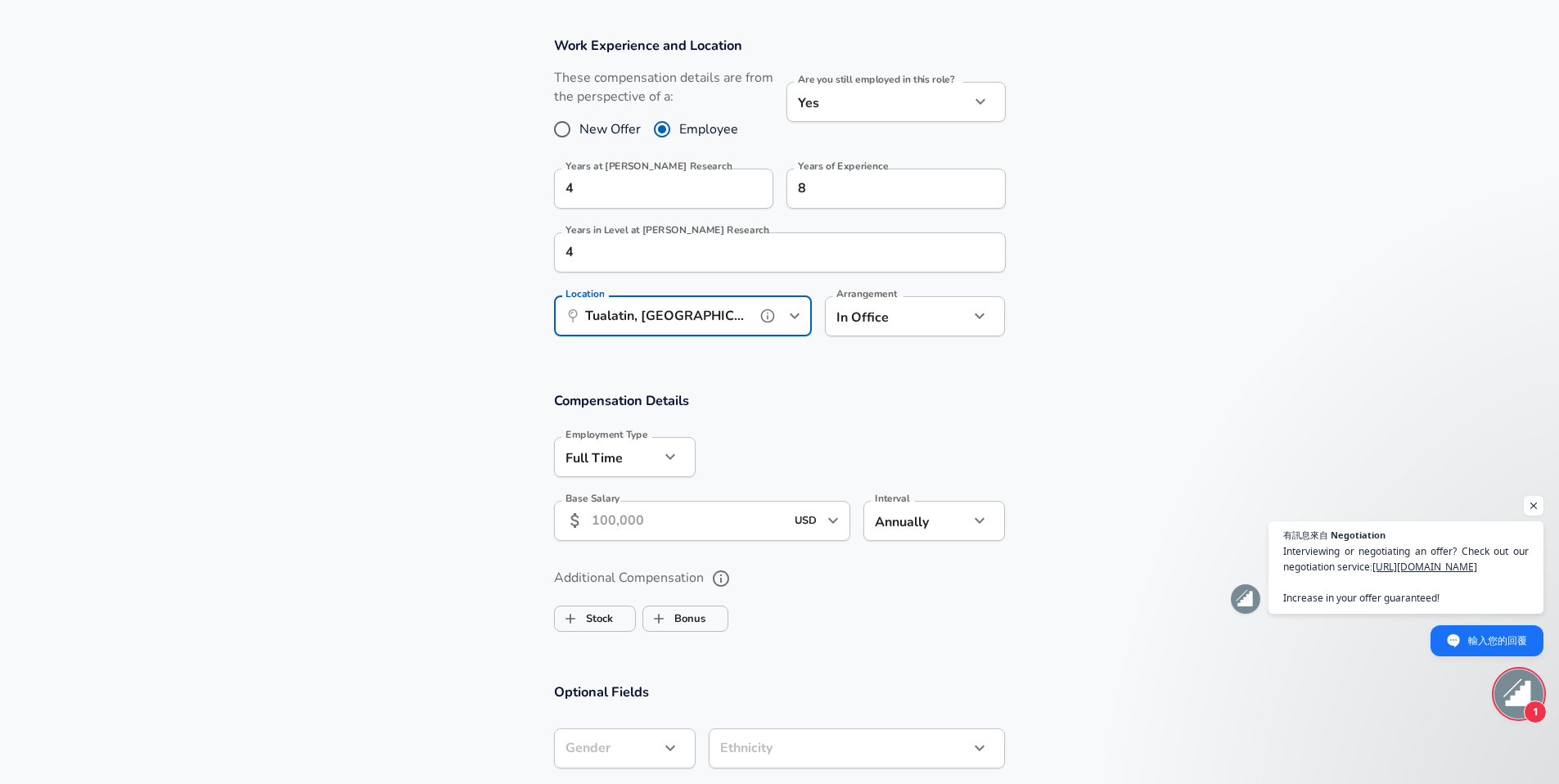
type input "Tualatin, [GEOGRAPHIC_DATA]"
click at [714, 514] on input "Base Salary" at bounding box center [688, 521] width 194 height 40
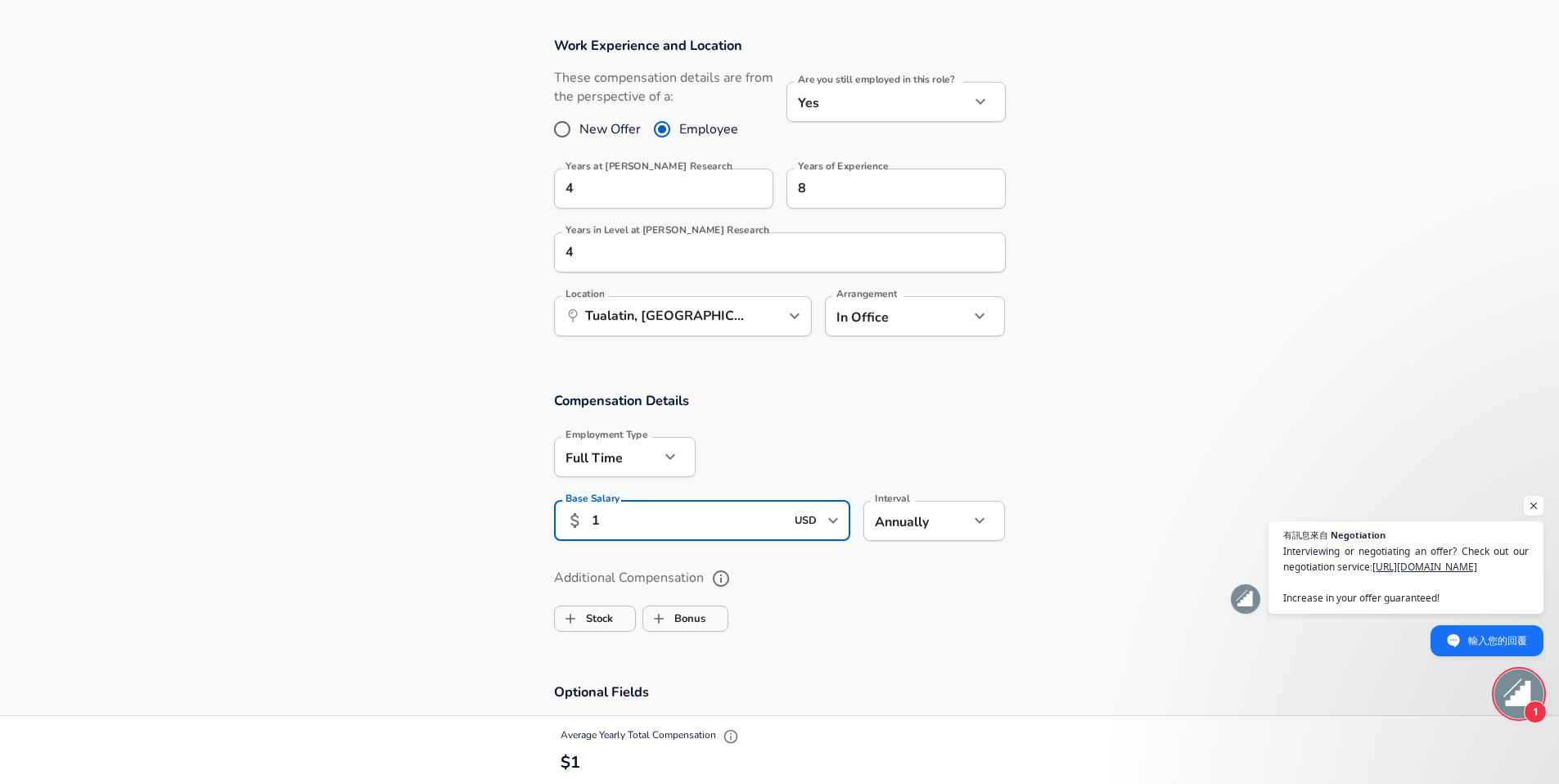
type input "130,485"
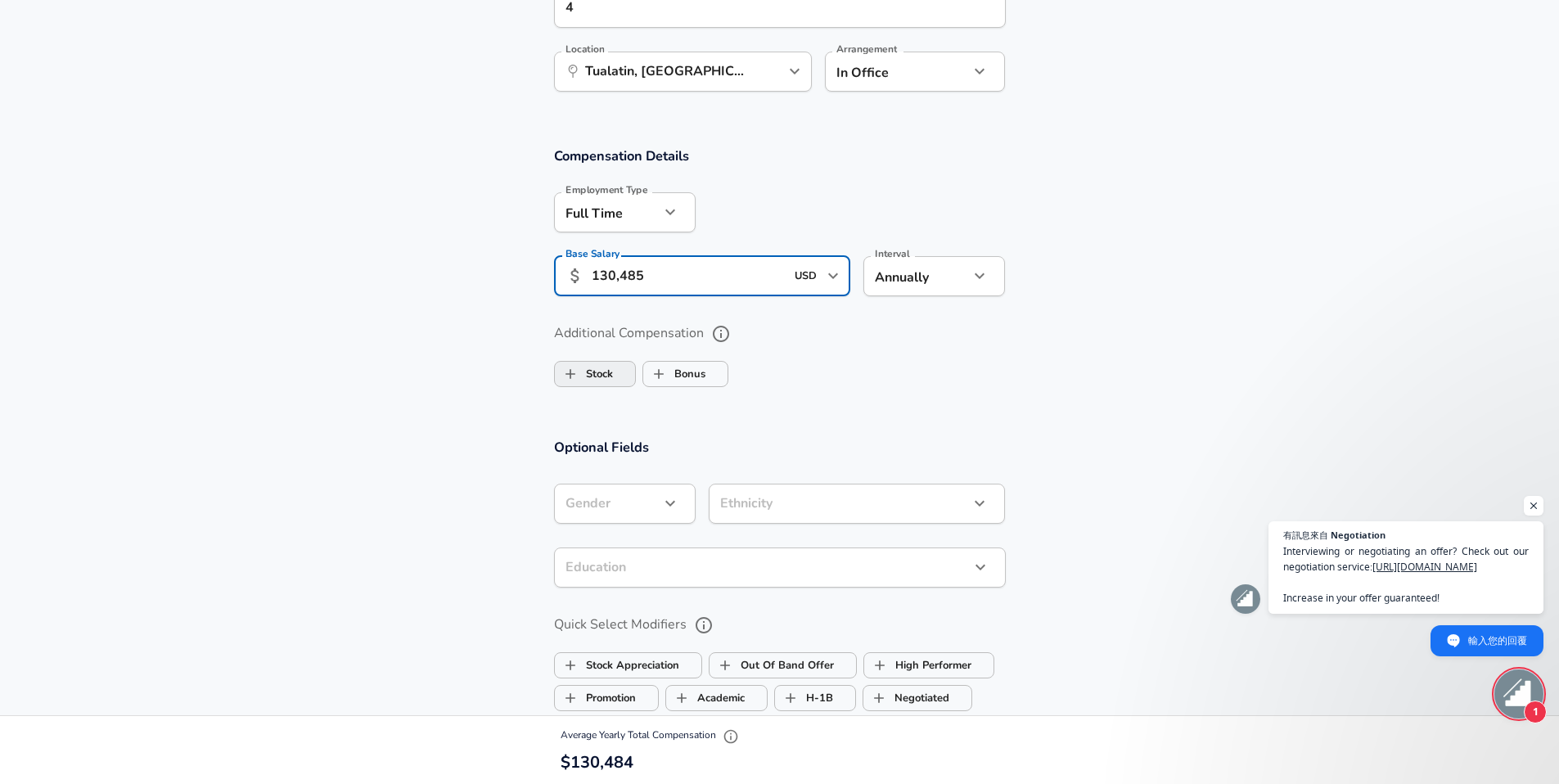
click at [596, 372] on label "Stock" at bounding box center [583, 374] width 58 height 31
checkbox input "true"
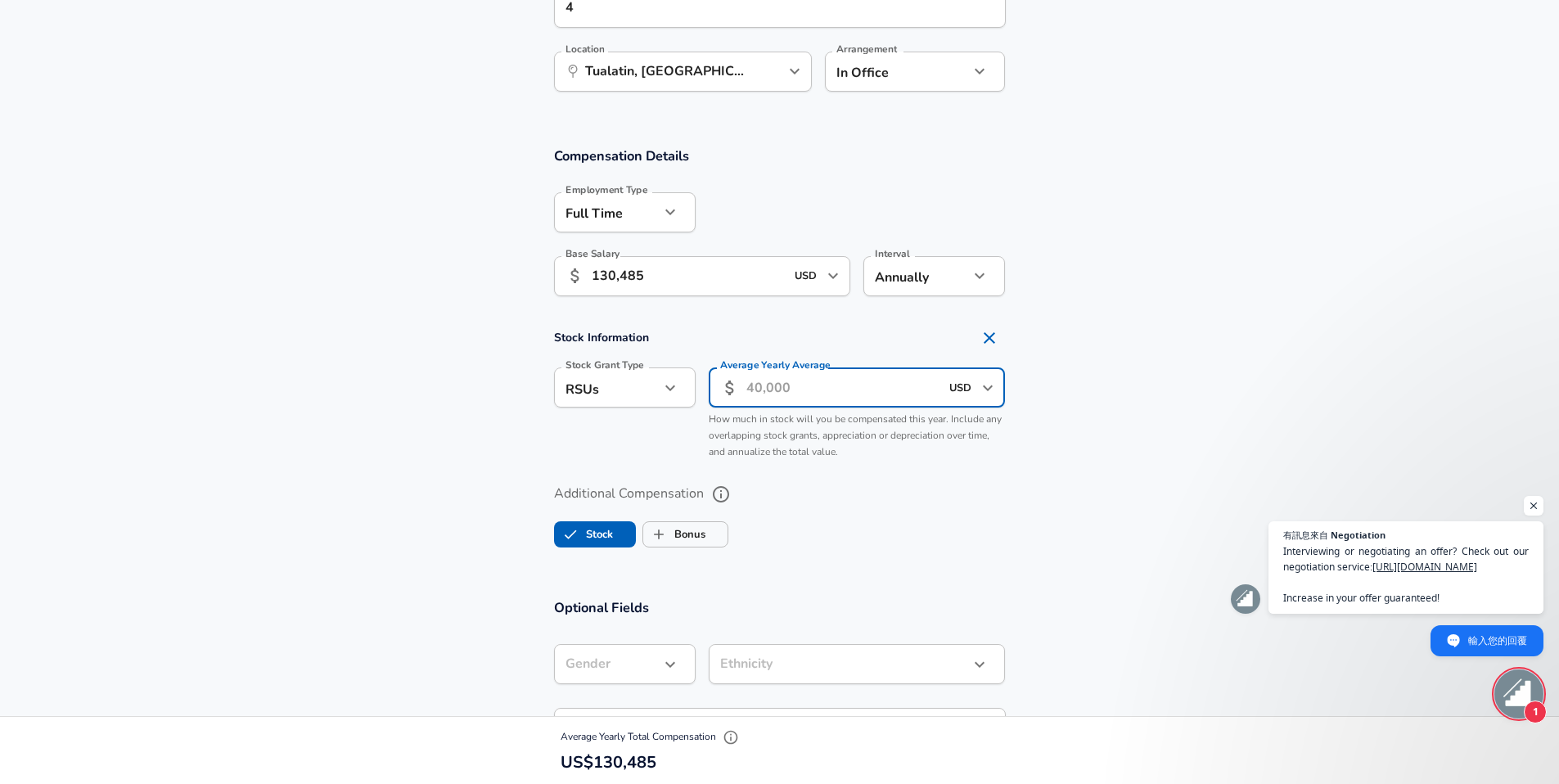
click at [799, 382] on input "Average Yearly Average" at bounding box center [842, 387] width 194 height 40
type input "16,000"
click at [710, 540] on span "Bonus" at bounding box center [685, 534] width 84 height 31
checkbox input "true"
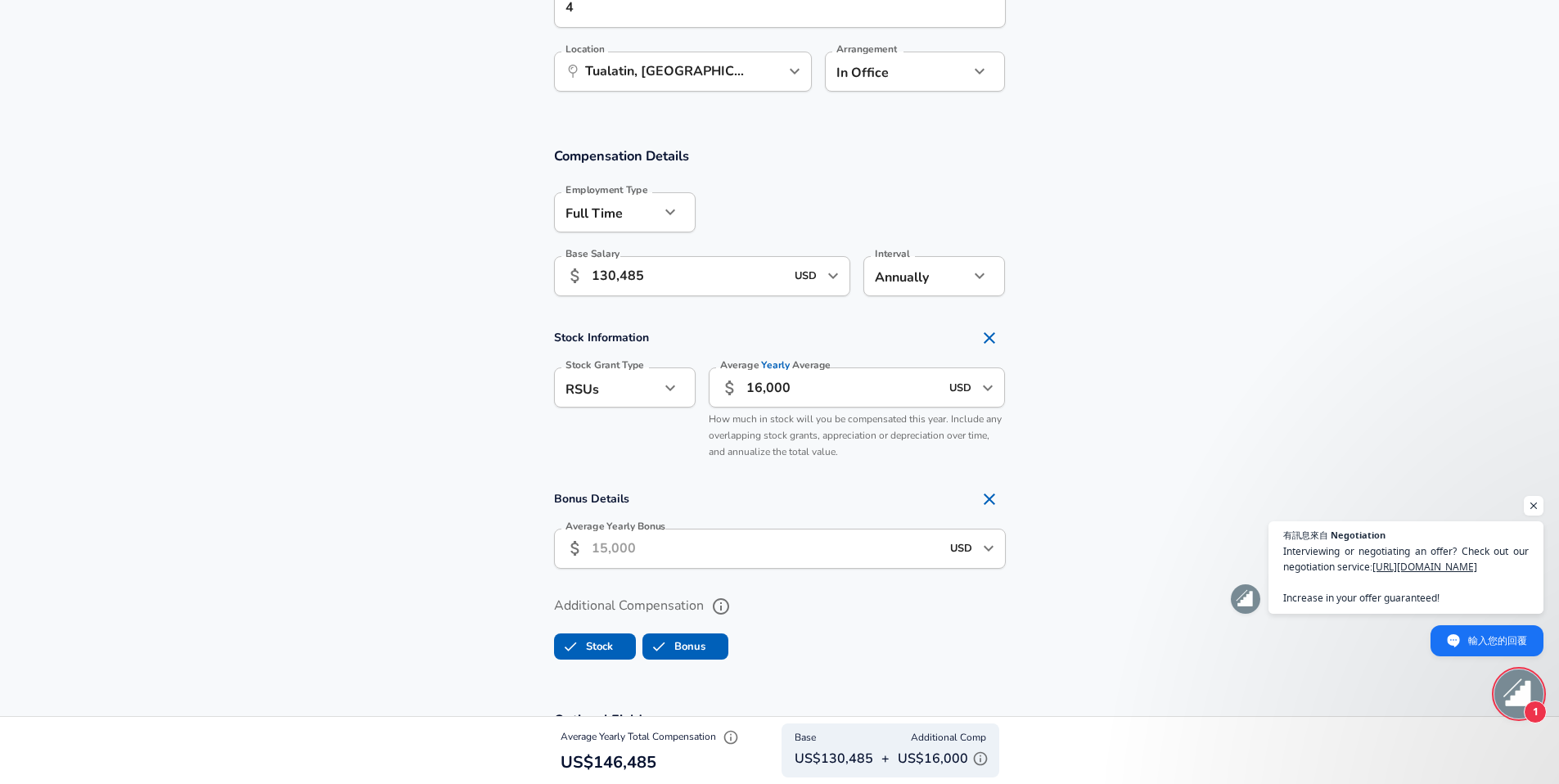
click at [710, 540] on input "Average Yearly Bonus" at bounding box center [765, 548] width 348 height 40
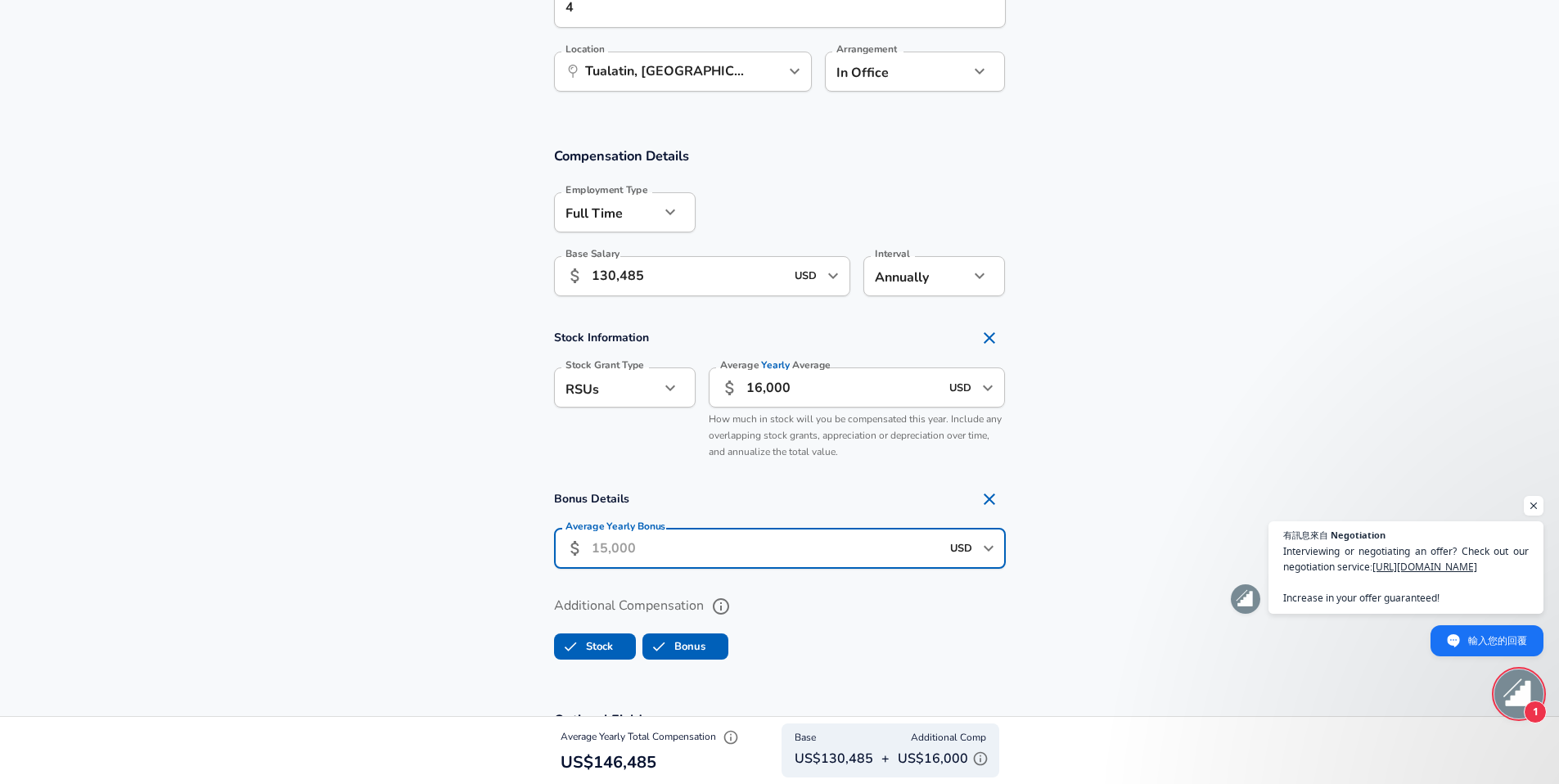
type input "14,419"
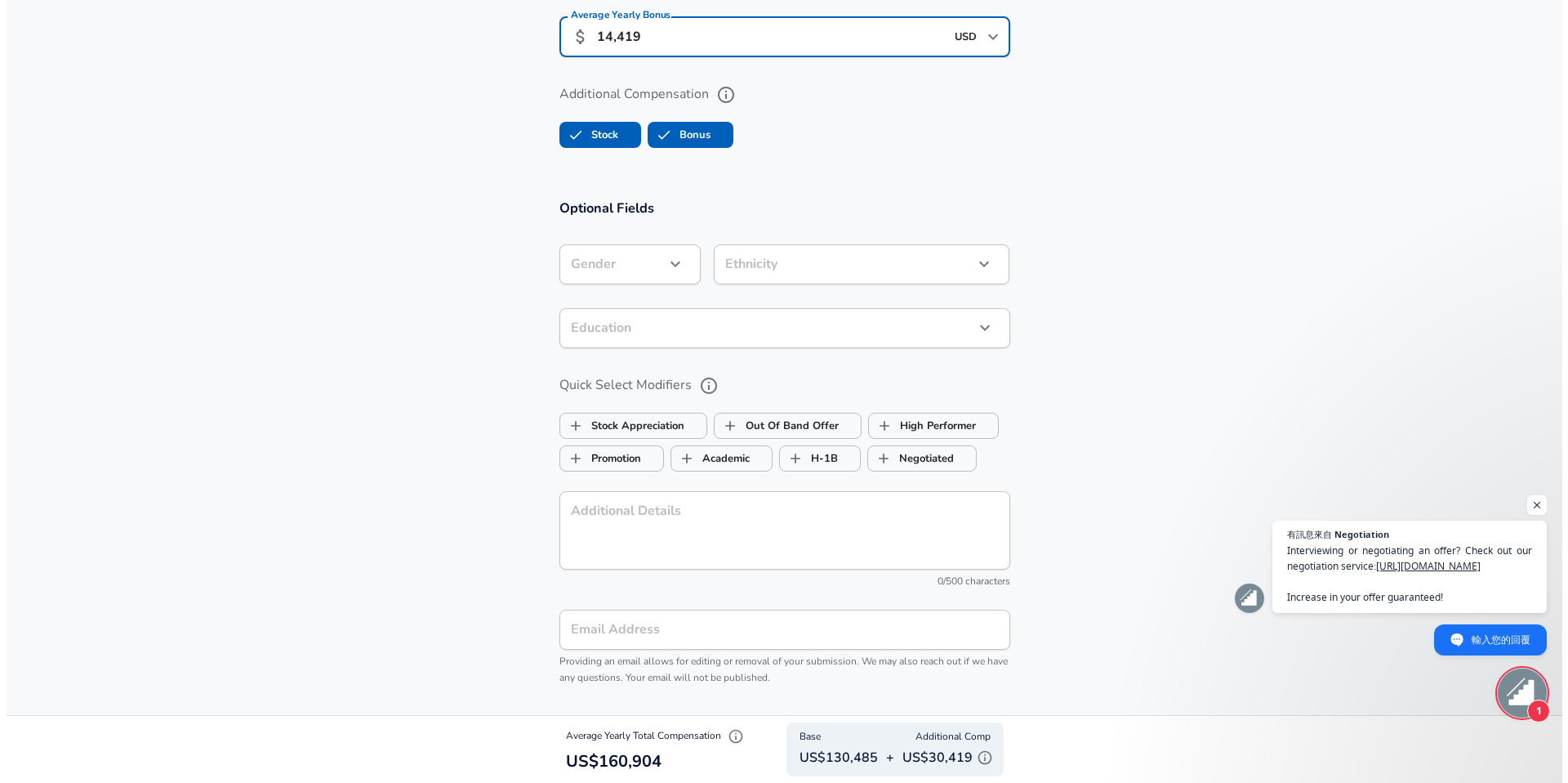
scroll to position [1709, 0]
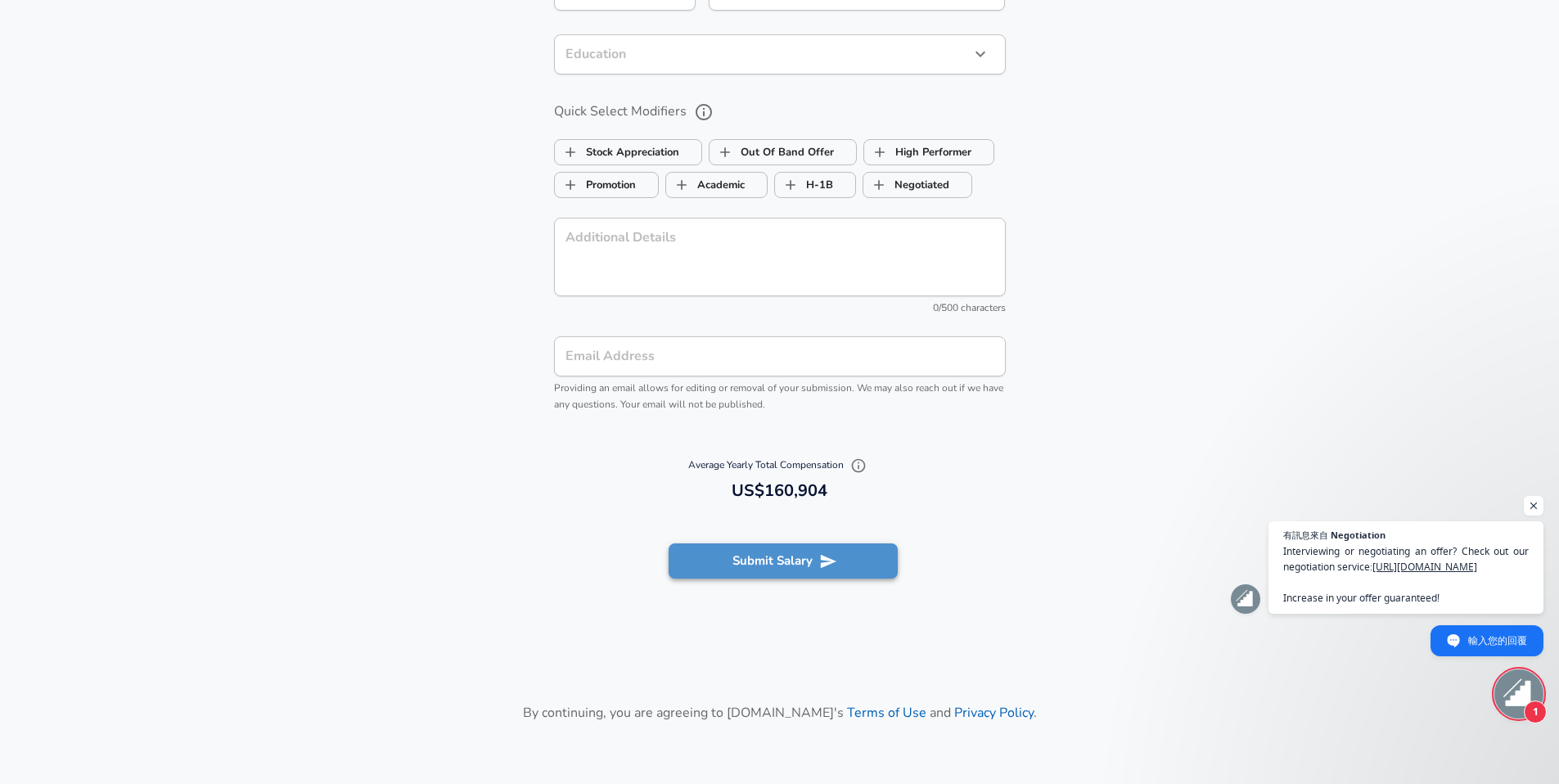
click at [751, 574] on button "Submit Salary" at bounding box center [783, 560] width 229 height 34
